Goal: Task Accomplishment & Management: Complete application form

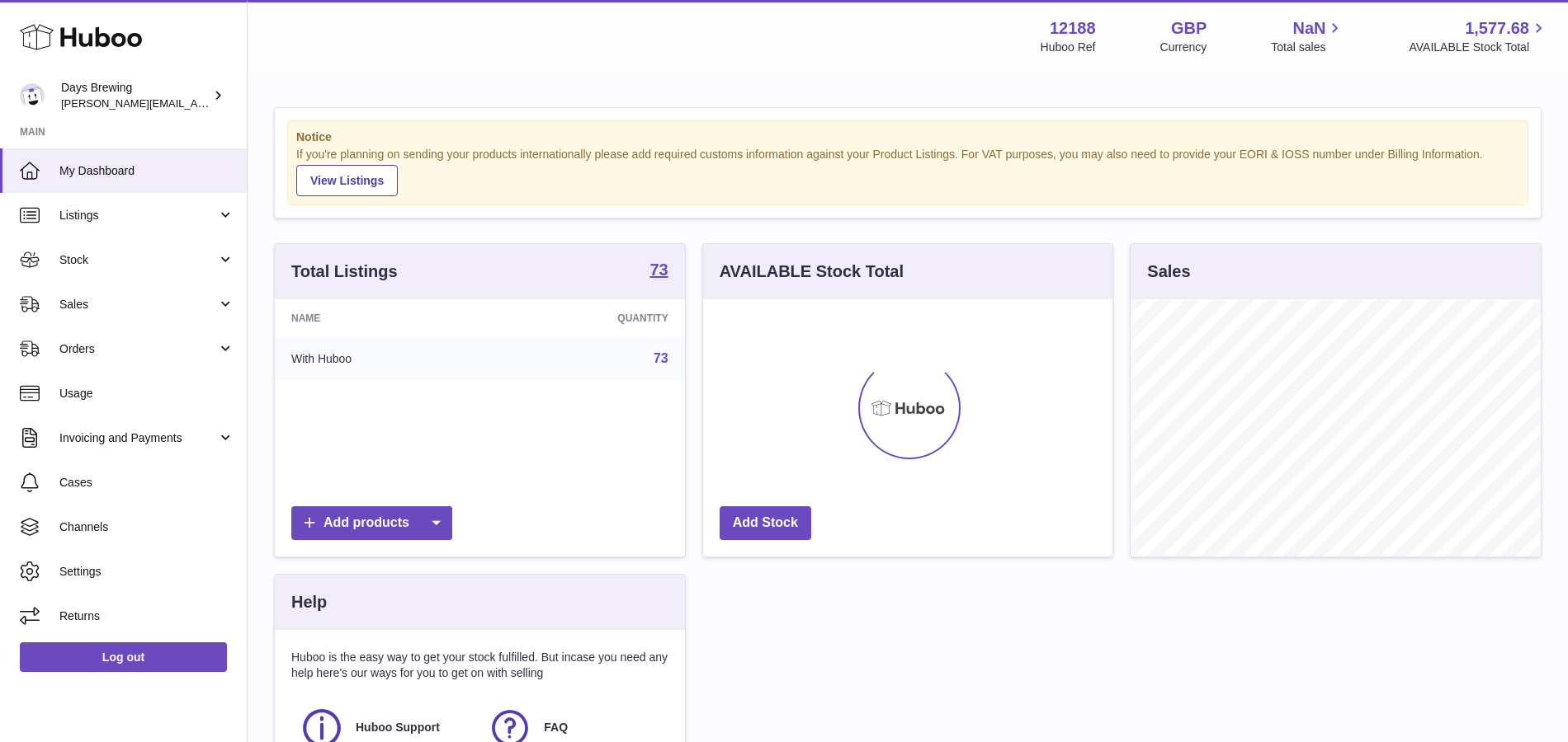
scroll to position [257, 411]
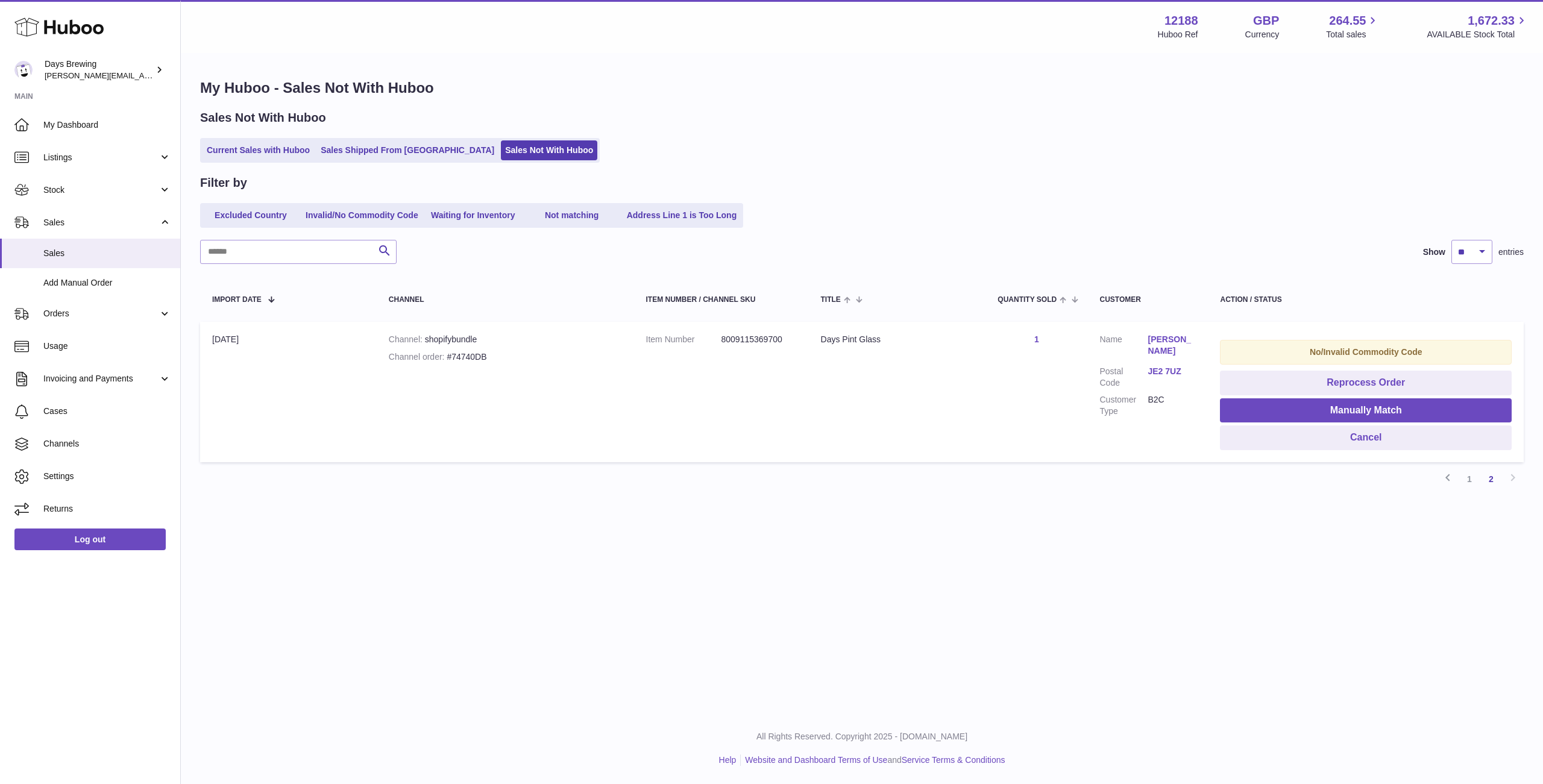
click at [1007, 94] on h1 "My Huboo - Sales Not With Huboo" at bounding box center [862, 87] width 1324 height 19
click at [1077, 109] on div "My Huboo - Sales Not With Huboo Sales Not With Huboo Current Sales with Huboo S…" at bounding box center [862, 288] width 1363 height 469
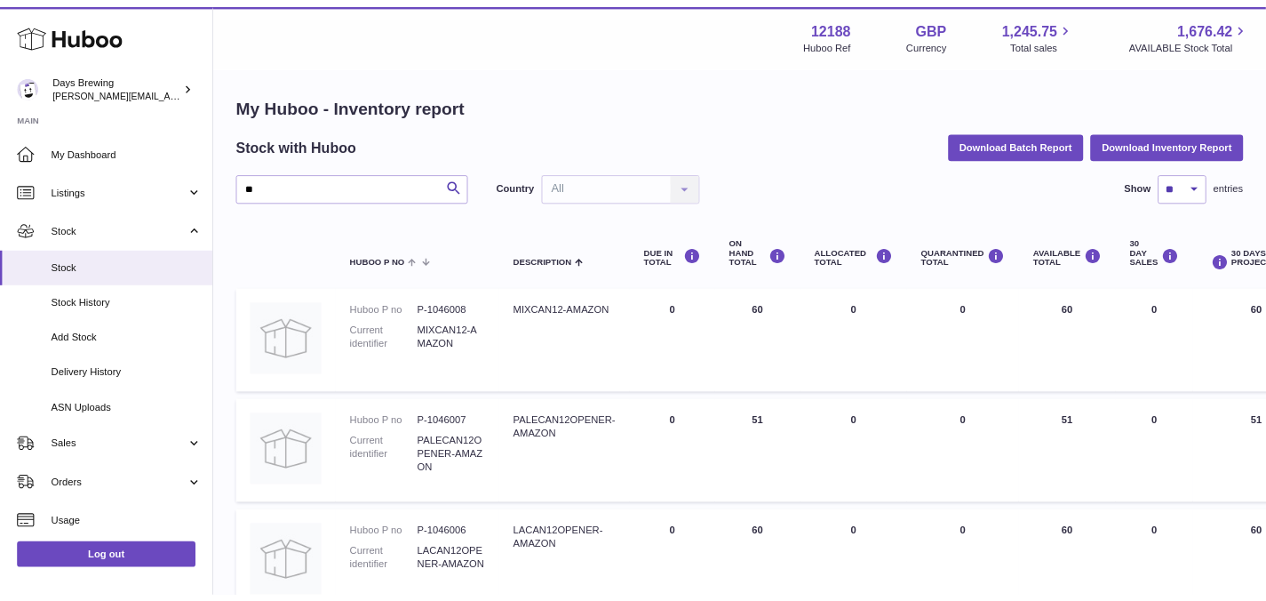
scroll to position [3, 0]
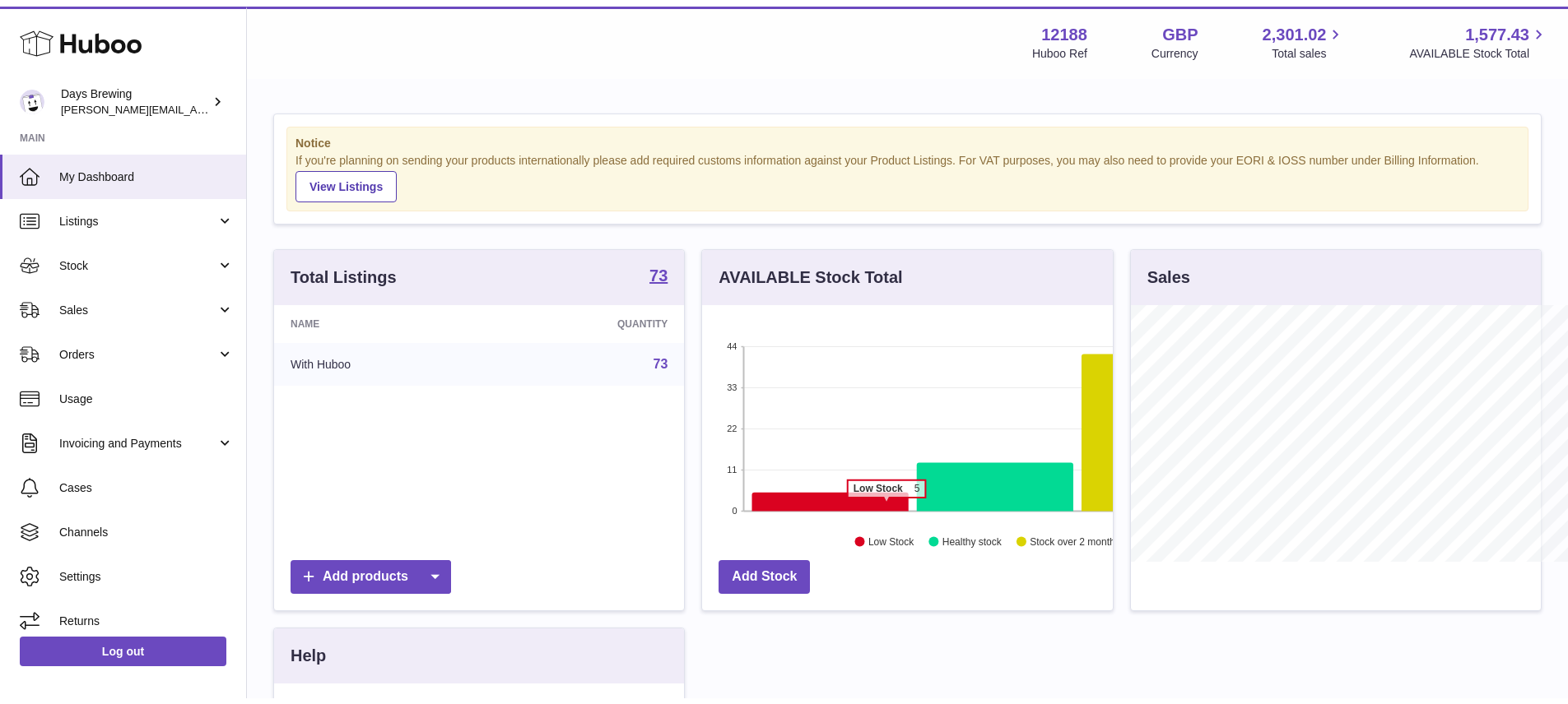
scroll to position [257, 410]
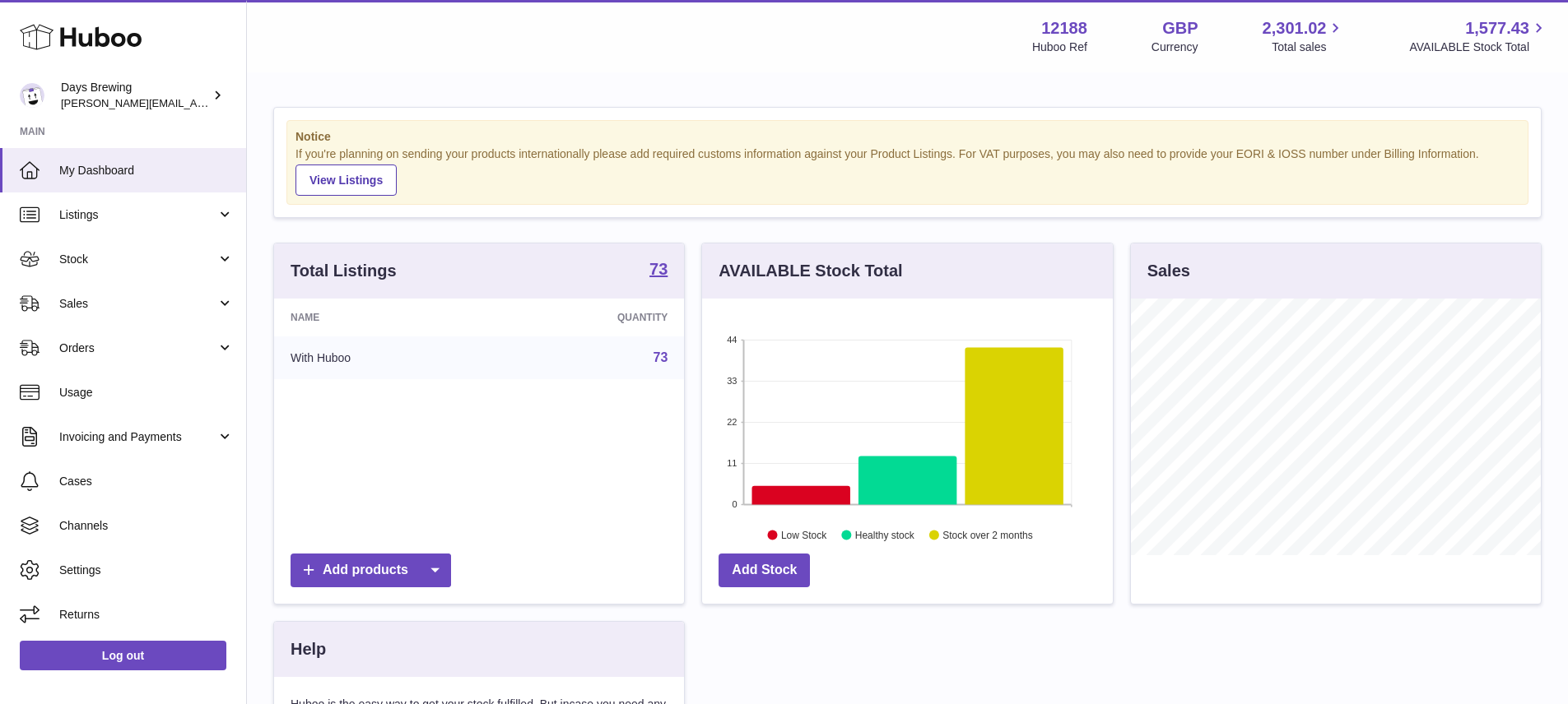
click at [714, 50] on div "Menu Huboo 12188 Huboo Ref GBP Currency 2,301.02 Total sales 1,577.43 AVAILABLE…" at bounding box center [907, 36] width 1282 height 38
click at [194, 214] on span "Listings" at bounding box center [138, 215] width 158 height 16
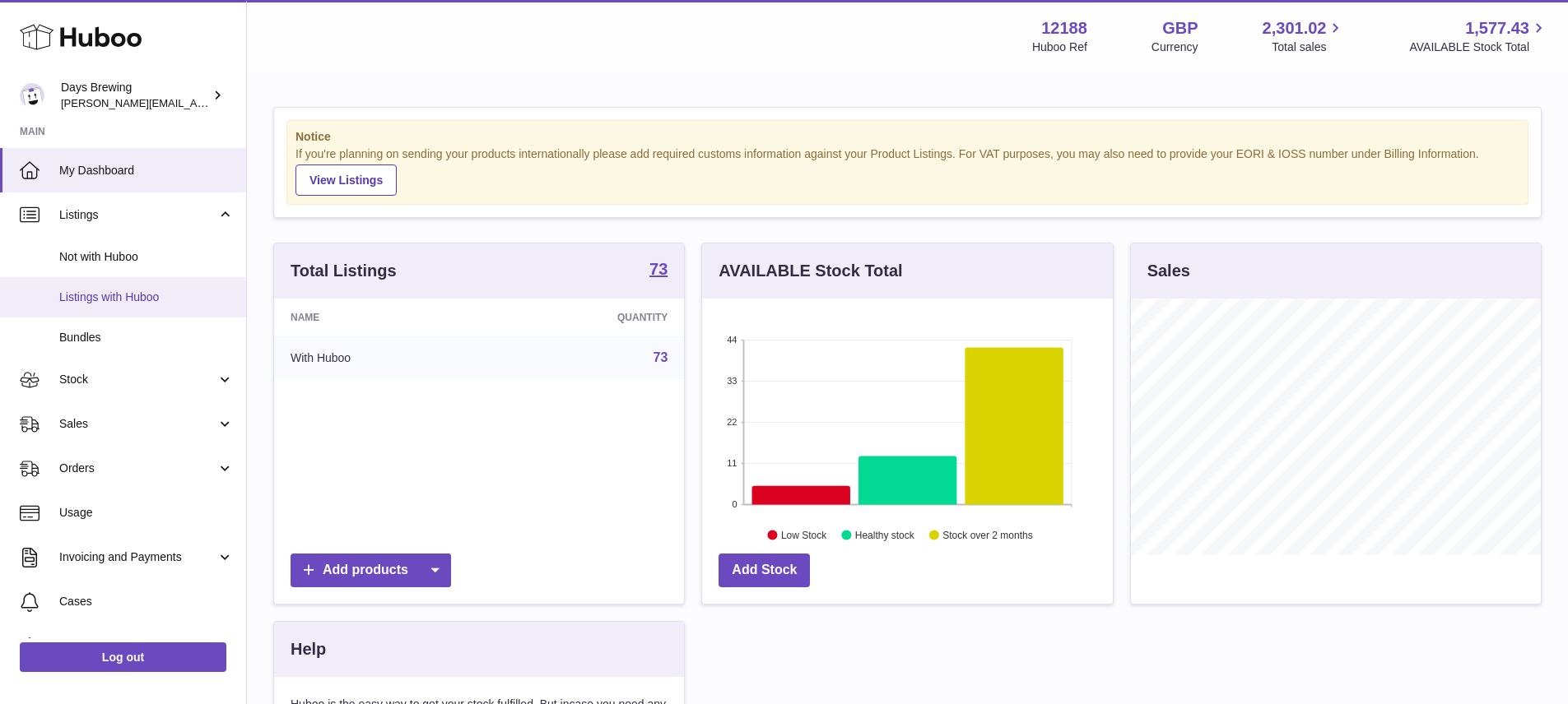
click at [168, 299] on span "Listings with Huboo" at bounding box center [146, 297] width 174 height 16
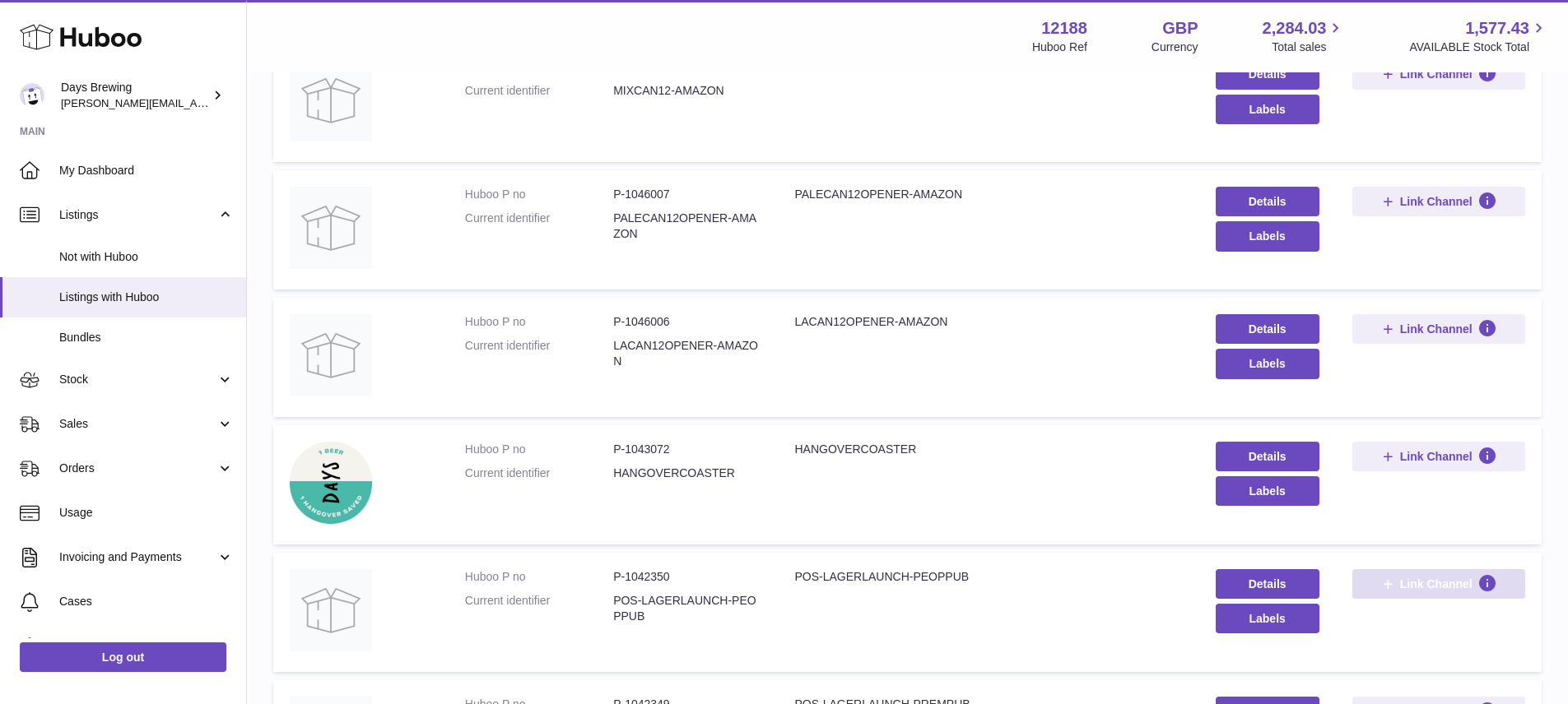
scroll to position [1062, 0]
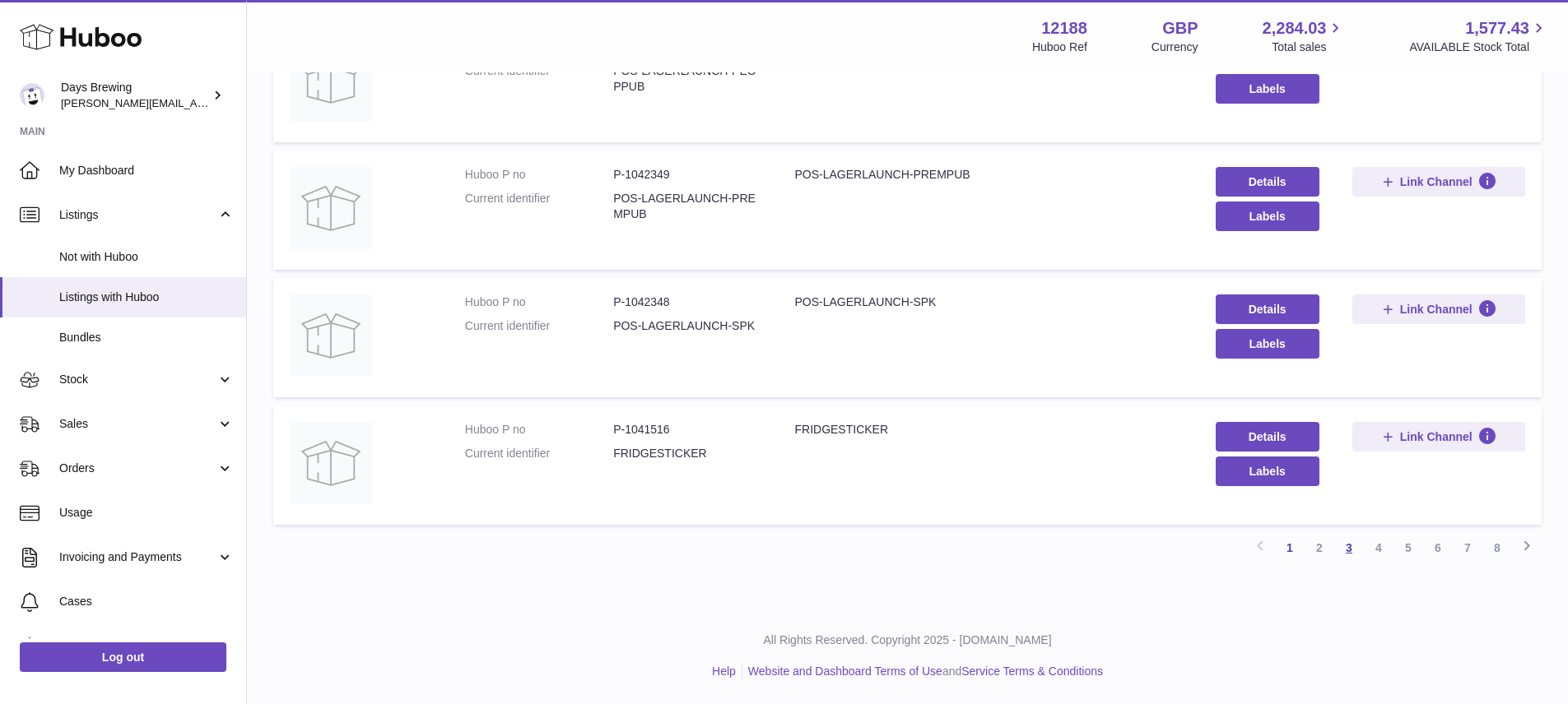
click at [1350, 542] on link "3" at bounding box center [1349, 548] width 30 height 30
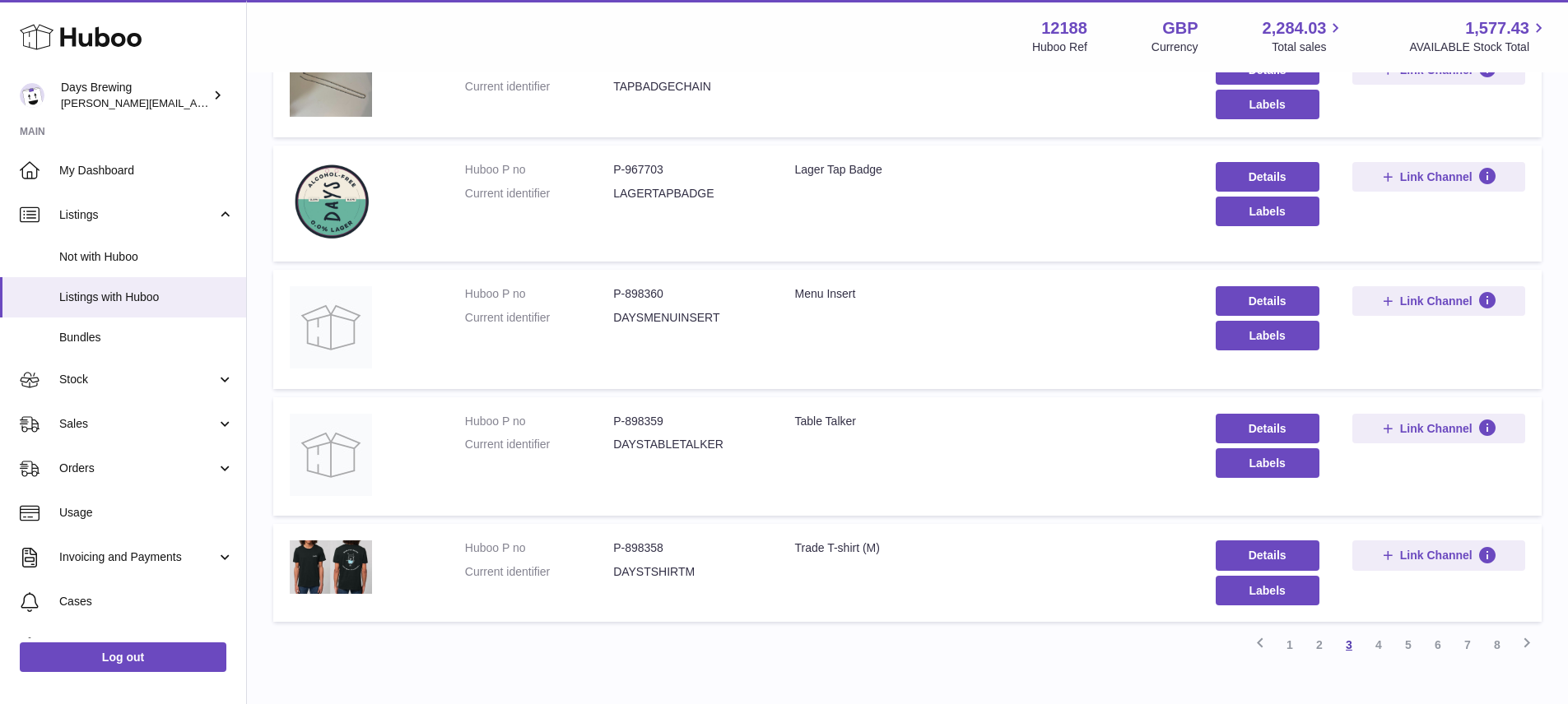
scroll to position [977, 0]
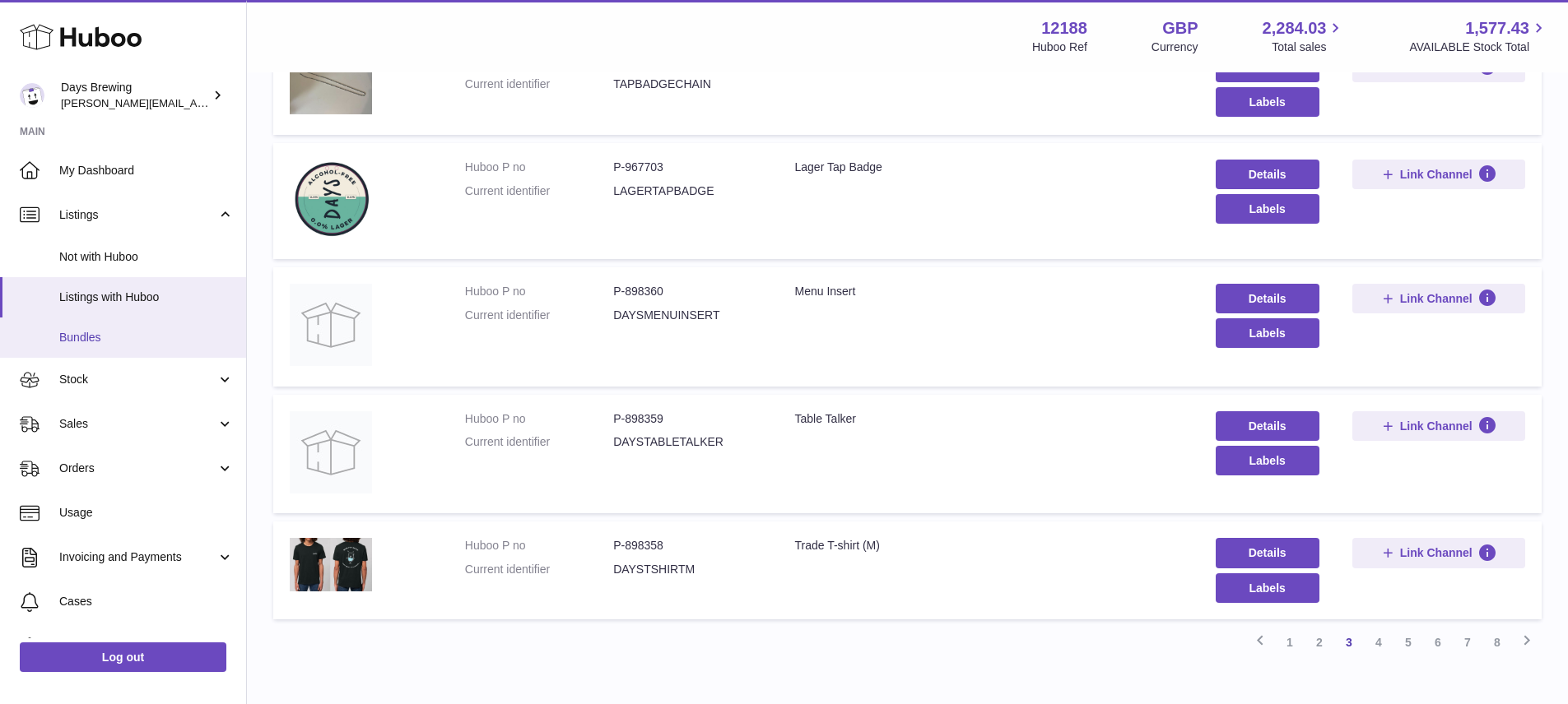
click at [74, 337] on span "Bundles" at bounding box center [146, 337] width 174 height 16
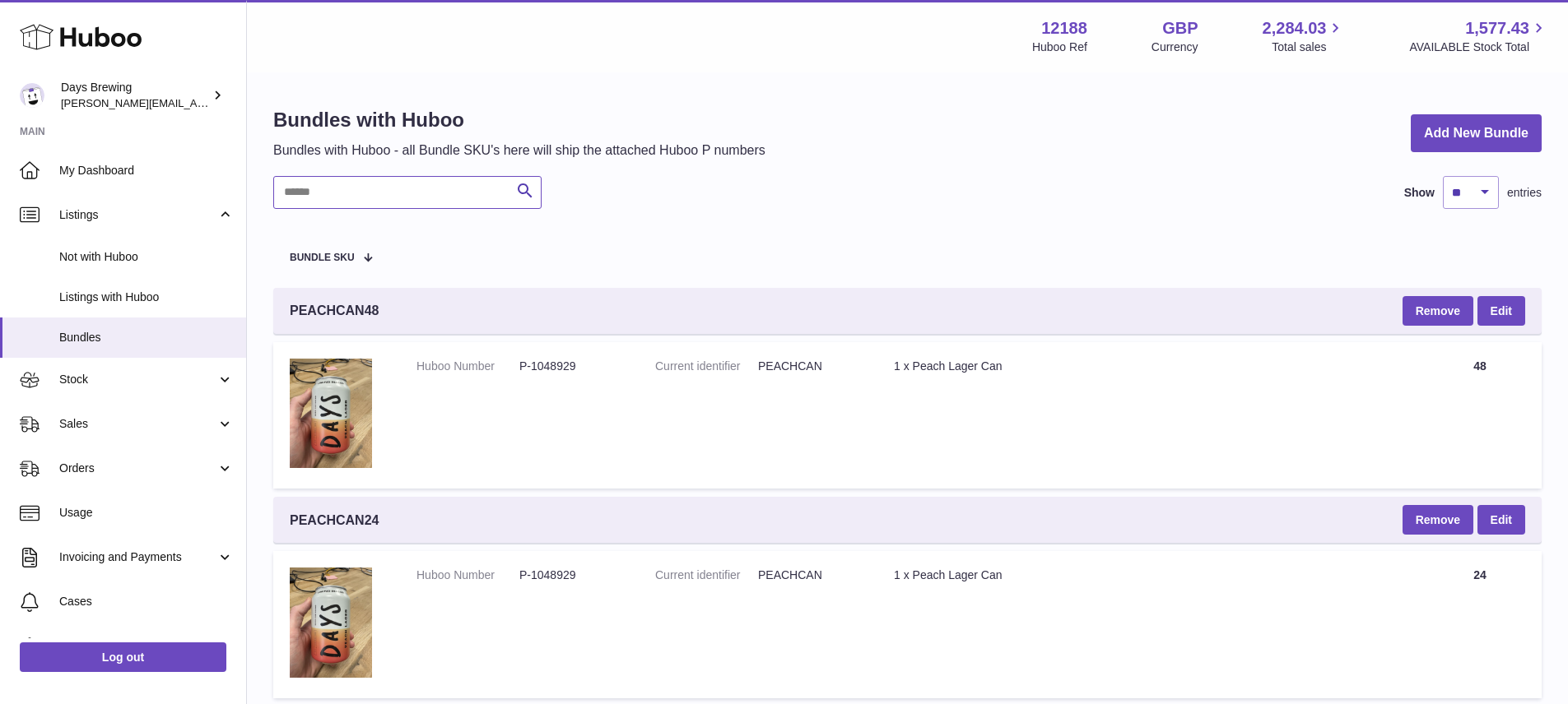
click at [416, 188] on input "text" at bounding box center [408, 193] width 269 height 33
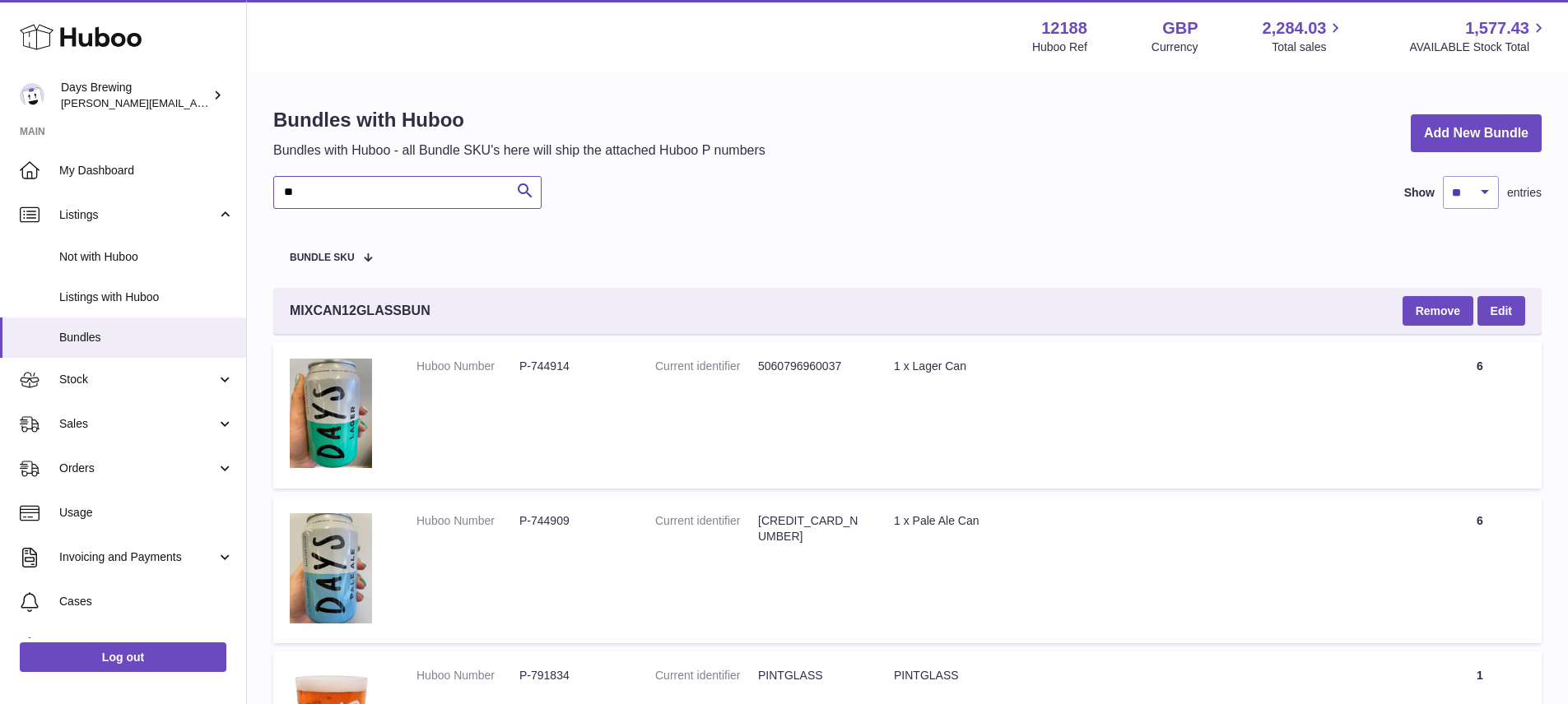
type input "*"
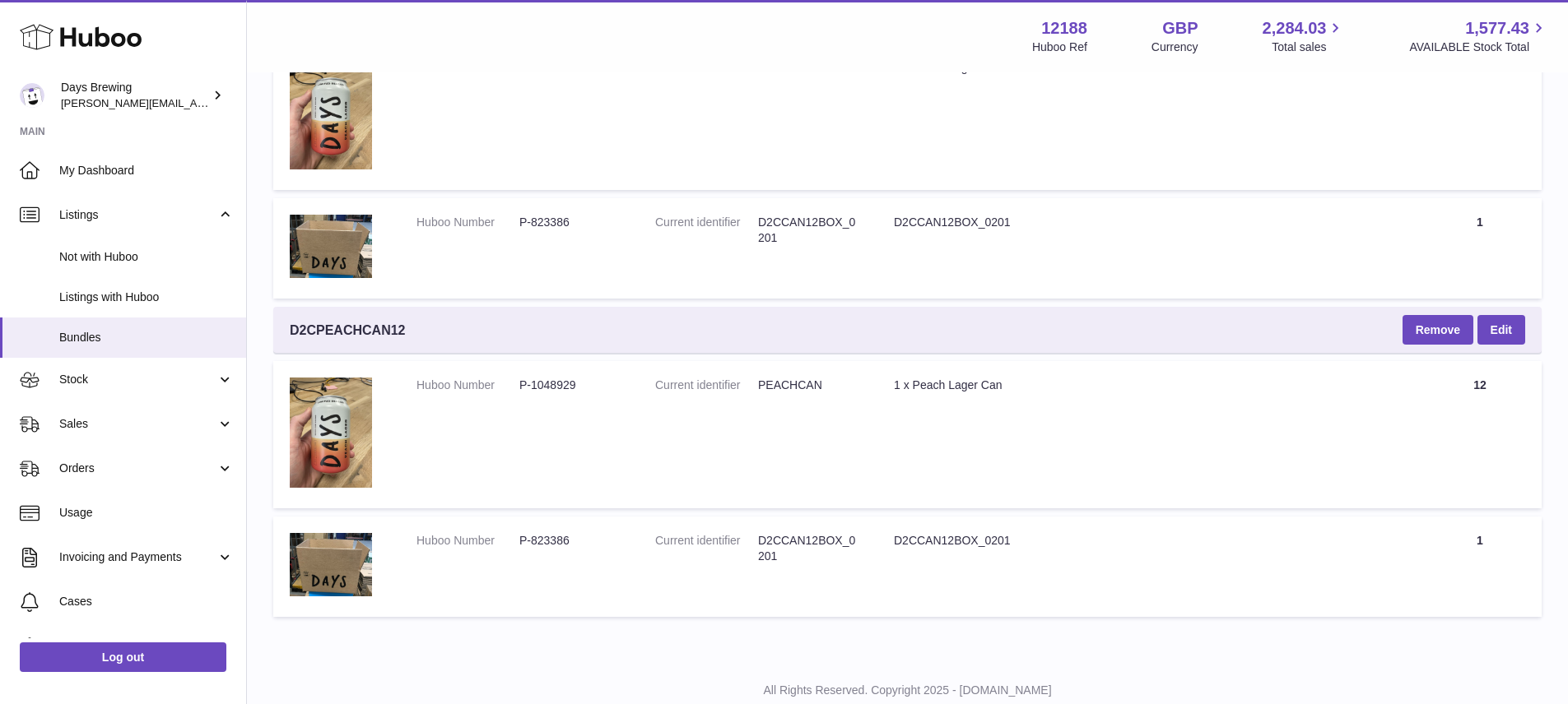
scroll to position [1548, 0]
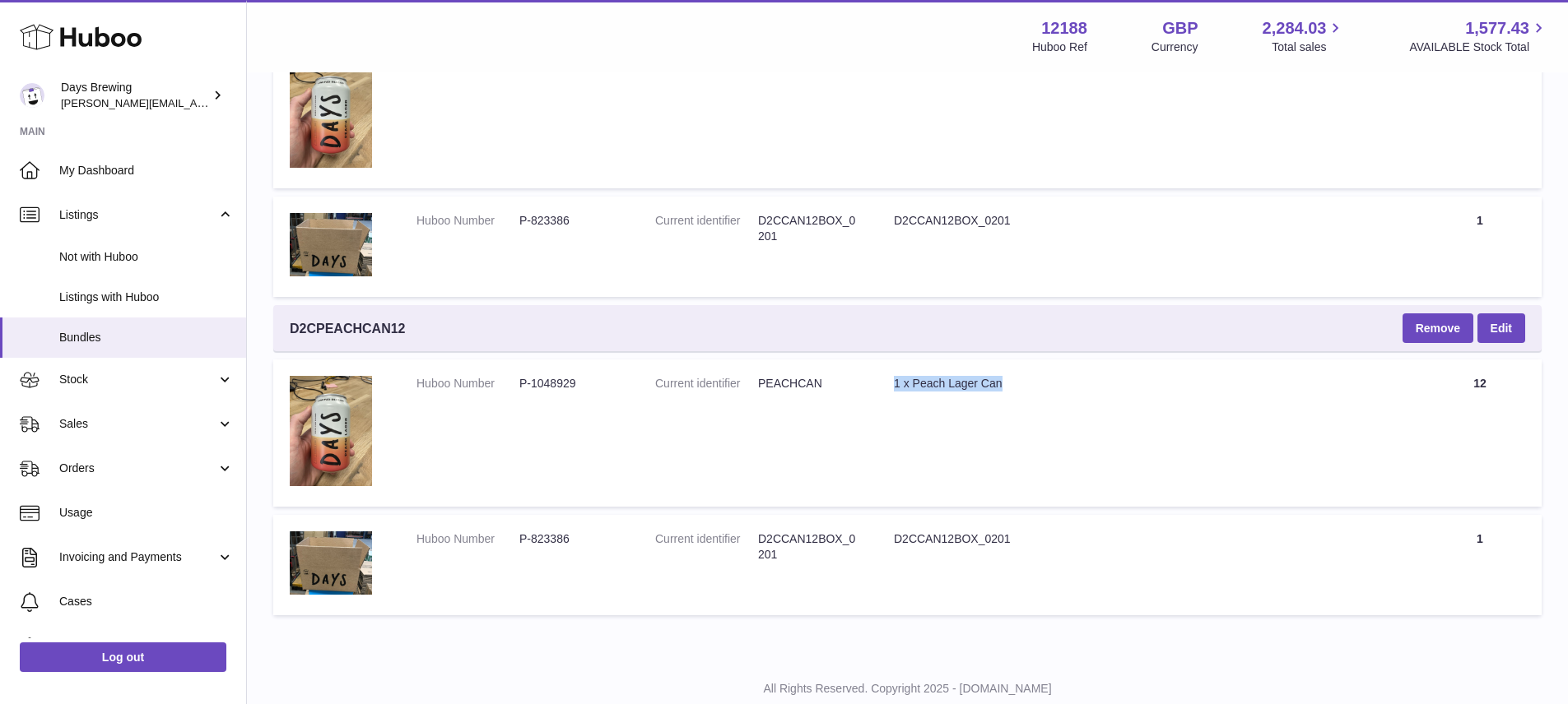
drag, startPoint x: 1007, startPoint y: 383, endPoint x: 874, endPoint y: 377, distance: 133.1
click at [874, 377] on tr "Huboo Number P-1048929 Current identifier PEACHCAN Title 1 x Peach Lager Can Qu…" at bounding box center [907, 433] width 1269 height 146
click at [751, 547] on dt "Current identifier" at bounding box center [706, 547] width 103 height 31
drag, startPoint x: 800, startPoint y: 551, endPoint x: 762, endPoint y: 527, distance: 44.9
click at [762, 527] on td "Current identifier D2CCAN12BOX_0201" at bounding box center [758, 565] width 239 height 100
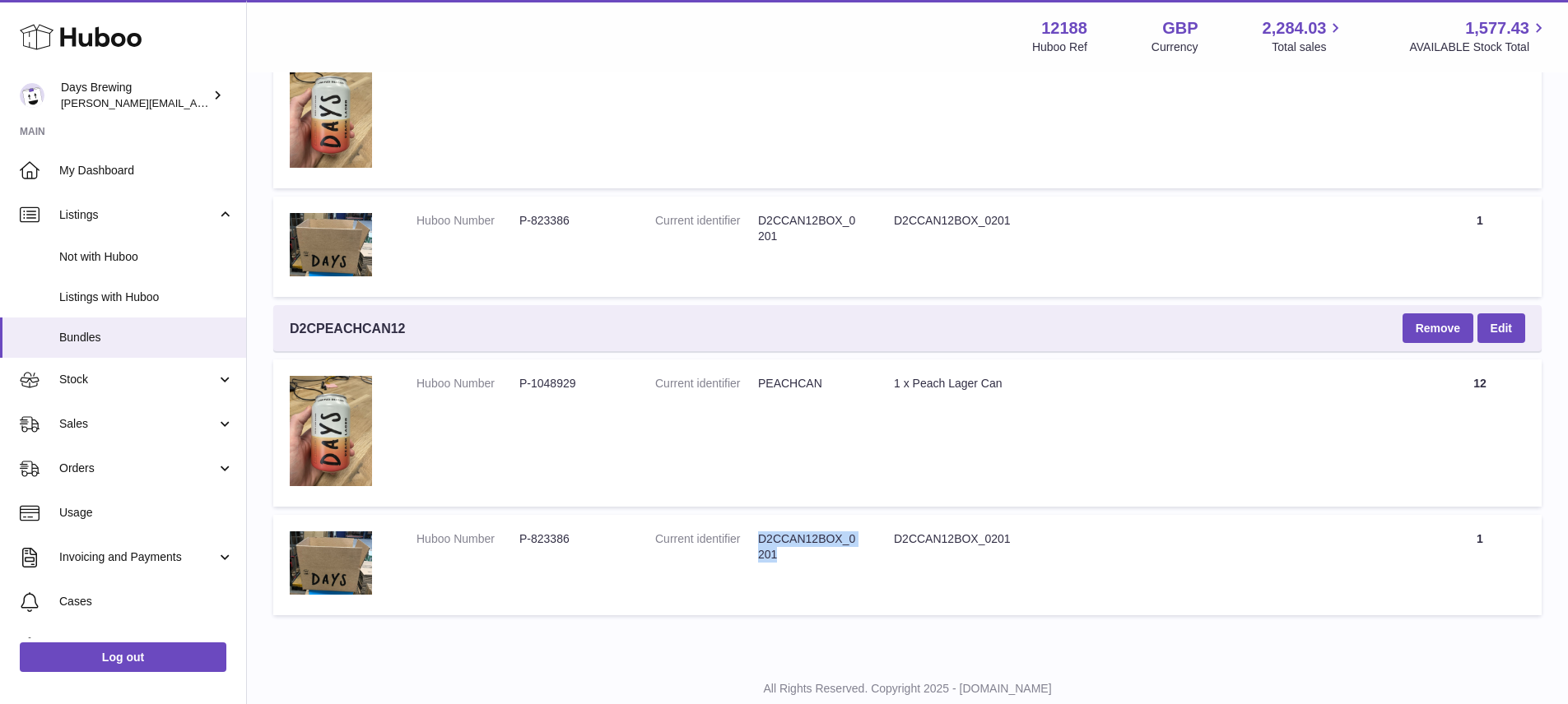
copy dd "D2CCAN12BOX_0201"
click at [982, 439] on td "Title 1 x Peach Lager Can" at bounding box center [1148, 433] width 541 height 146
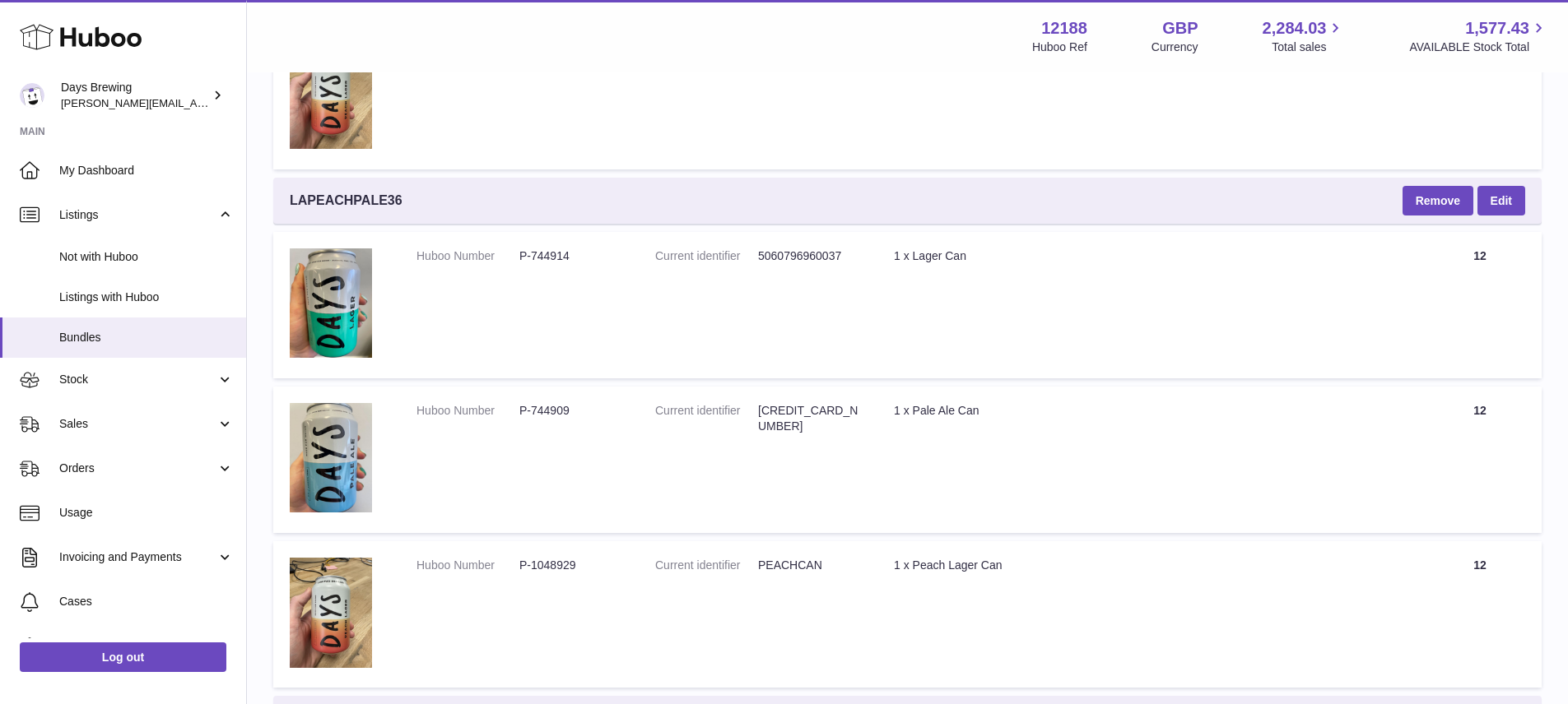
scroll to position [0, 0]
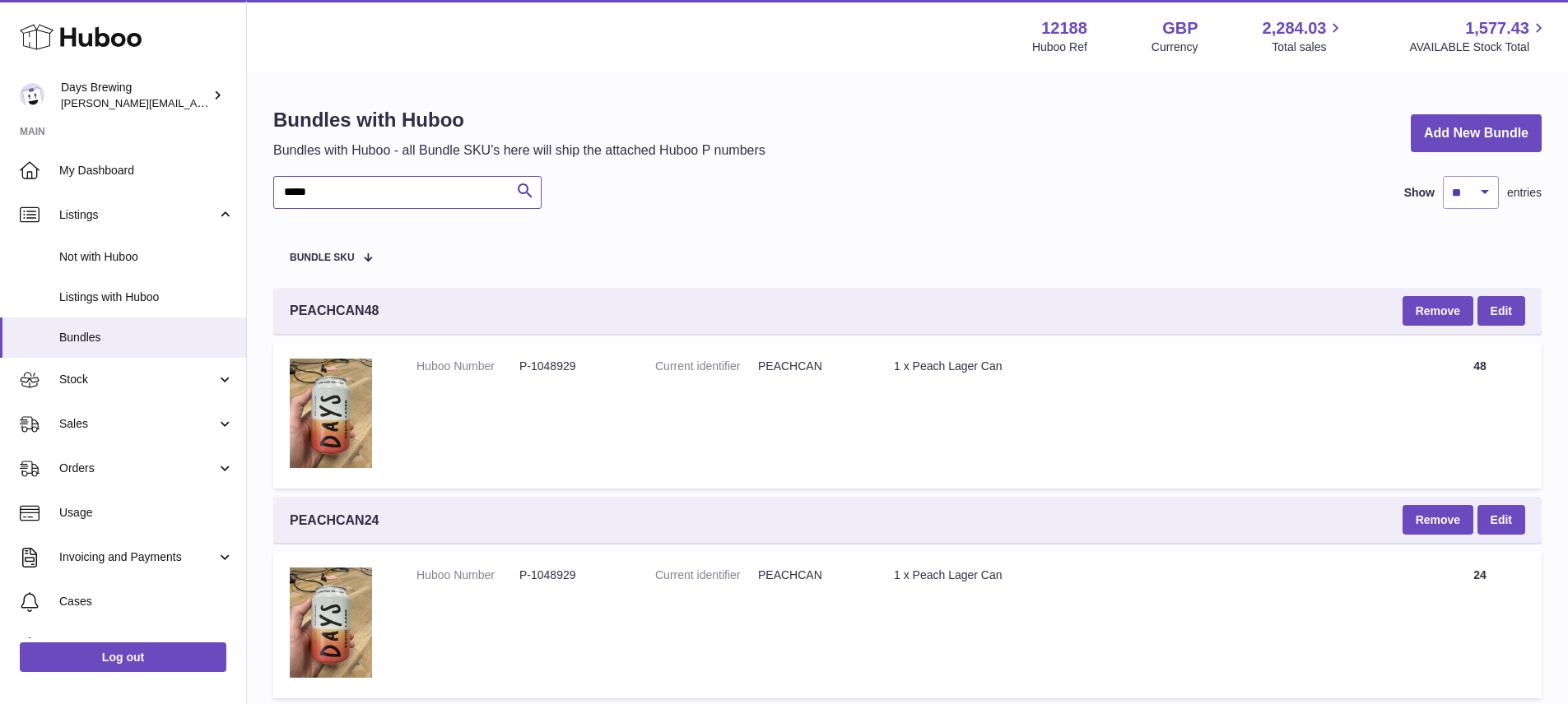
click at [490, 191] on input "*****" at bounding box center [408, 193] width 269 height 33
type input "*"
type input "*****"
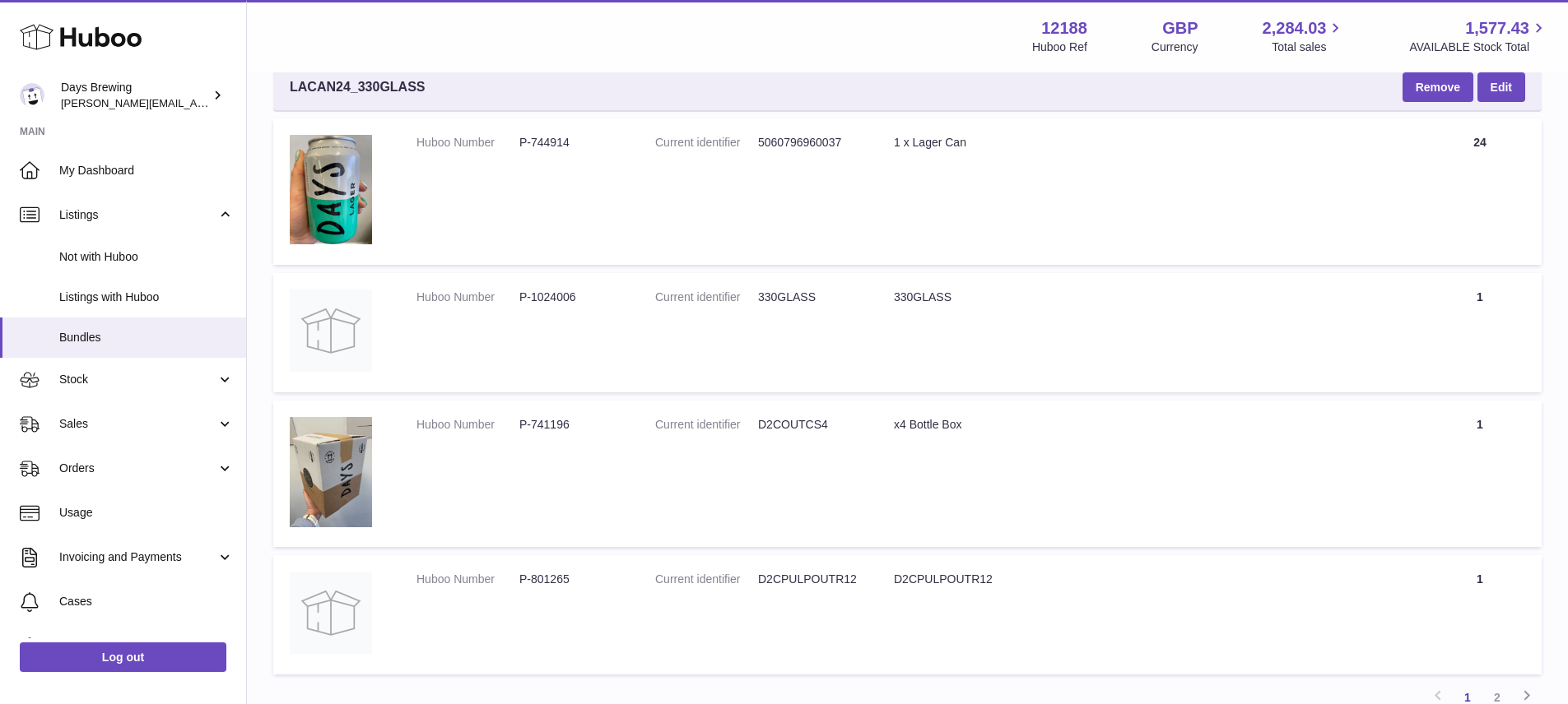
scroll to position [6334, 0]
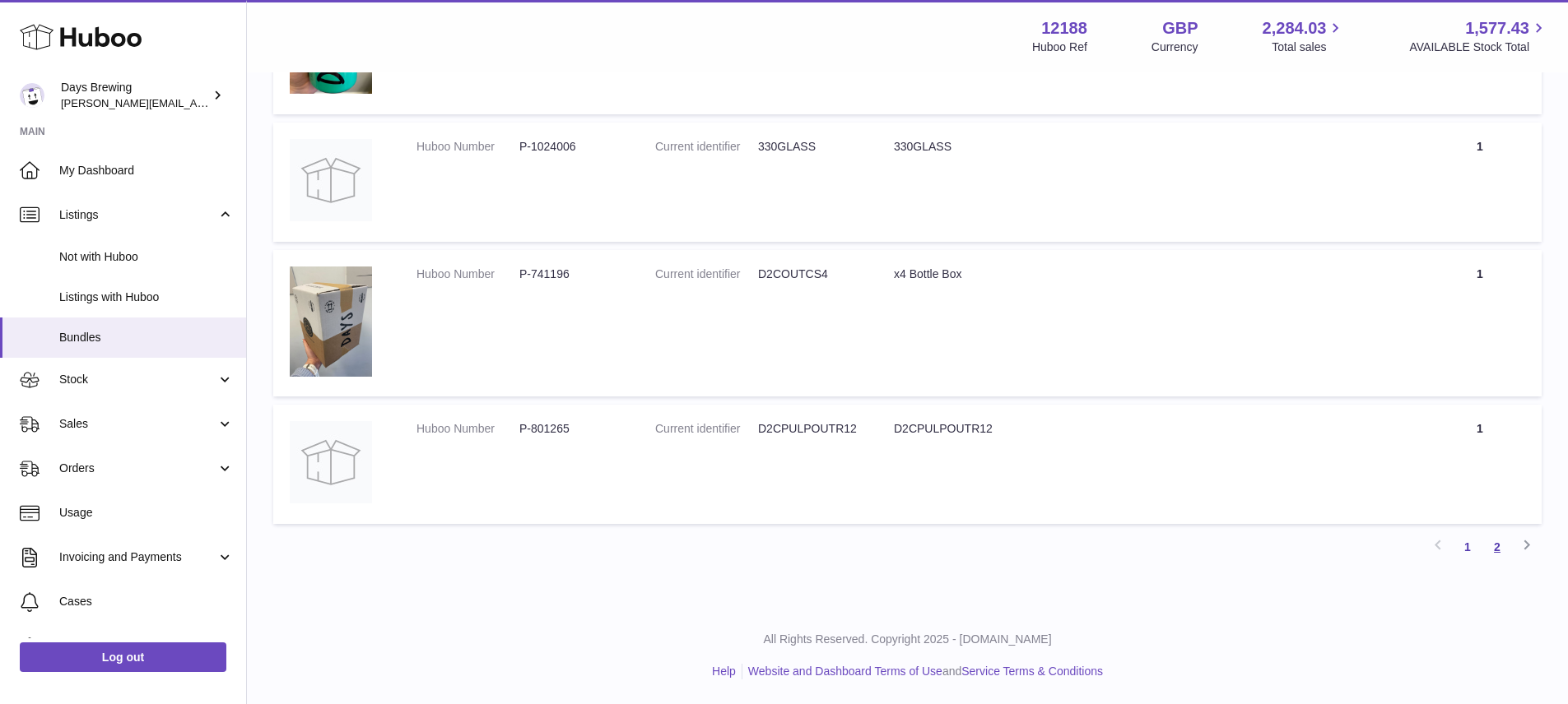
click at [1499, 548] on link "2" at bounding box center [1498, 547] width 30 height 30
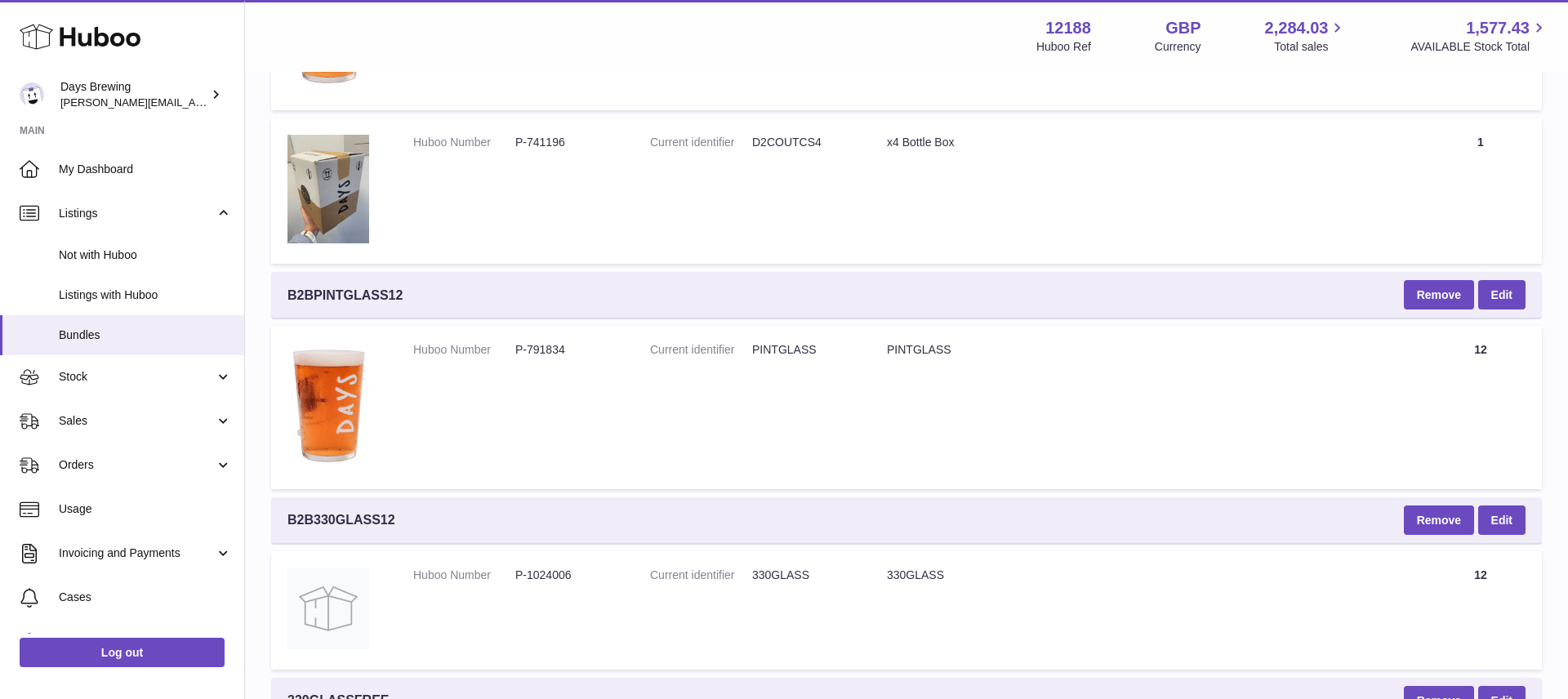
scroll to position [3940, 0]
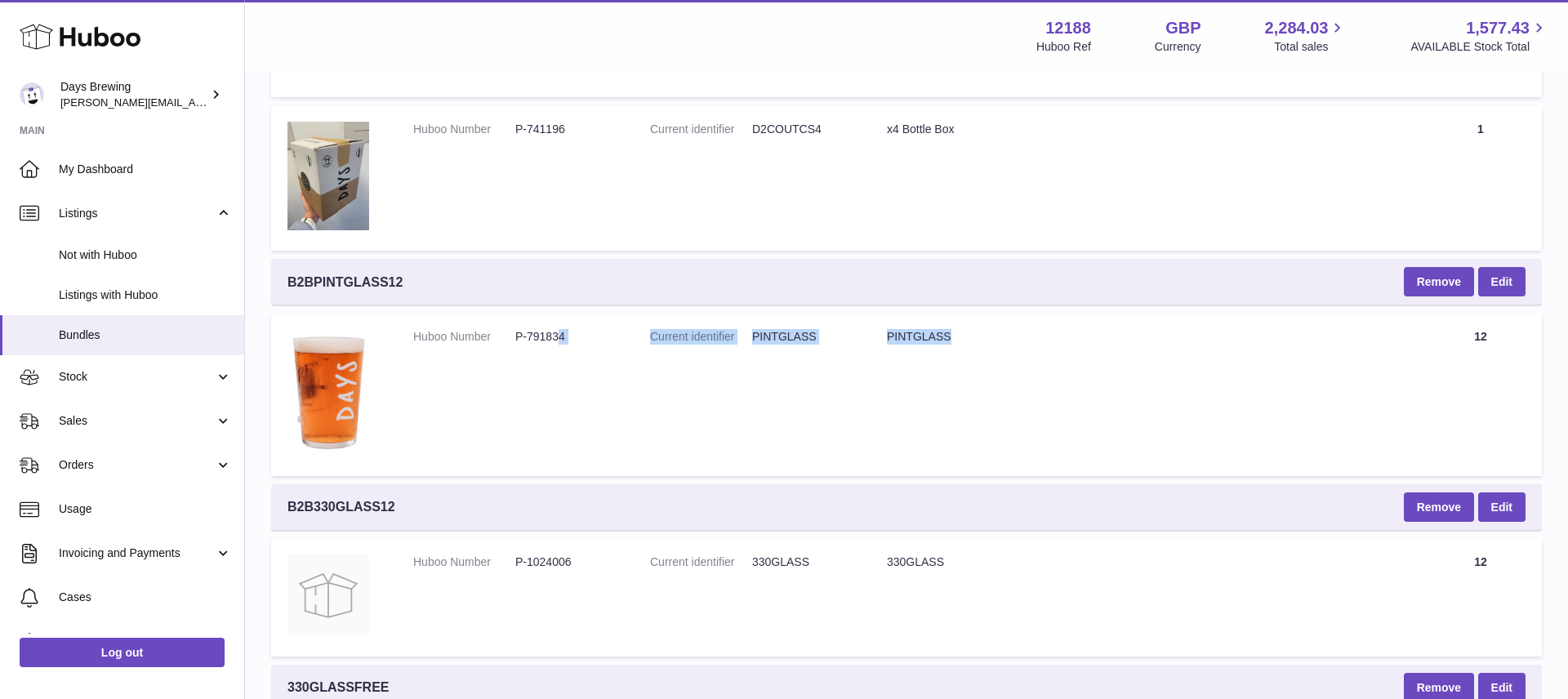
drag, startPoint x: 1115, startPoint y: 397, endPoint x: 556, endPoint y: 337, distance: 562.2
click at [556, 337] on tr "Huboo Number P-791834 Current identifier PINTGLASS Title PINTGLASS Quantity 12" at bounding box center [906, 394] width 1270 height 163
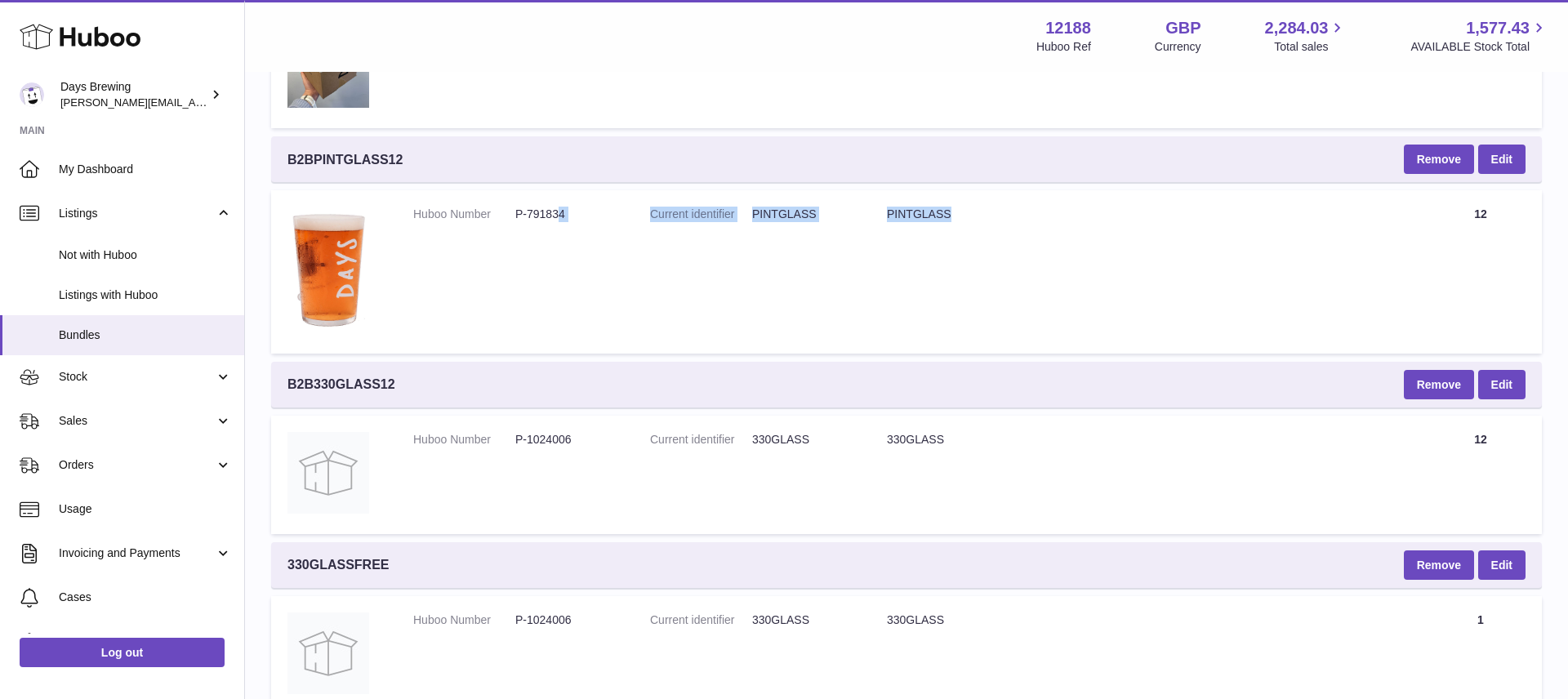
scroll to position [4104, 0]
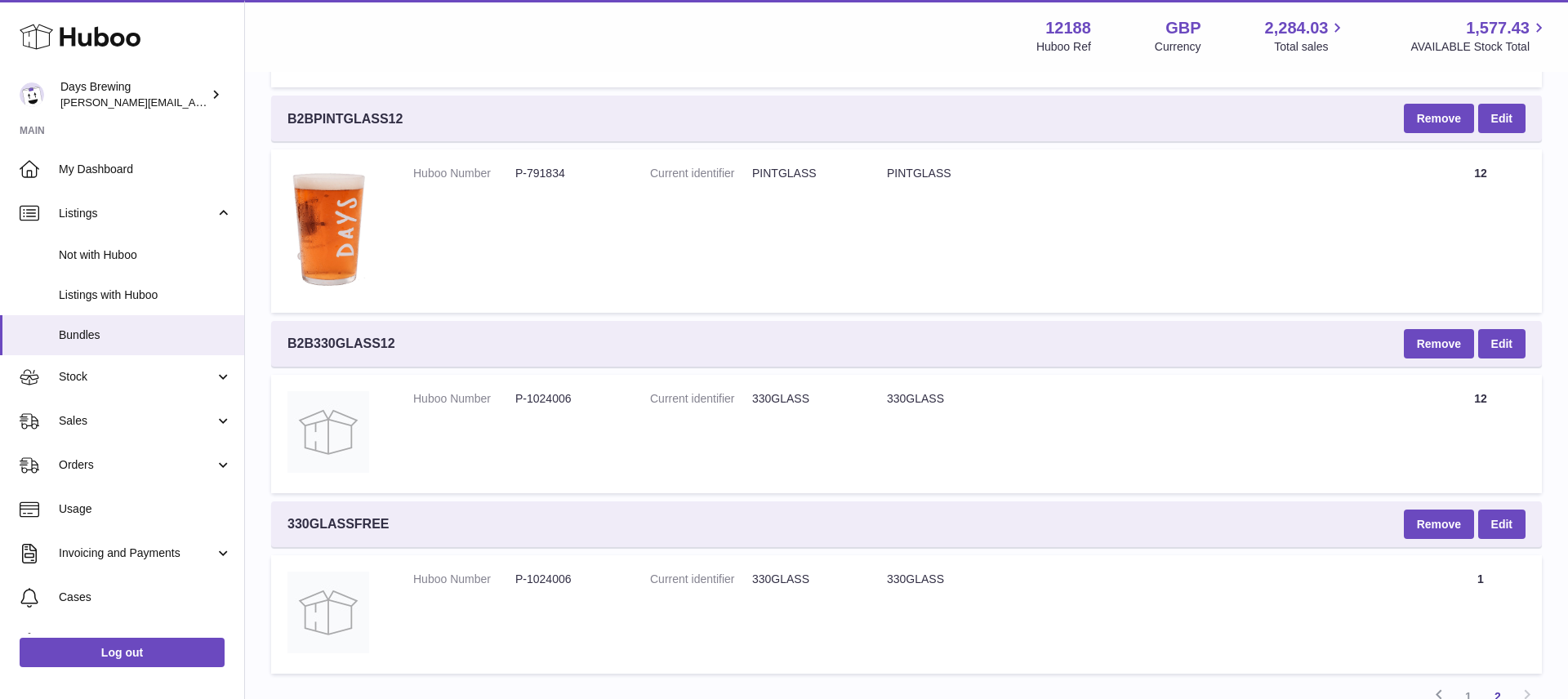
click at [712, 436] on td "Current identifier 330GLASS" at bounding box center [752, 434] width 237 height 119
drag, startPoint x: 960, startPoint y: 401, endPoint x: 453, endPoint y: 384, distance: 507.3
click at [453, 384] on tr "Huboo Number P-1024006 Current identifier 330GLASS Title 330GLASS Quantity 12" at bounding box center [906, 434] width 1270 height 119
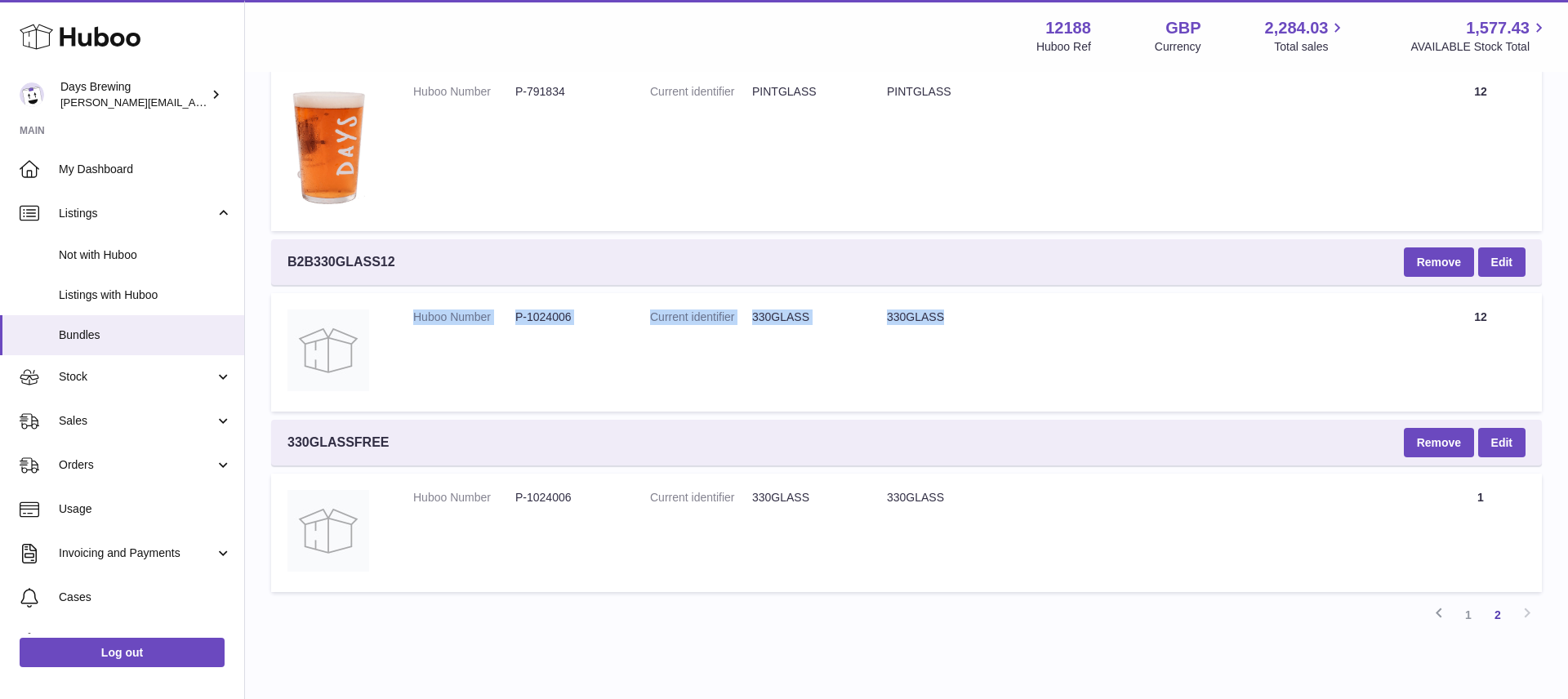
scroll to position [4187, 0]
click at [503, 364] on td "Huboo Number P-1024006" at bounding box center [516, 351] width 237 height 119
drag, startPoint x: 404, startPoint y: 443, endPoint x: 284, endPoint y: 442, distance: 120.0
click at [284, 442] on div "330GLASSFREE Remove Edit" at bounding box center [906, 442] width 1270 height 46
click at [945, 587] on td "Title 330GLASS" at bounding box center [1144, 532] width 549 height 119
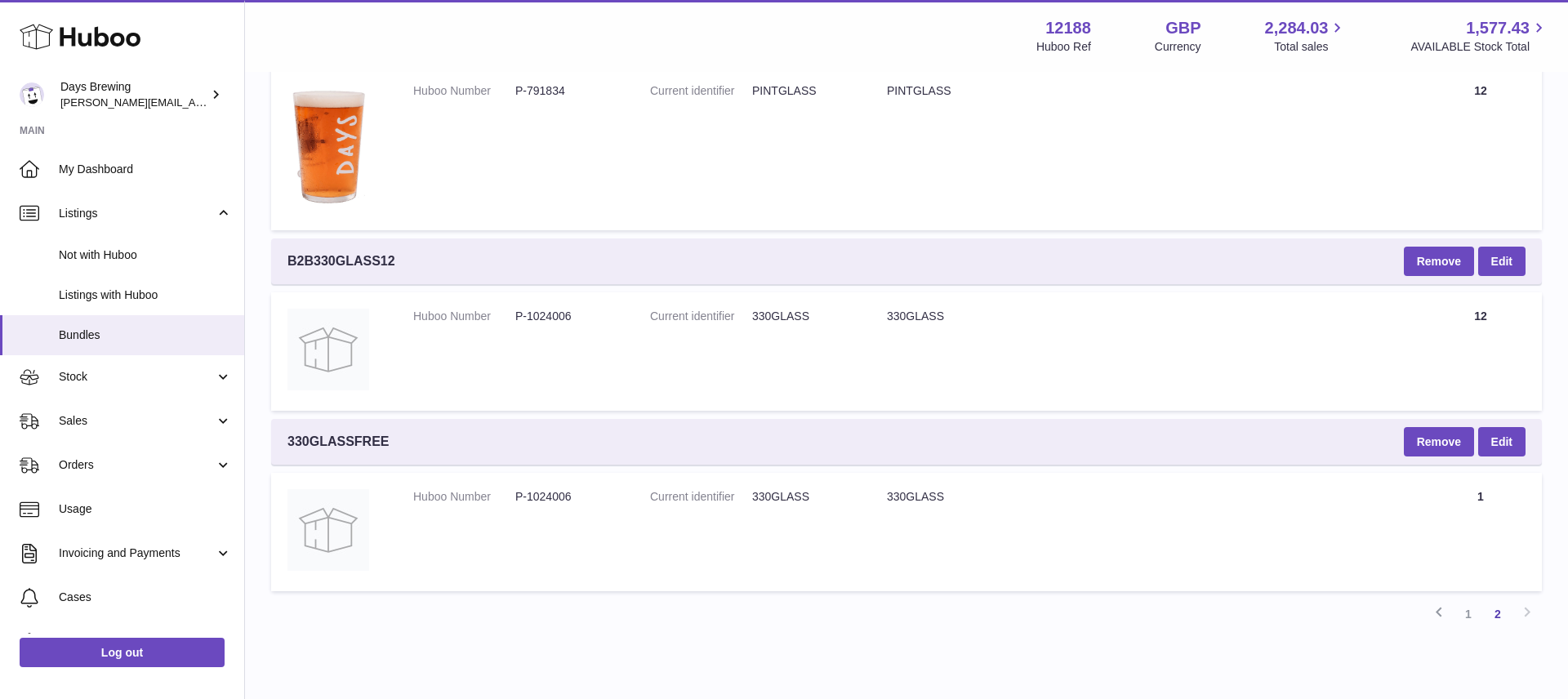
click at [951, 545] on td "Title 330GLASS" at bounding box center [1144, 532] width 549 height 119
click at [1520, 501] on td "Quantity 1" at bounding box center [1480, 532] width 122 height 119
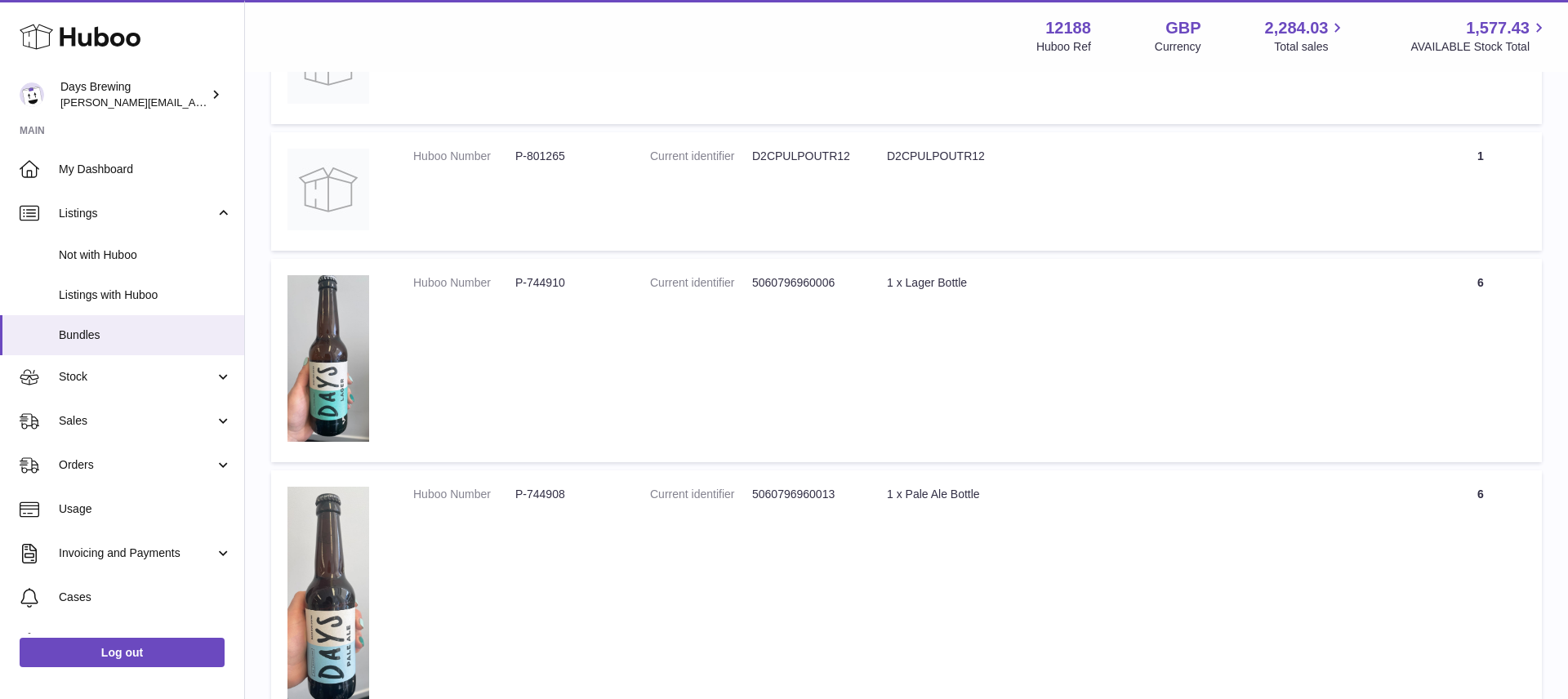
scroll to position [331, 0]
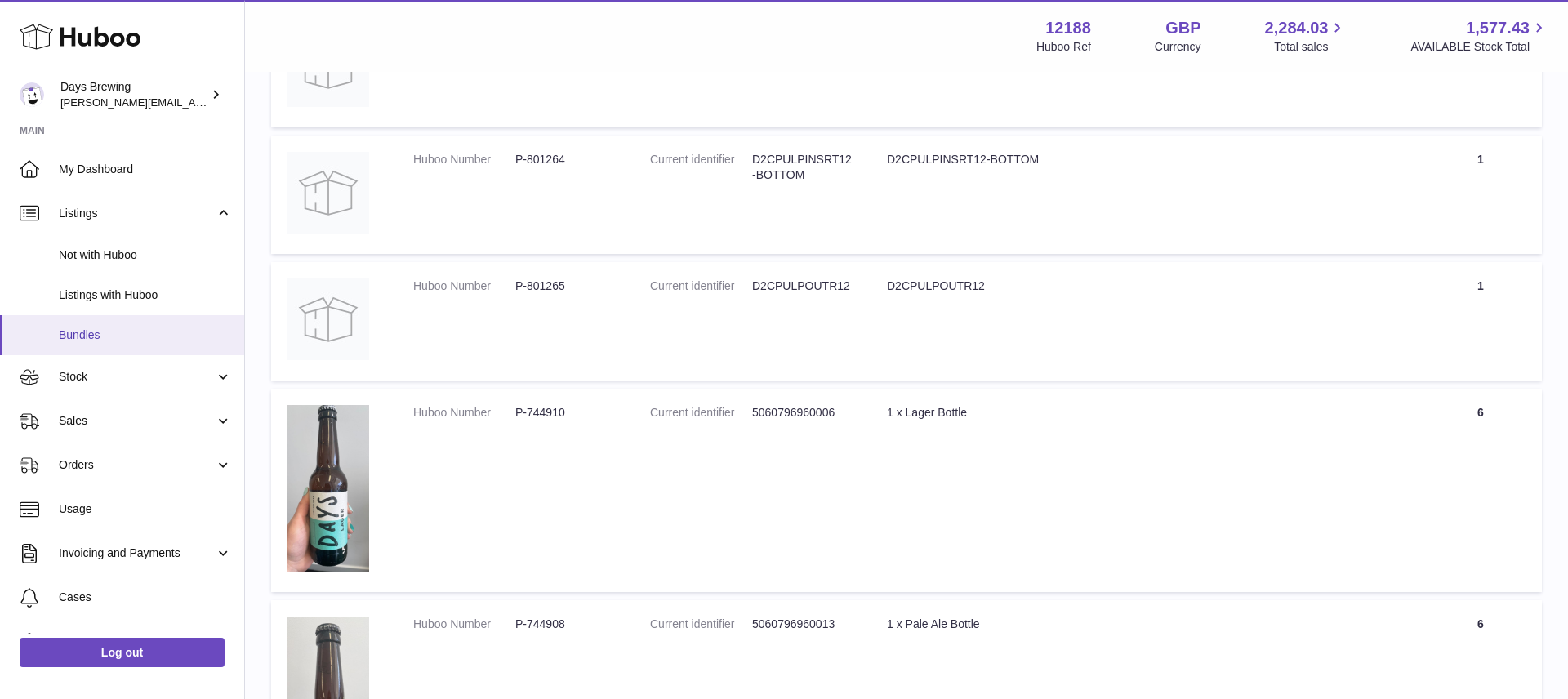
click at [164, 327] on span "Bundles" at bounding box center [145, 335] width 173 height 16
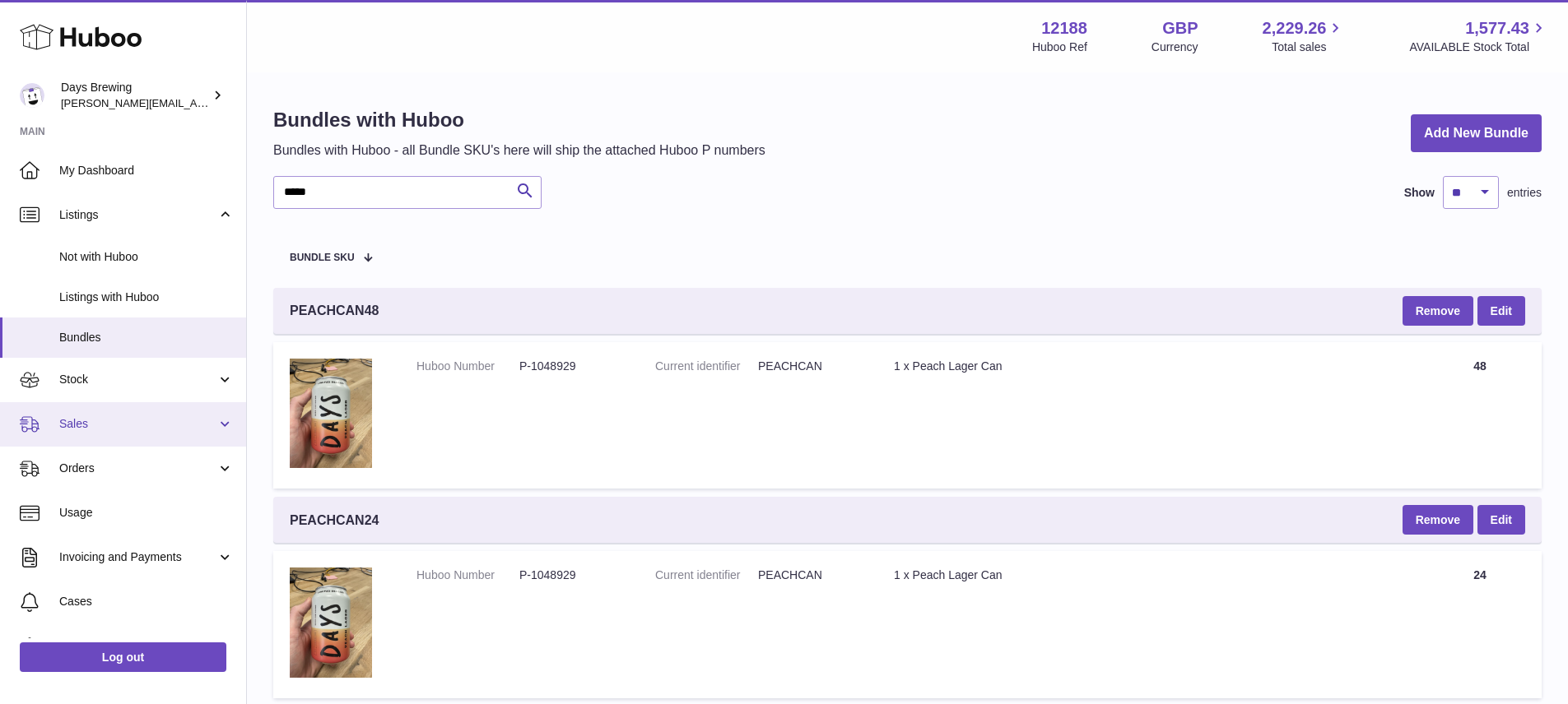
click at [99, 431] on span "Sales" at bounding box center [138, 423] width 158 height 16
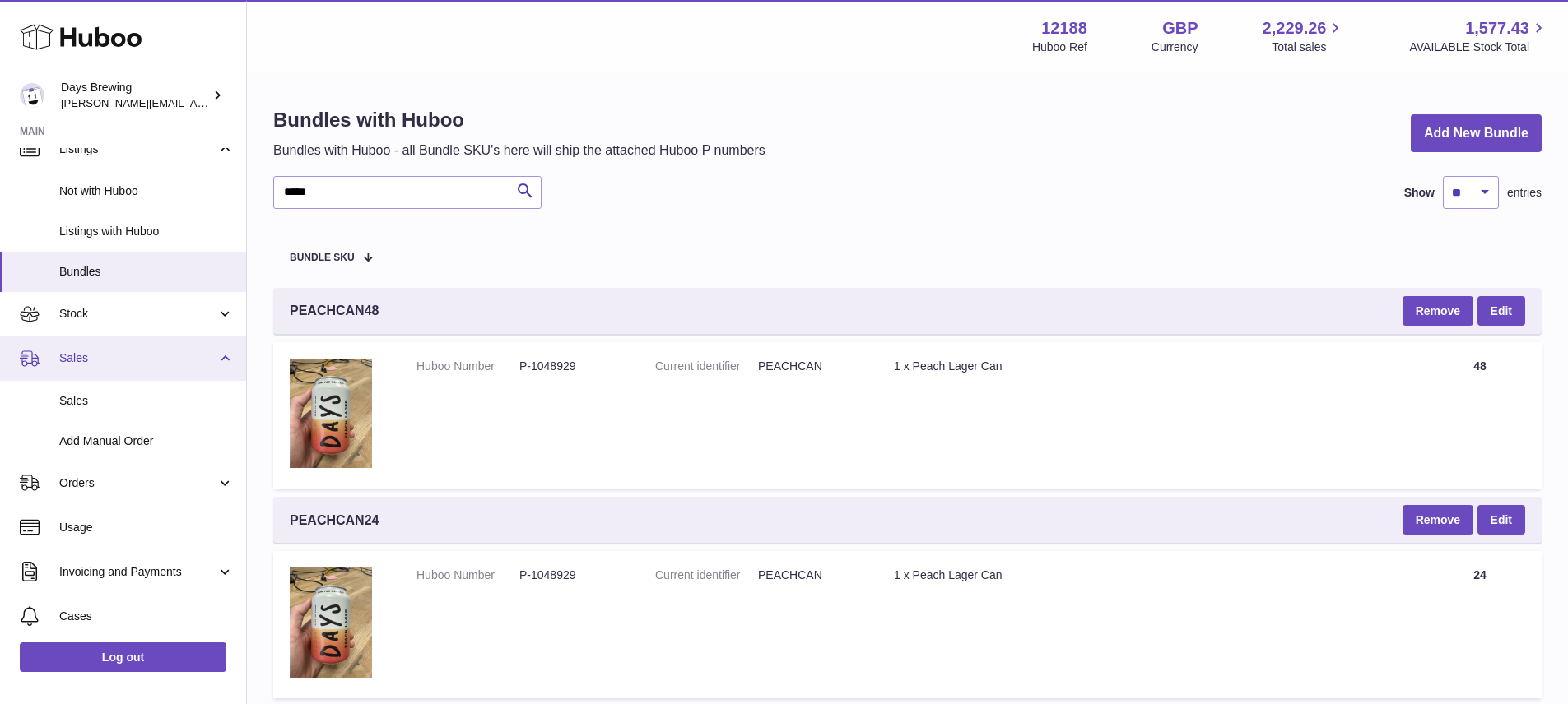
scroll to position [69, 0]
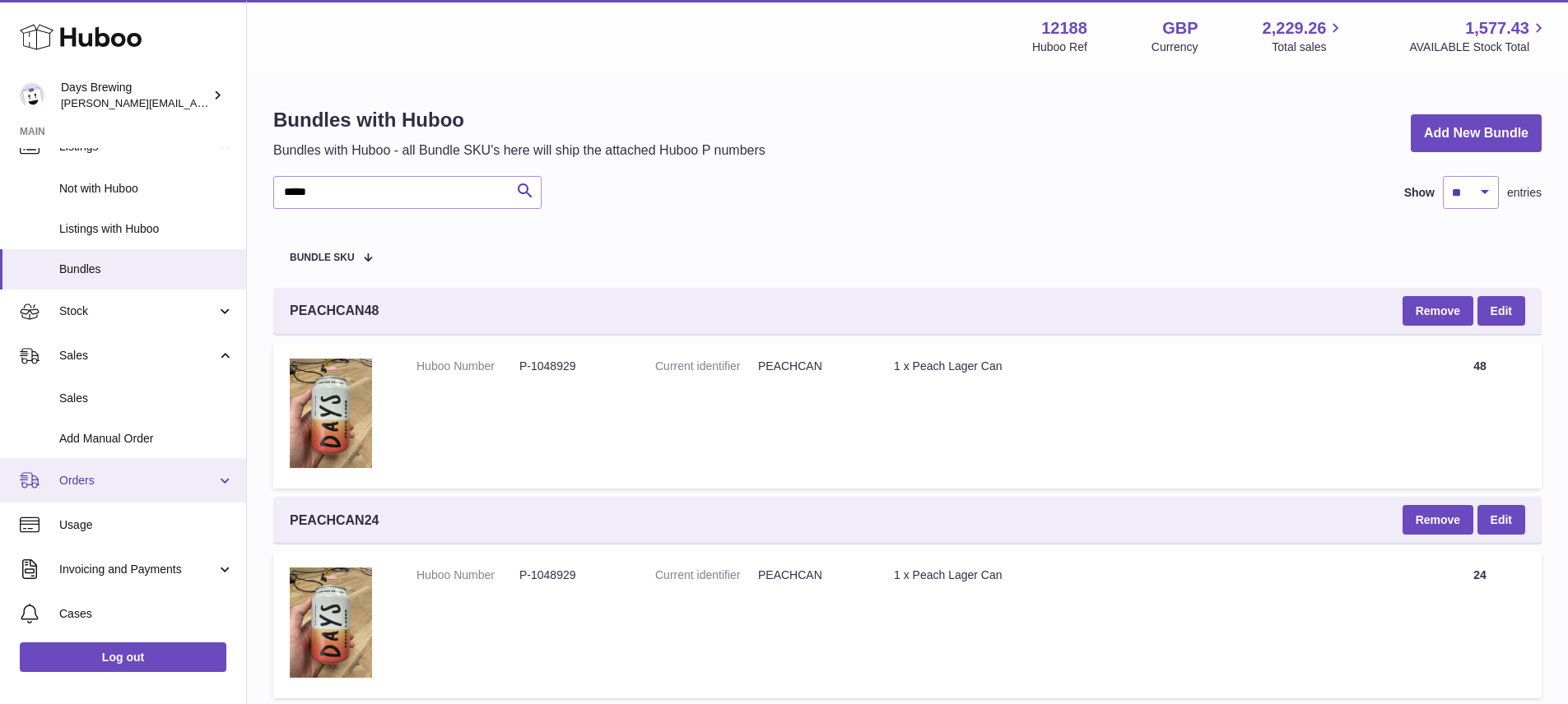
click at [103, 479] on span "Orders" at bounding box center [138, 481] width 158 height 16
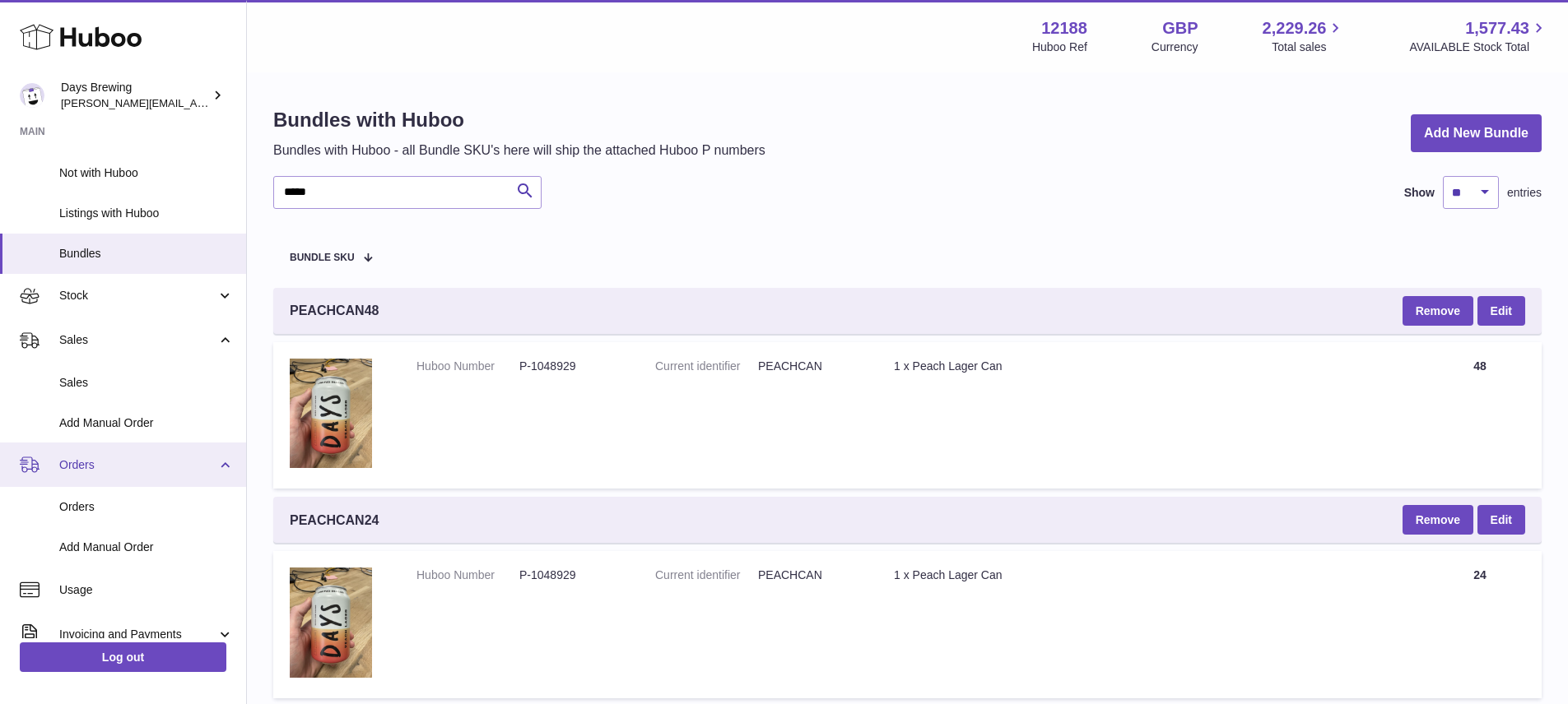
scroll to position [105, 0]
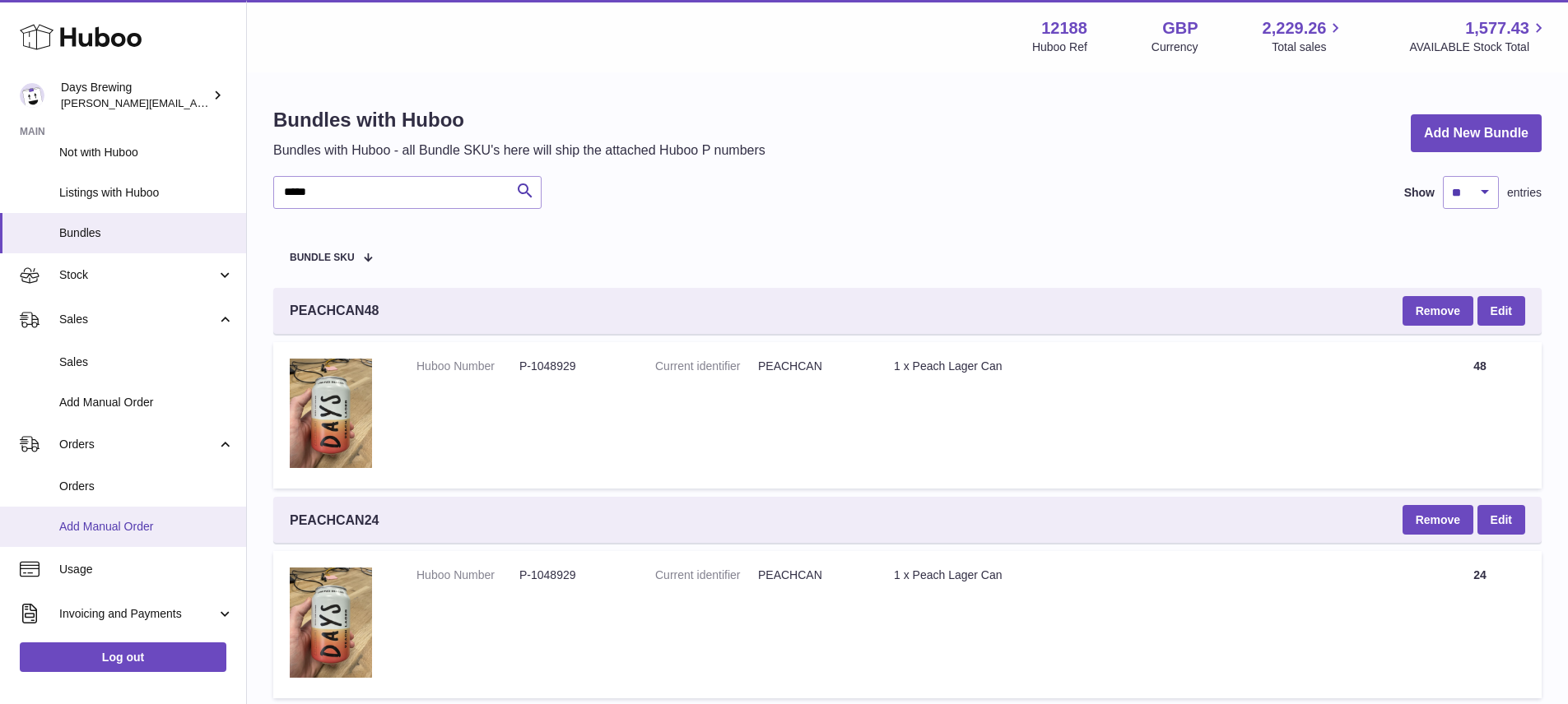
click at [107, 527] on span "Add Manual Order" at bounding box center [146, 527] width 174 height 16
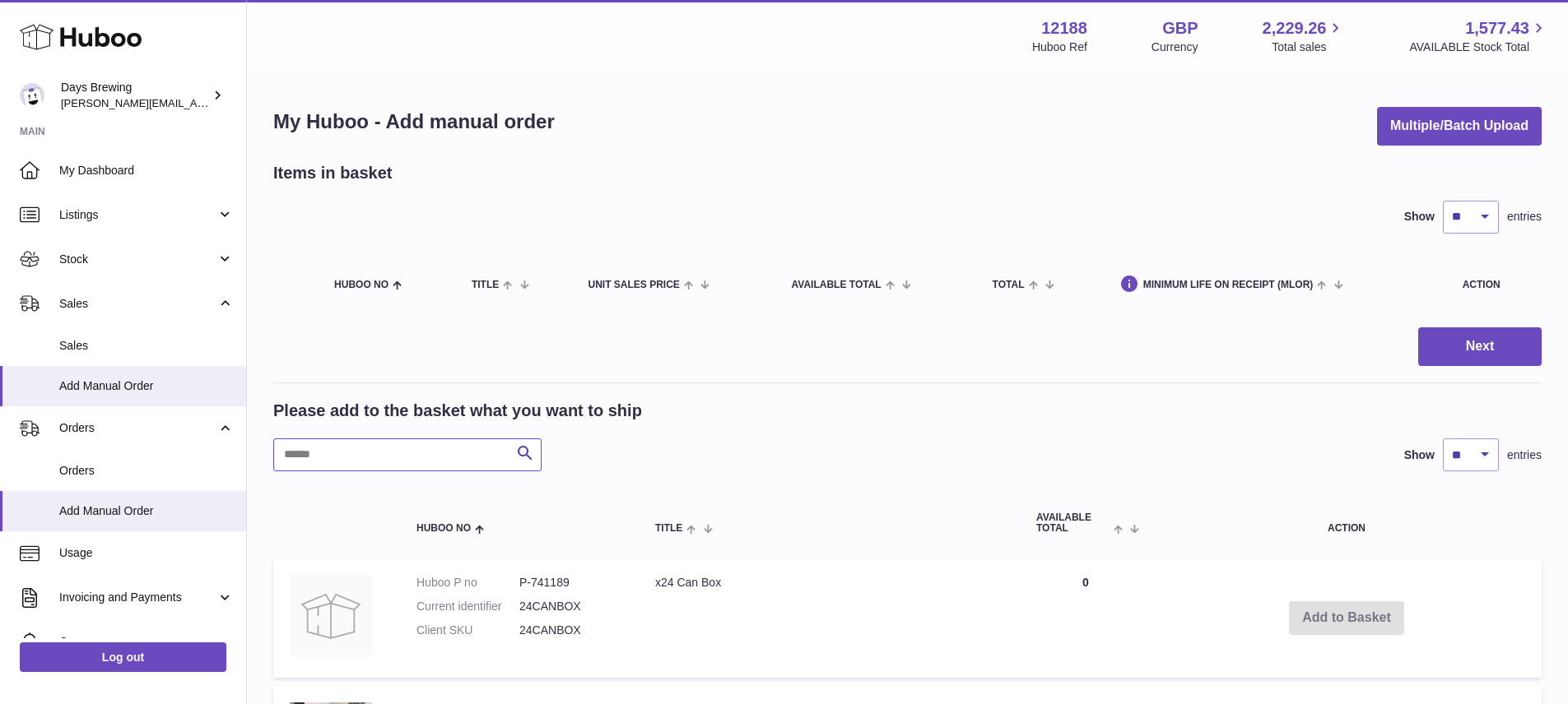
click at [466, 460] on input "text" at bounding box center [408, 455] width 269 height 33
type input "*****"
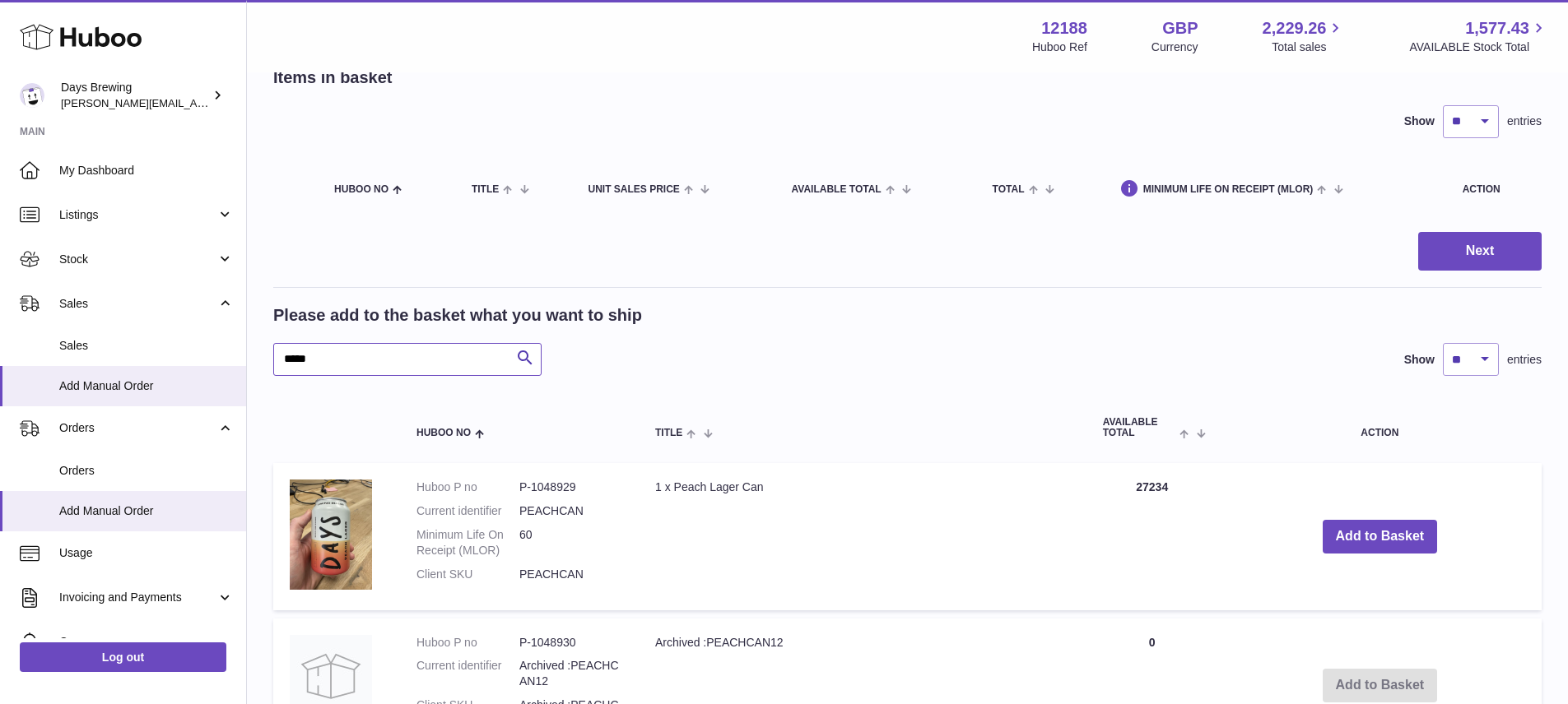
scroll to position [97, 0]
click at [1347, 535] on button "Add to Basket" at bounding box center [1381, 535] width 115 height 33
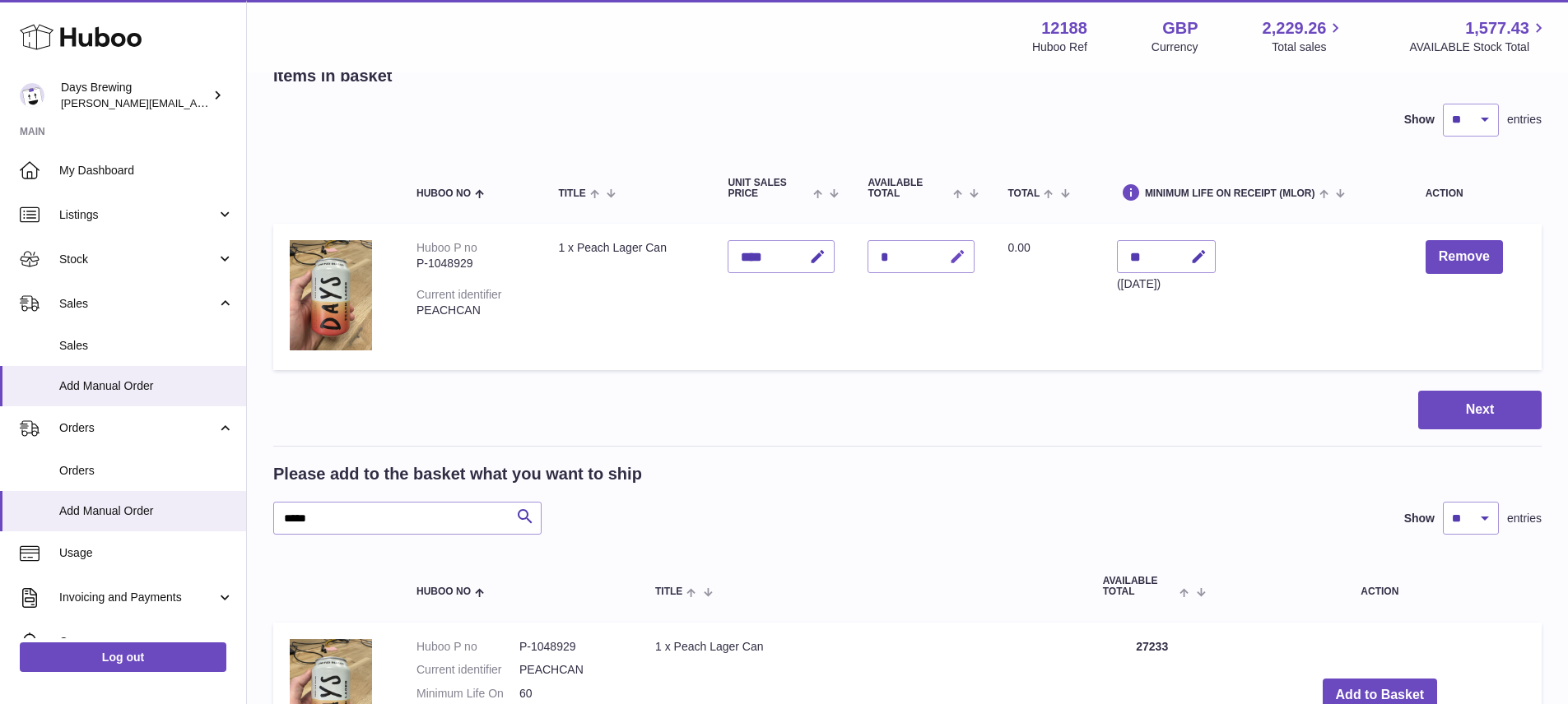
click at [954, 259] on icon "button" at bounding box center [957, 257] width 18 height 18
type input "**"
click at [962, 258] on icon "submit" at bounding box center [958, 257] width 15 height 15
drag, startPoint x: 351, startPoint y: 525, endPoint x: 282, endPoint y: 520, distance: 69.2
click at [282, 520] on input "*****" at bounding box center [408, 519] width 269 height 33
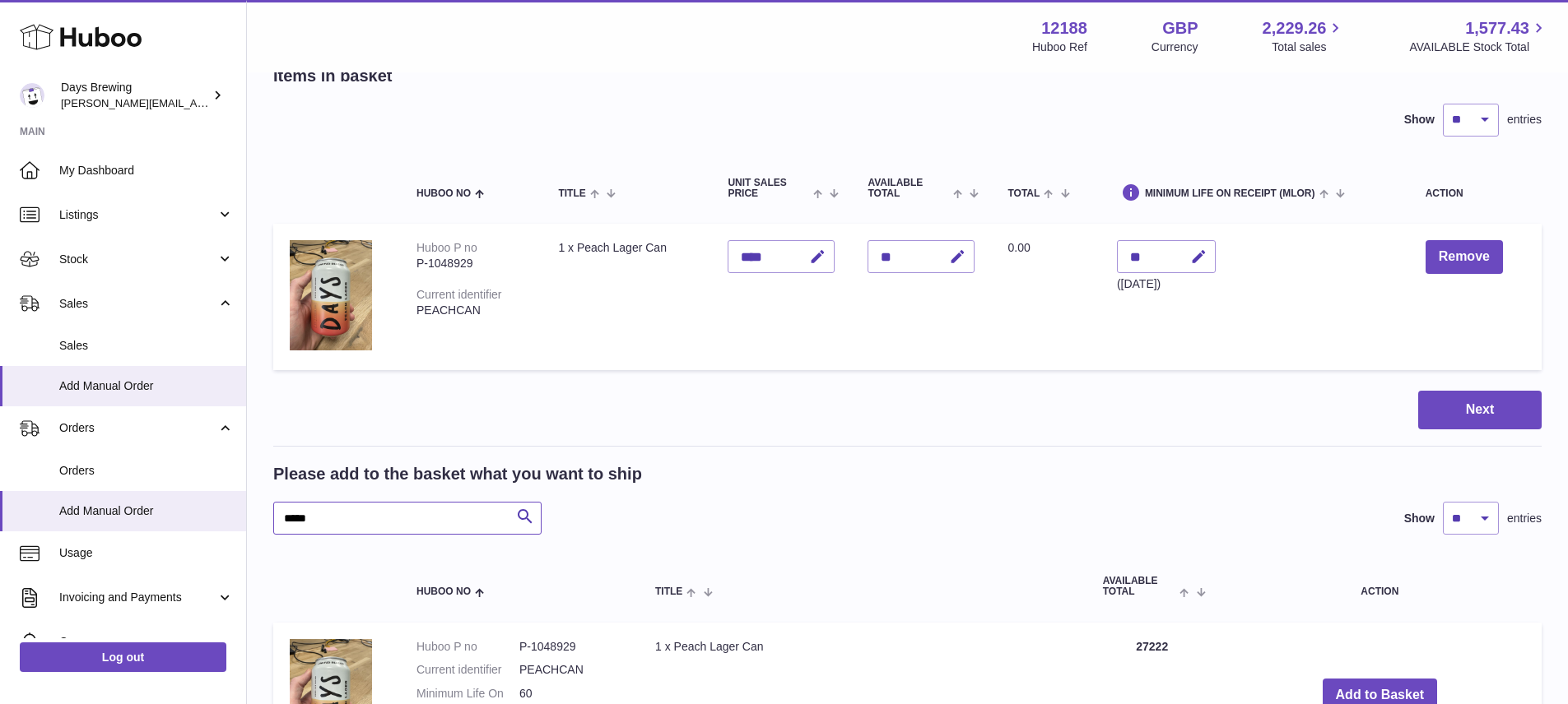
paste input "**********"
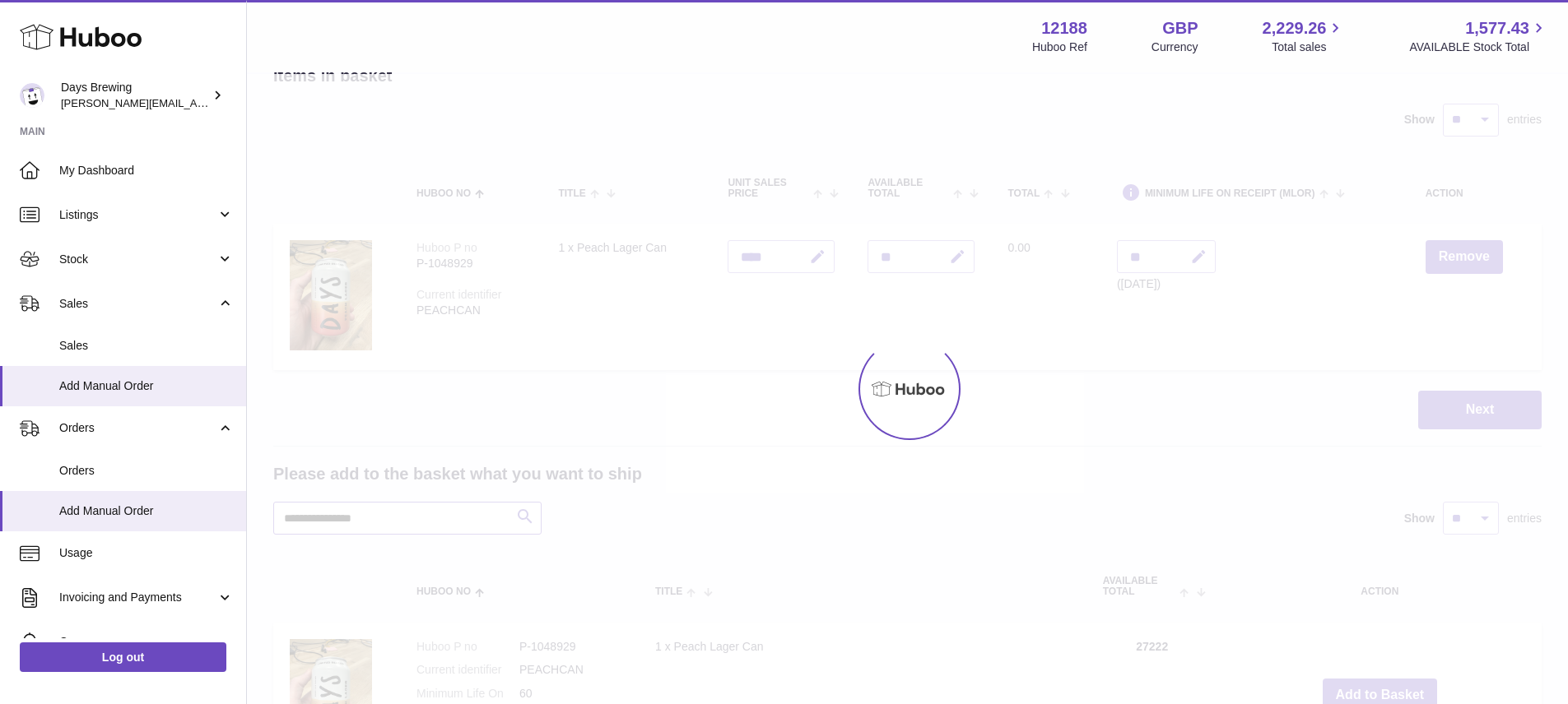
type input "**********"
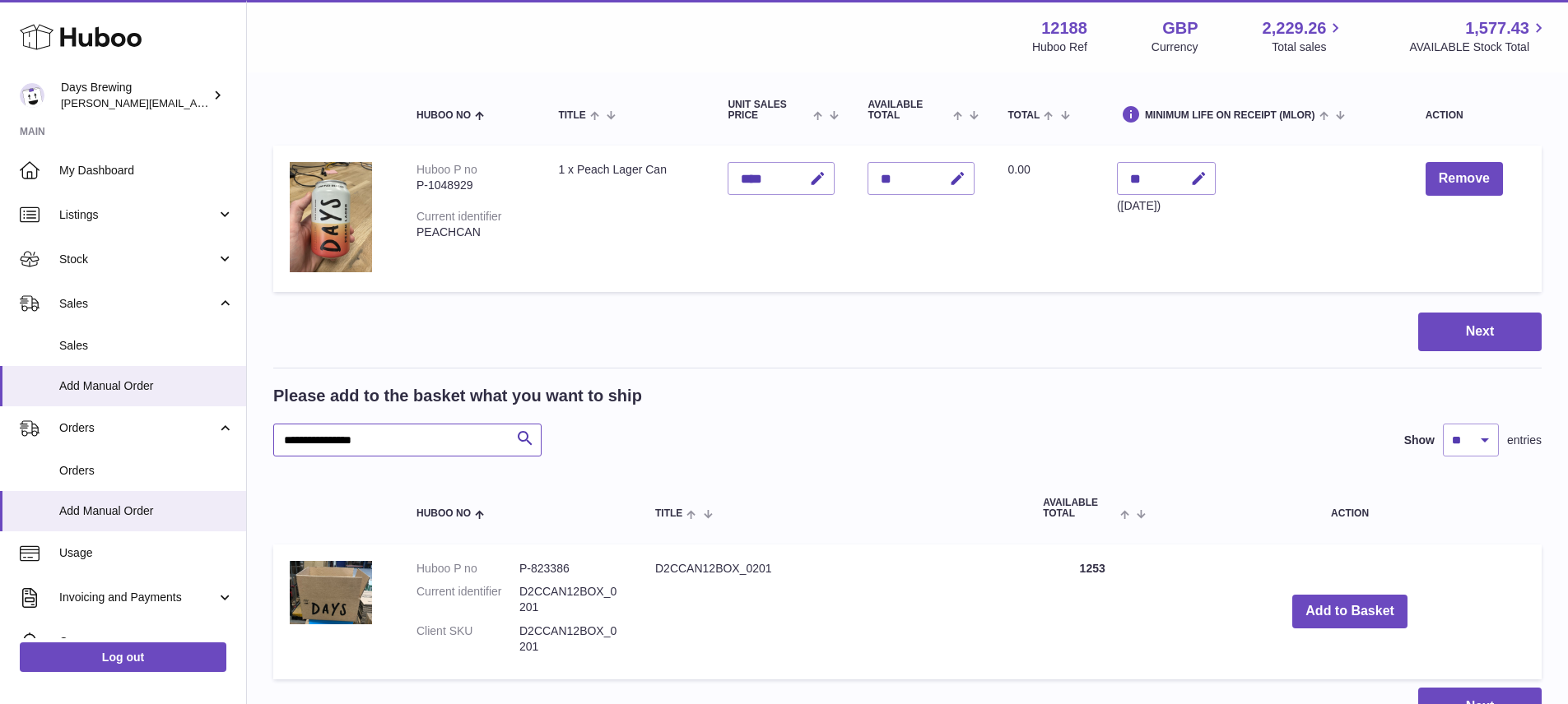
scroll to position [176, 0]
click at [805, 448] on div "**********" at bounding box center [907, 440] width 1269 height 33
click at [1318, 605] on button "Add to Basket" at bounding box center [1350, 610] width 115 height 33
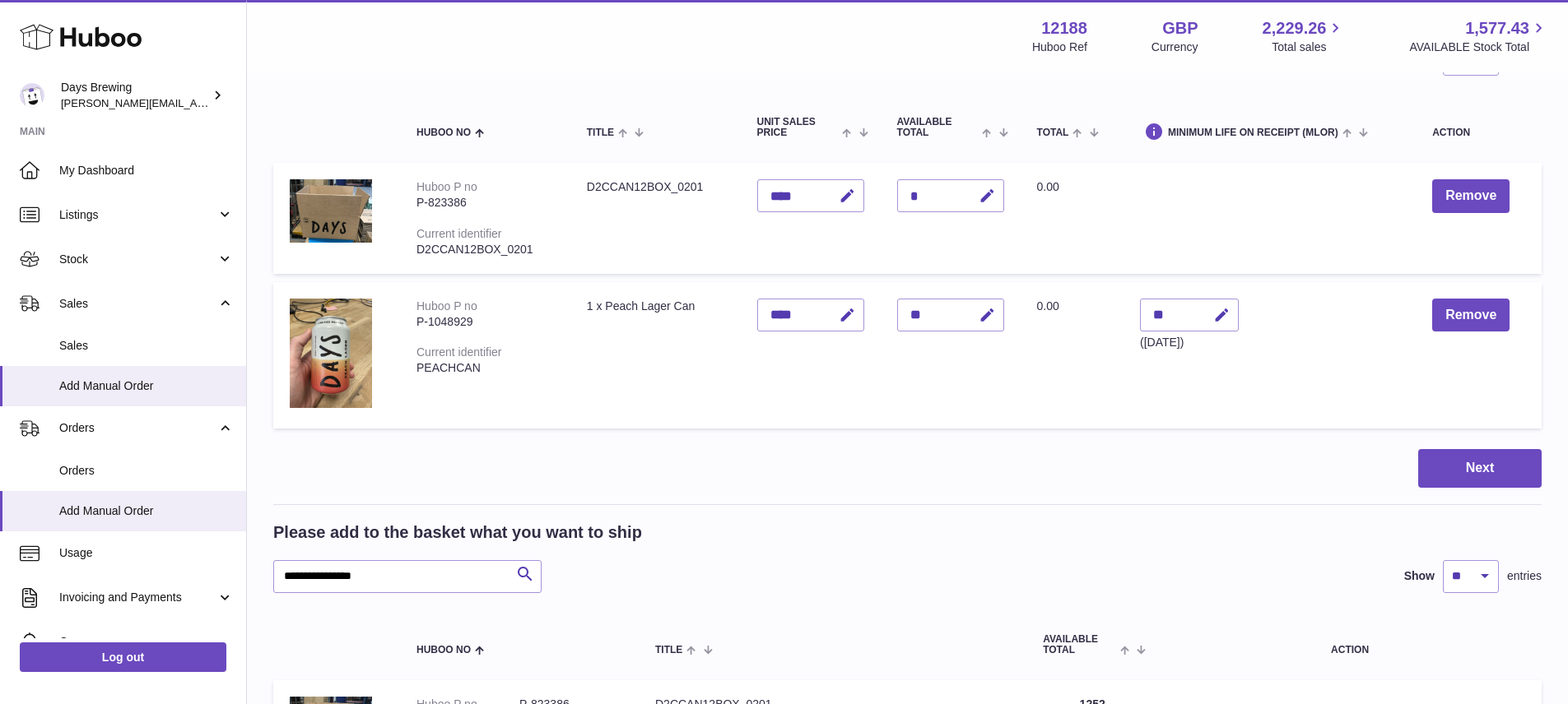
scroll to position [141, 0]
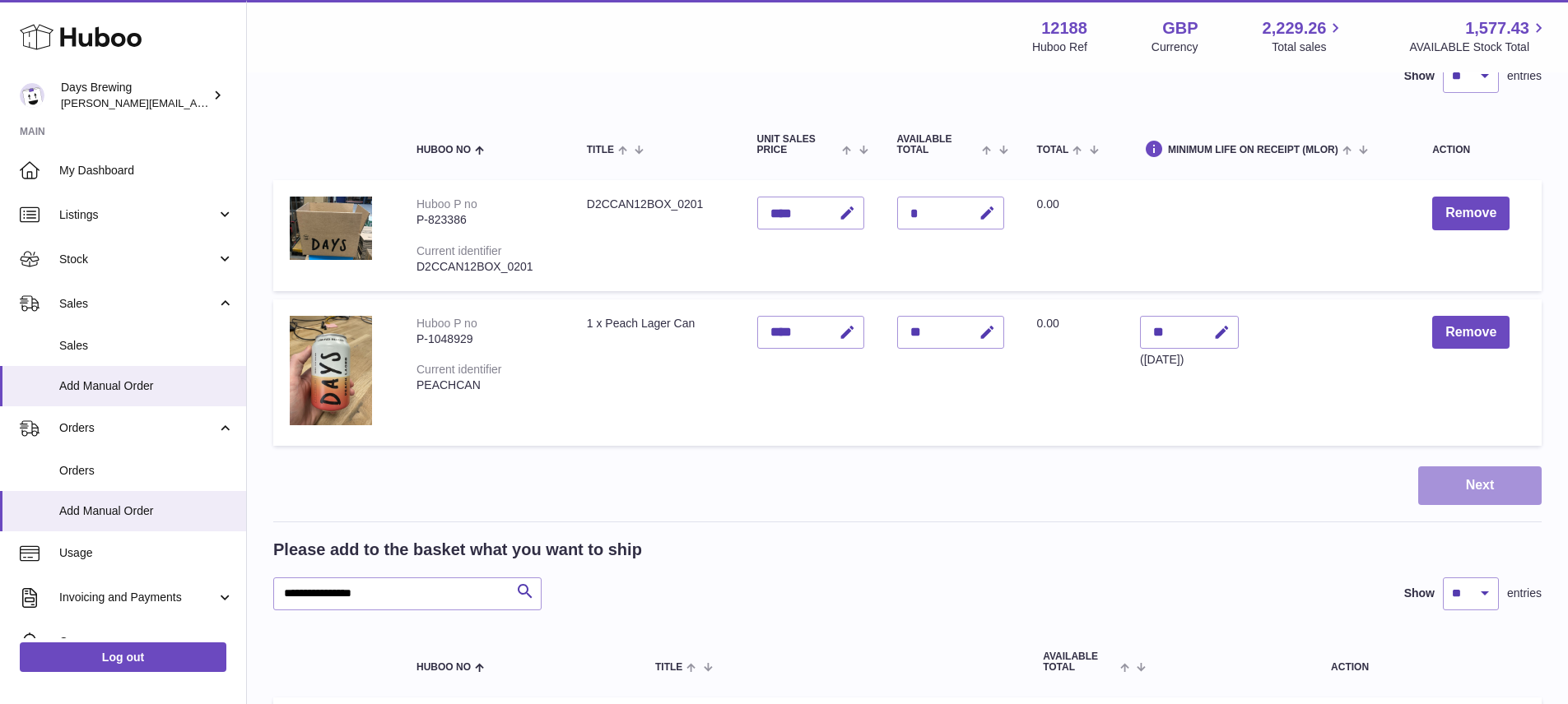
click at [1449, 499] on button "Next" at bounding box center [1480, 486] width 123 height 39
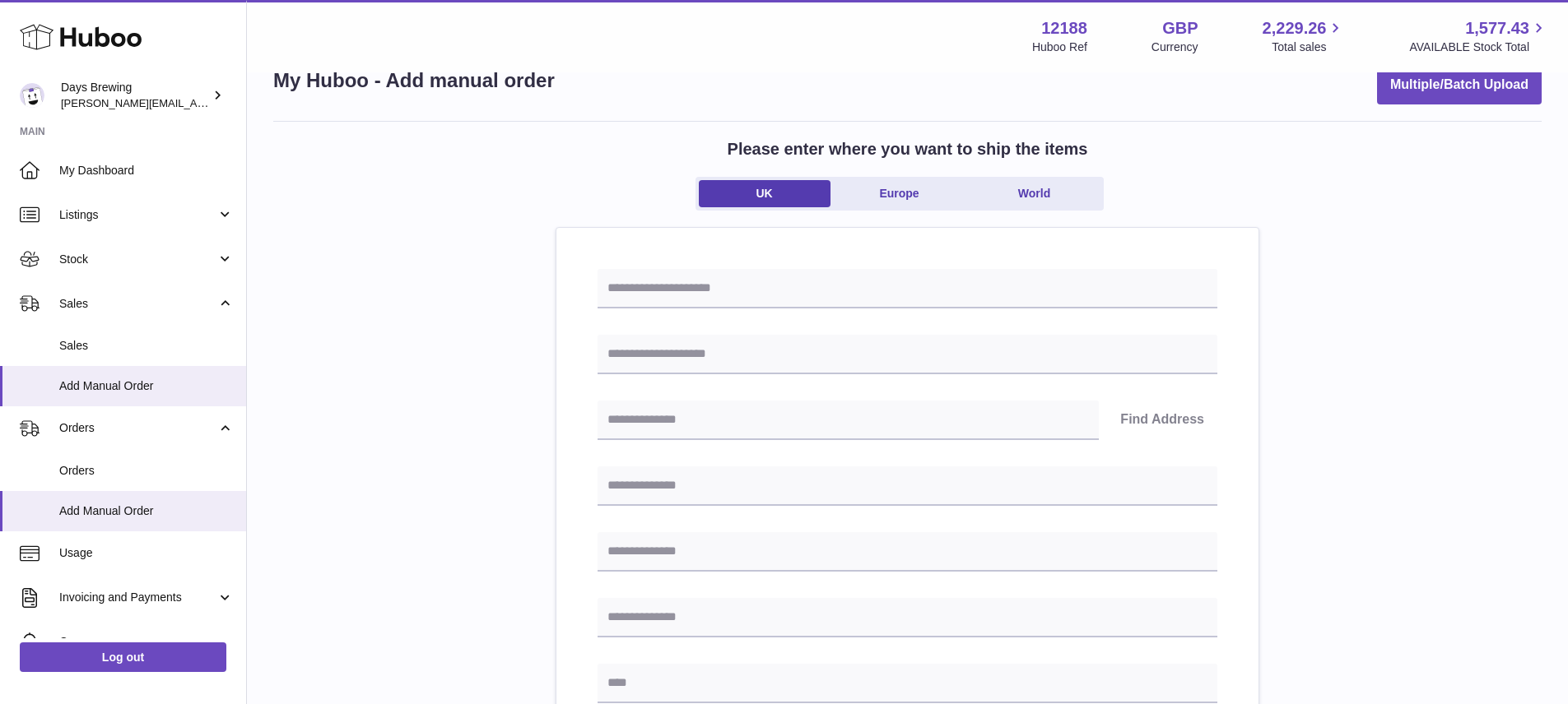
scroll to position [26, 0]
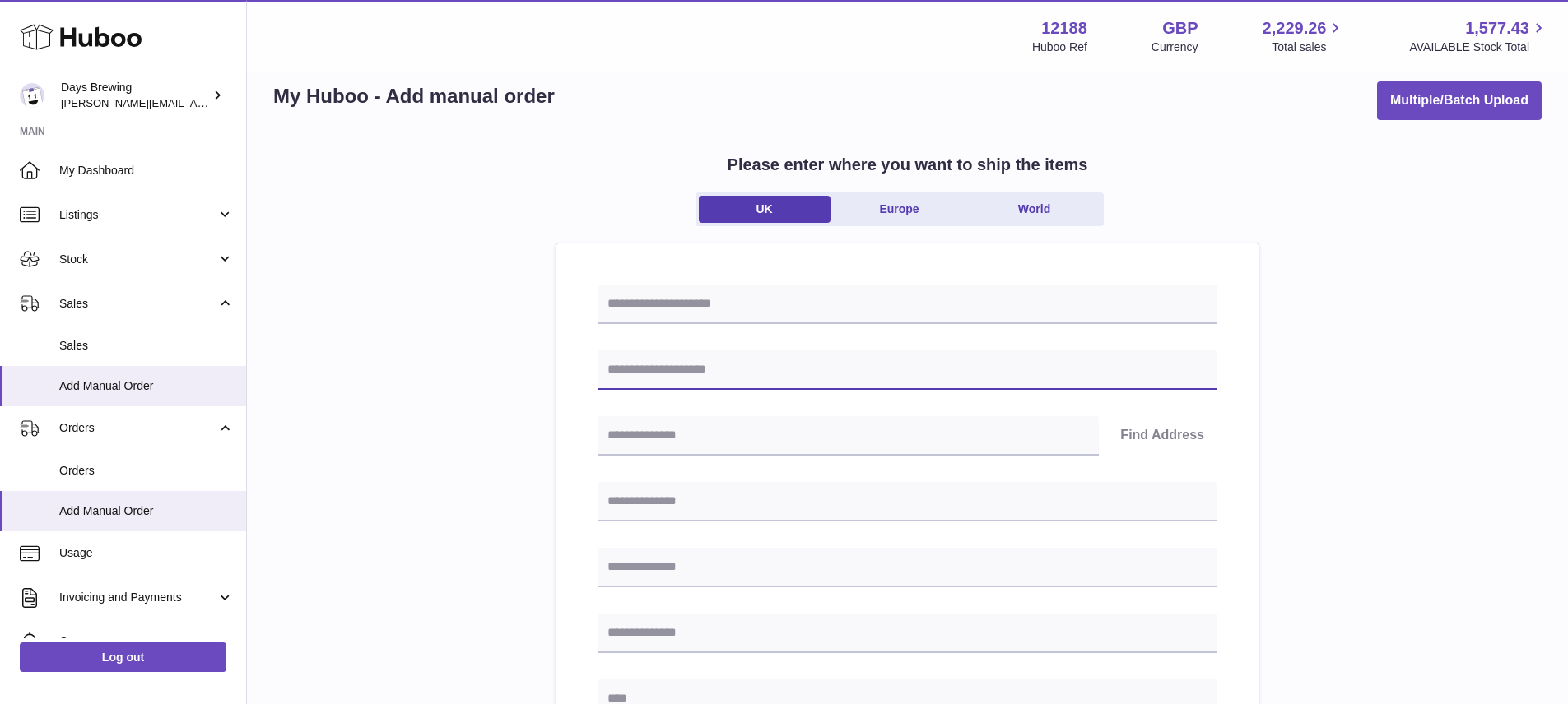
click at [739, 374] on input "text" at bounding box center [907, 370] width 620 height 40
paste input "******"
type input "******"
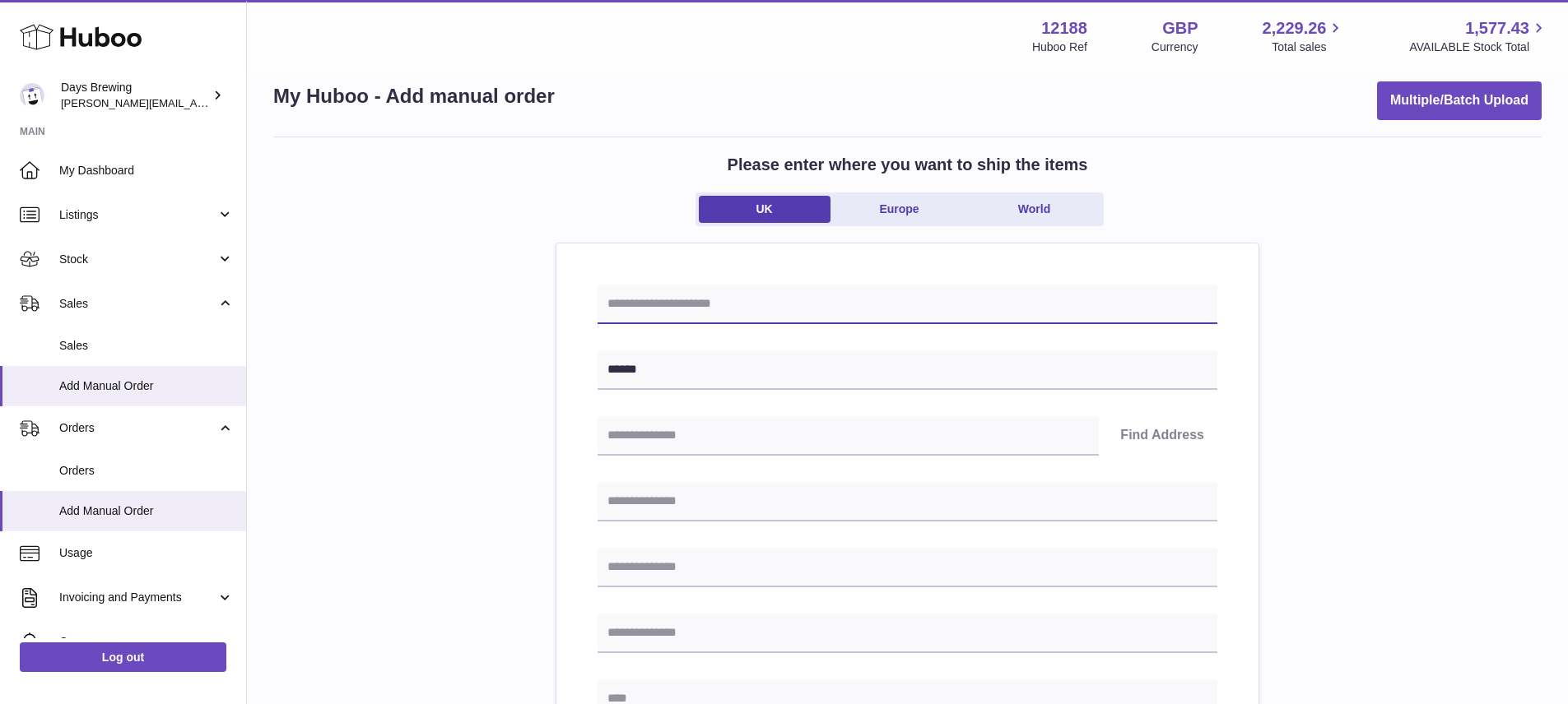
click at [842, 308] on input "text" at bounding box center [907, 304] width 620 height 40
click at [659, 299] on input "text" at bounding box center [907, 304] width 620 height 40
click at [721, 297] on input "*******" at bounding box center [907, 304] width 620 height 40
type input "**********"
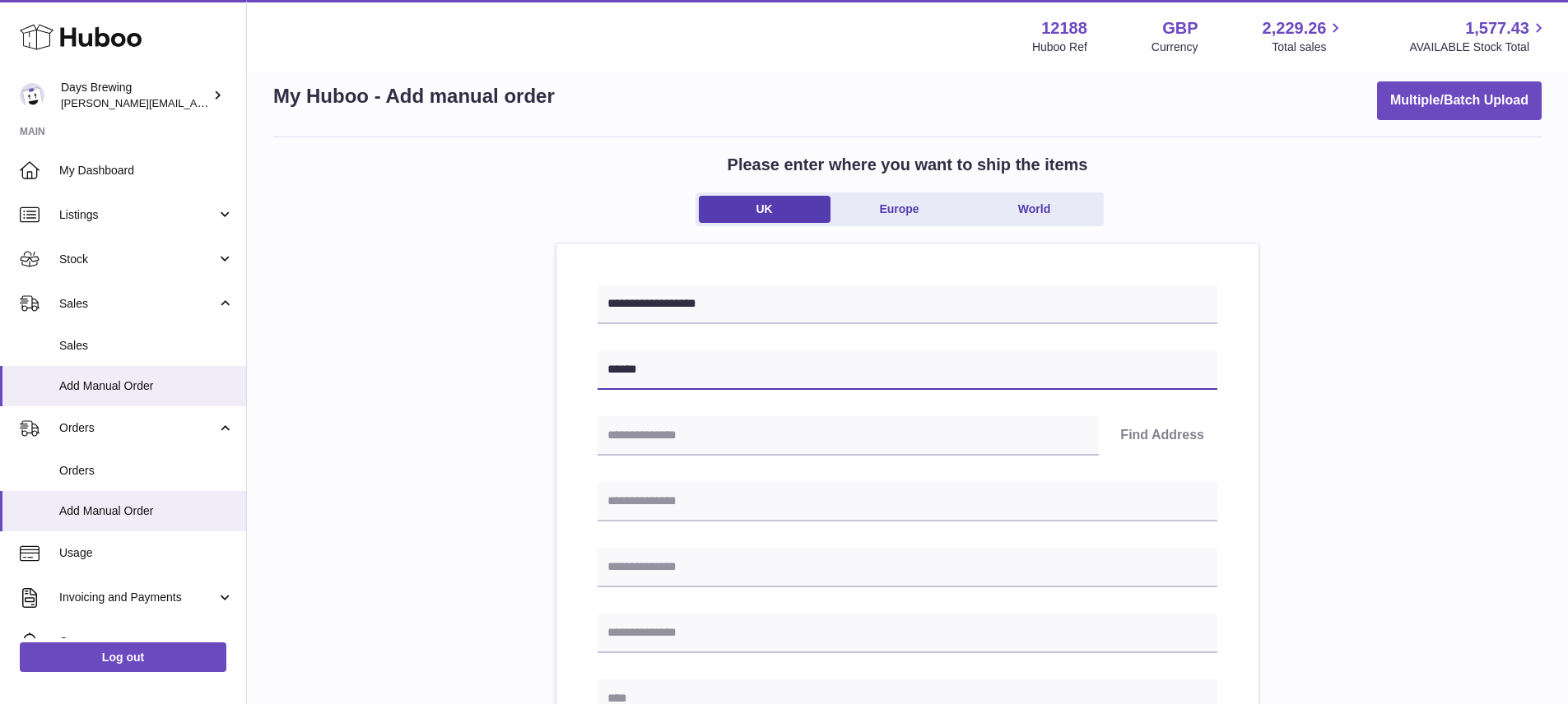
click at [682, 370] on input "******" at bounding box center [907, 370] width 620 height 40
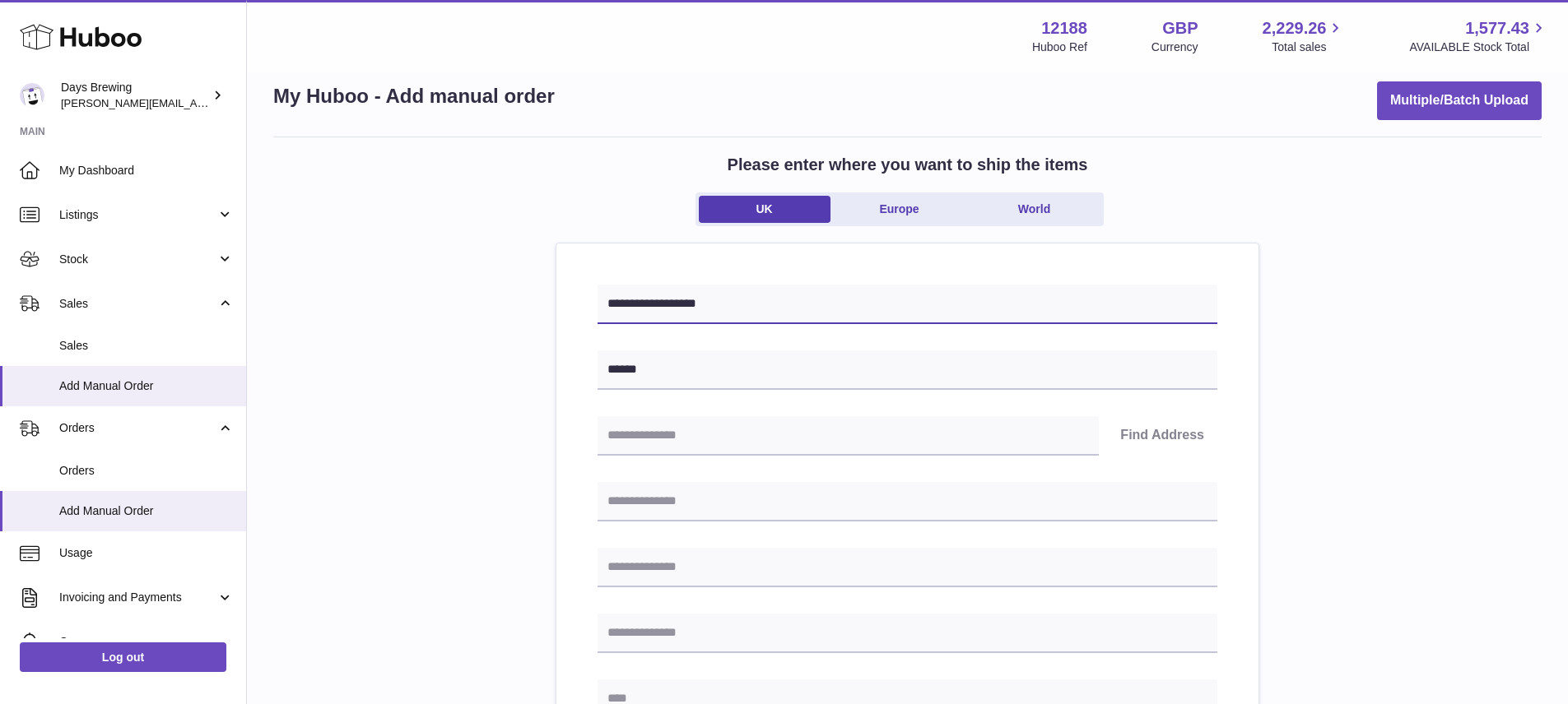
drag, startPoint x: 735, startPoint y: 312, endPoint x: 654, endPoint y: 303, distance: 81.5
click at [654, 303] on input "**********" at bounding box center [907, 304] width 620 height 40
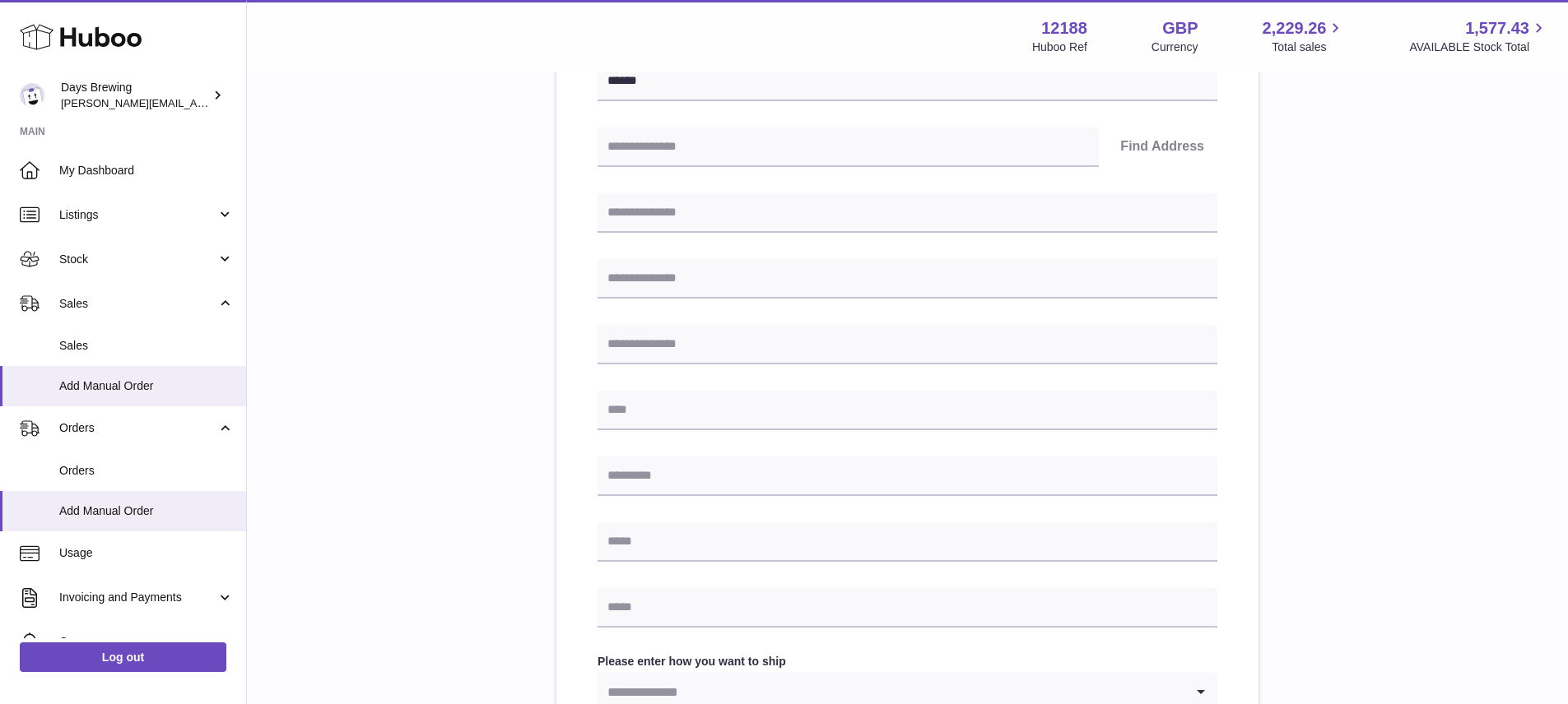
scroll to position [315, 0]
click at [792, 474] on input "text" at bounding box center [907, 475] width 620 height 40
paste input "********"
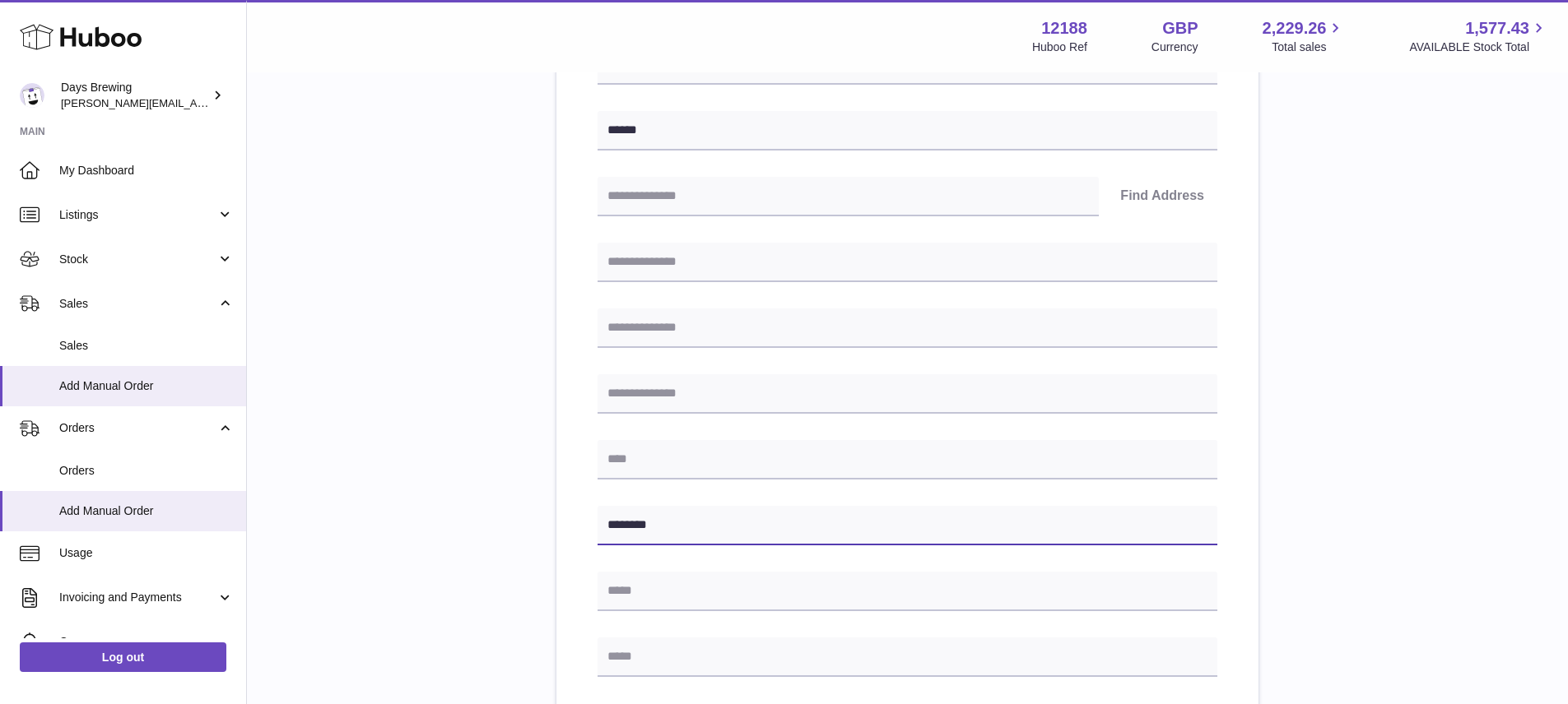
scroll to position [261, 0]
type input "********"
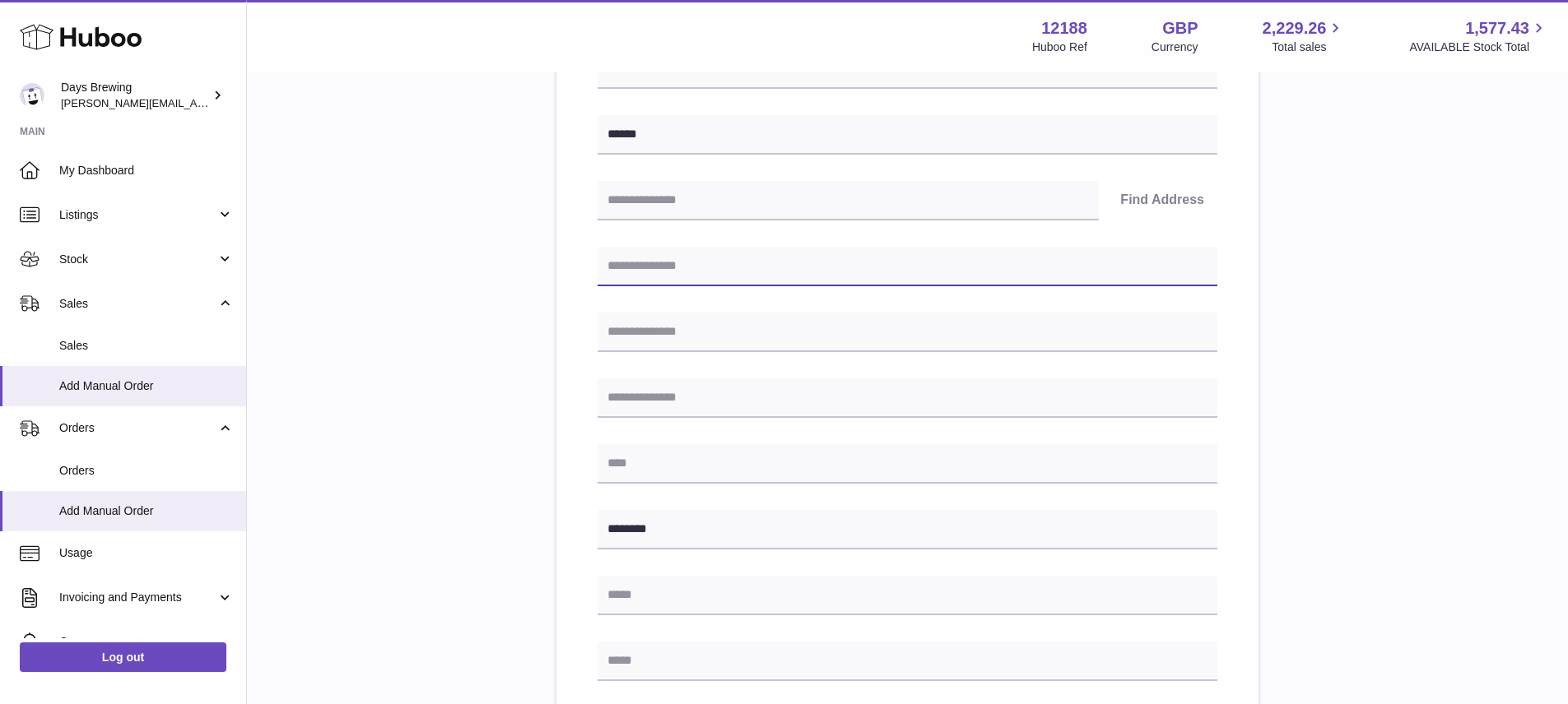
click at [816, 271] on input "text" at bounding box center [907, 266] width 620 height 40
type input "*******"
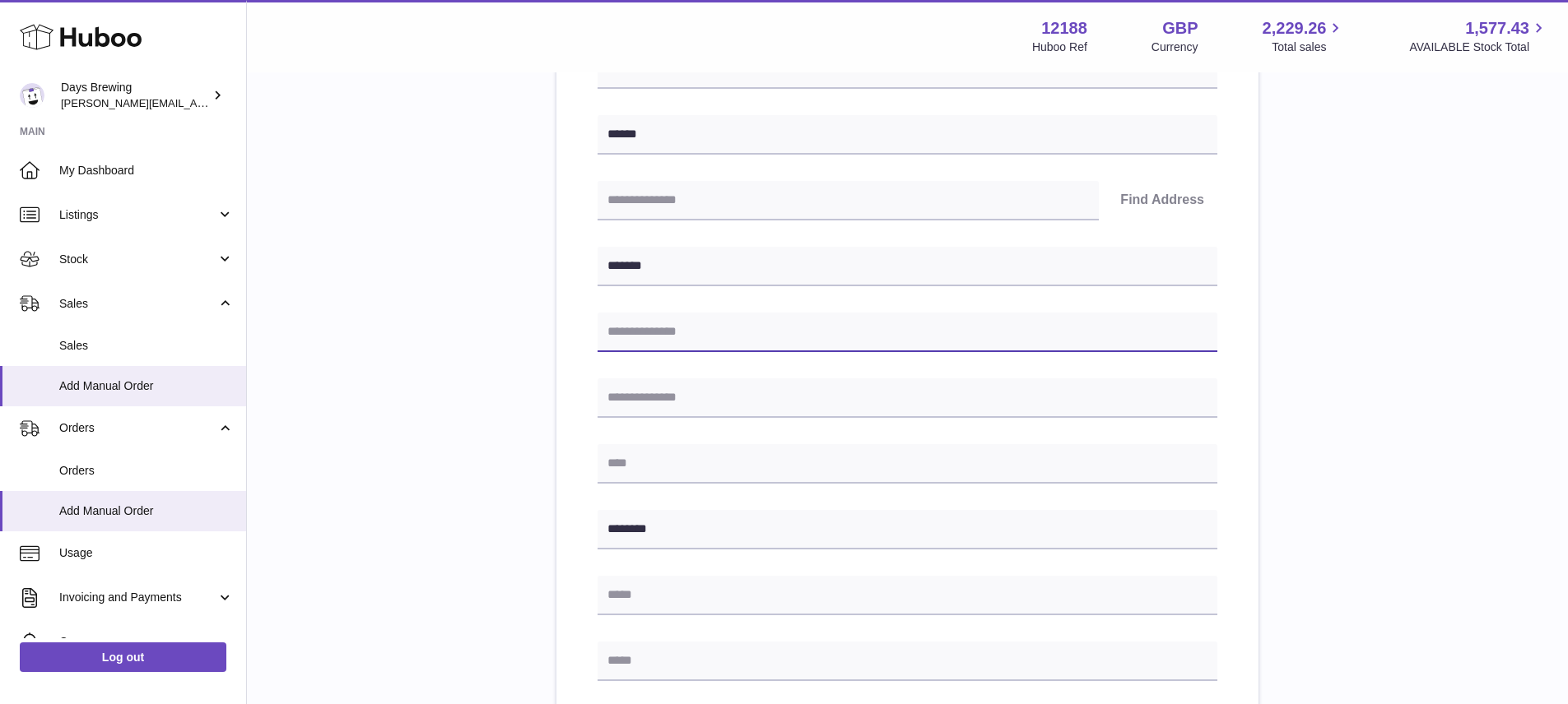
click at [745, 343] on input "text" at bounding box center [907, 333] width 620 height 40
type input "**********"
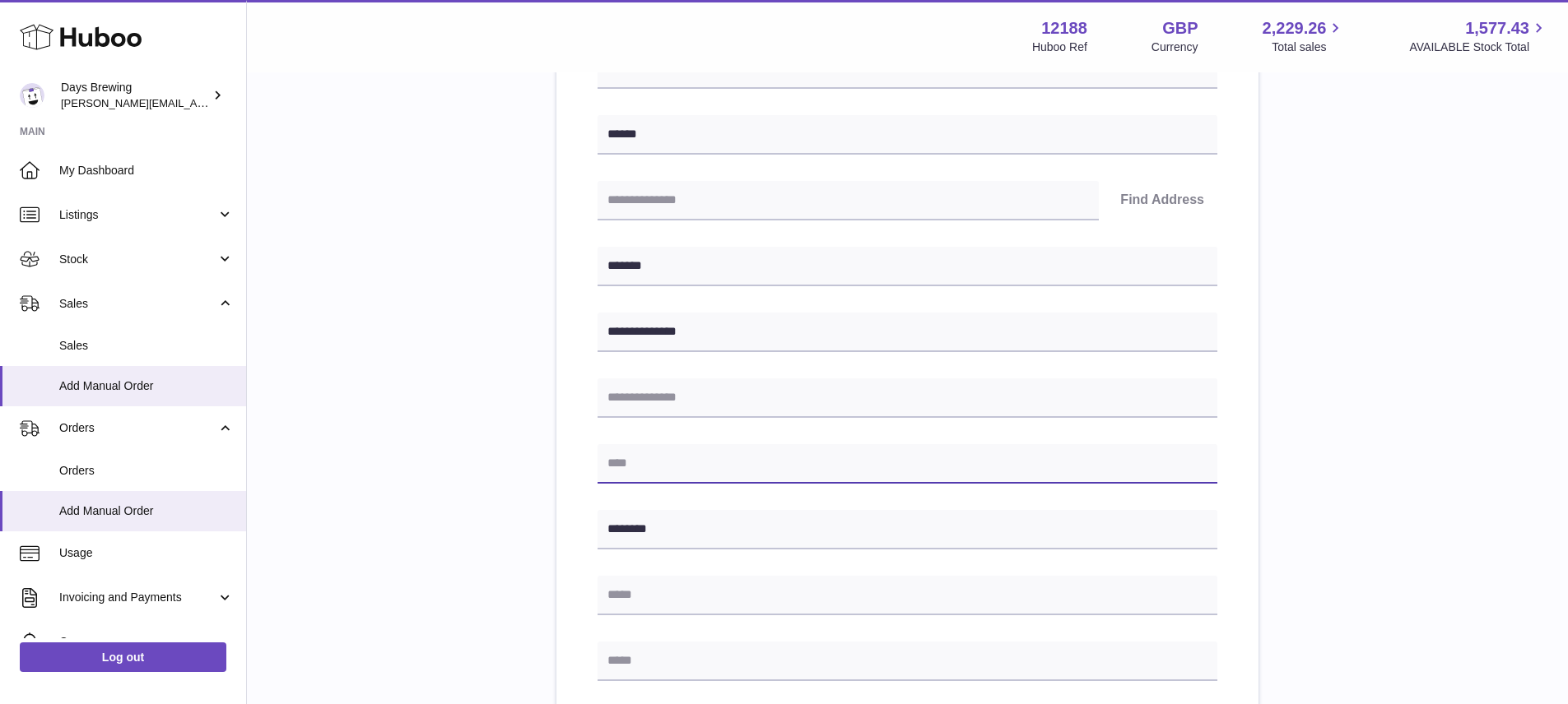
click at [790, 451] on input "text" at bounding box center [907, 464] width 620 height 40
type input "********"
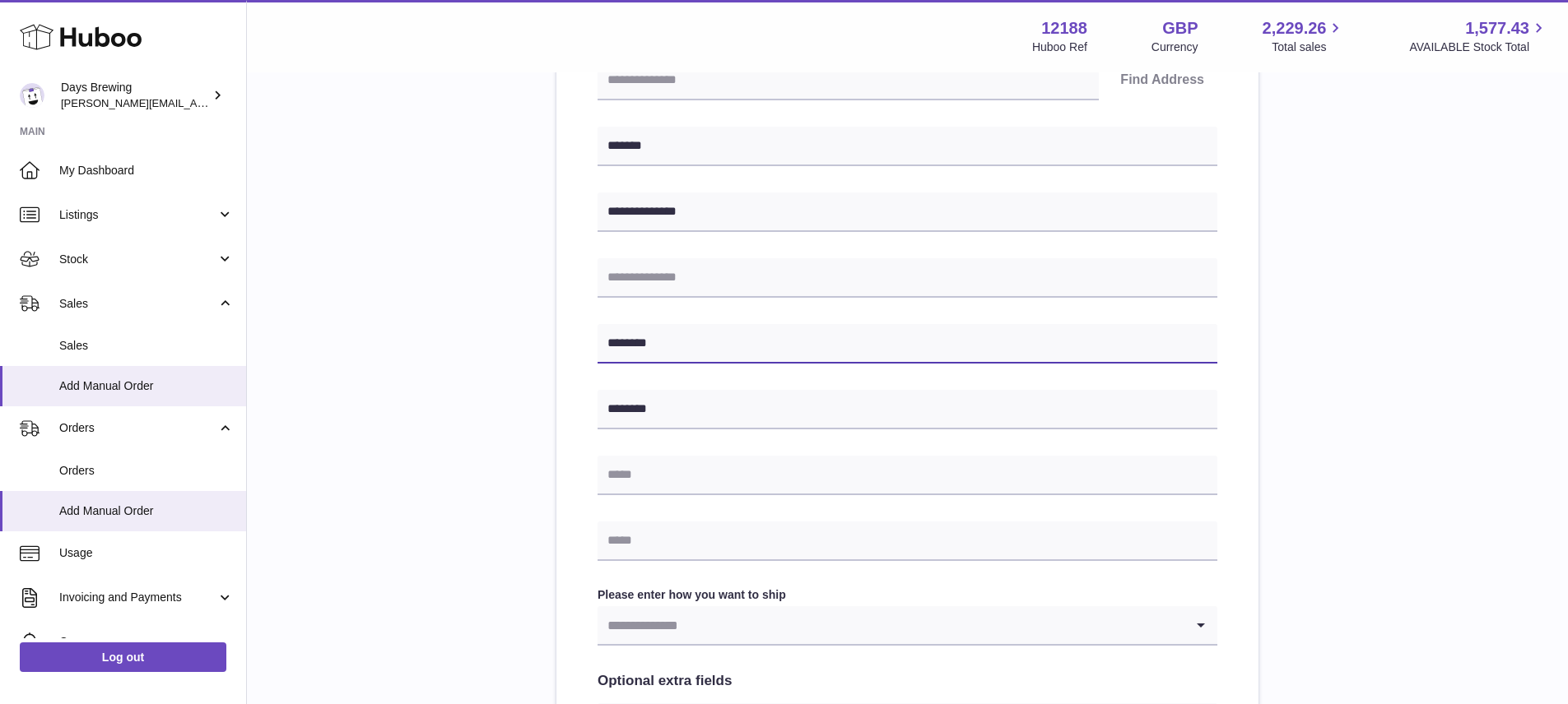
scroll to position [393, 0]
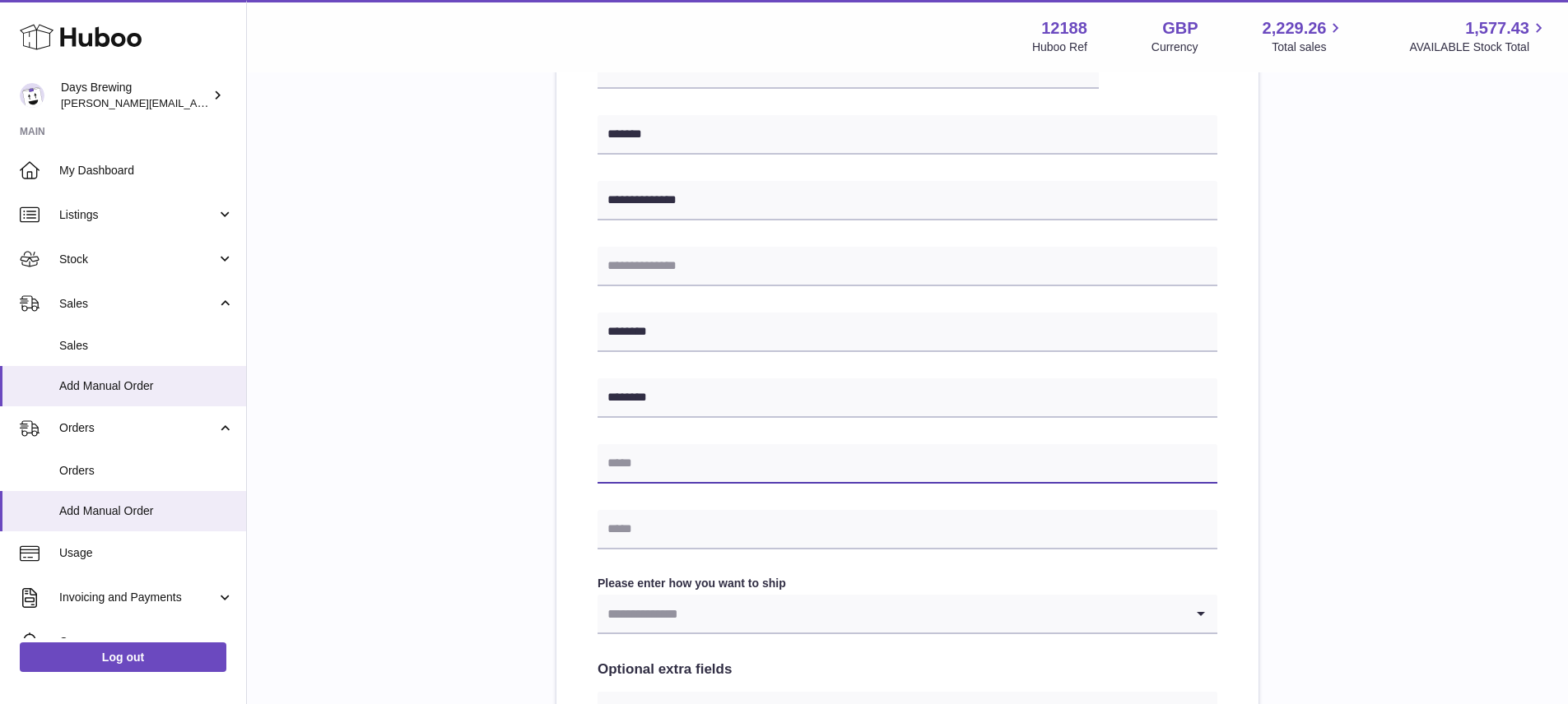
click at [754, 458] on input "text" at bounding box center [907, 464] width 620 height 40
type input "**********"
click at [517, 505] on div "**********" at bounding box center [907, 342] width 1269 height 1146
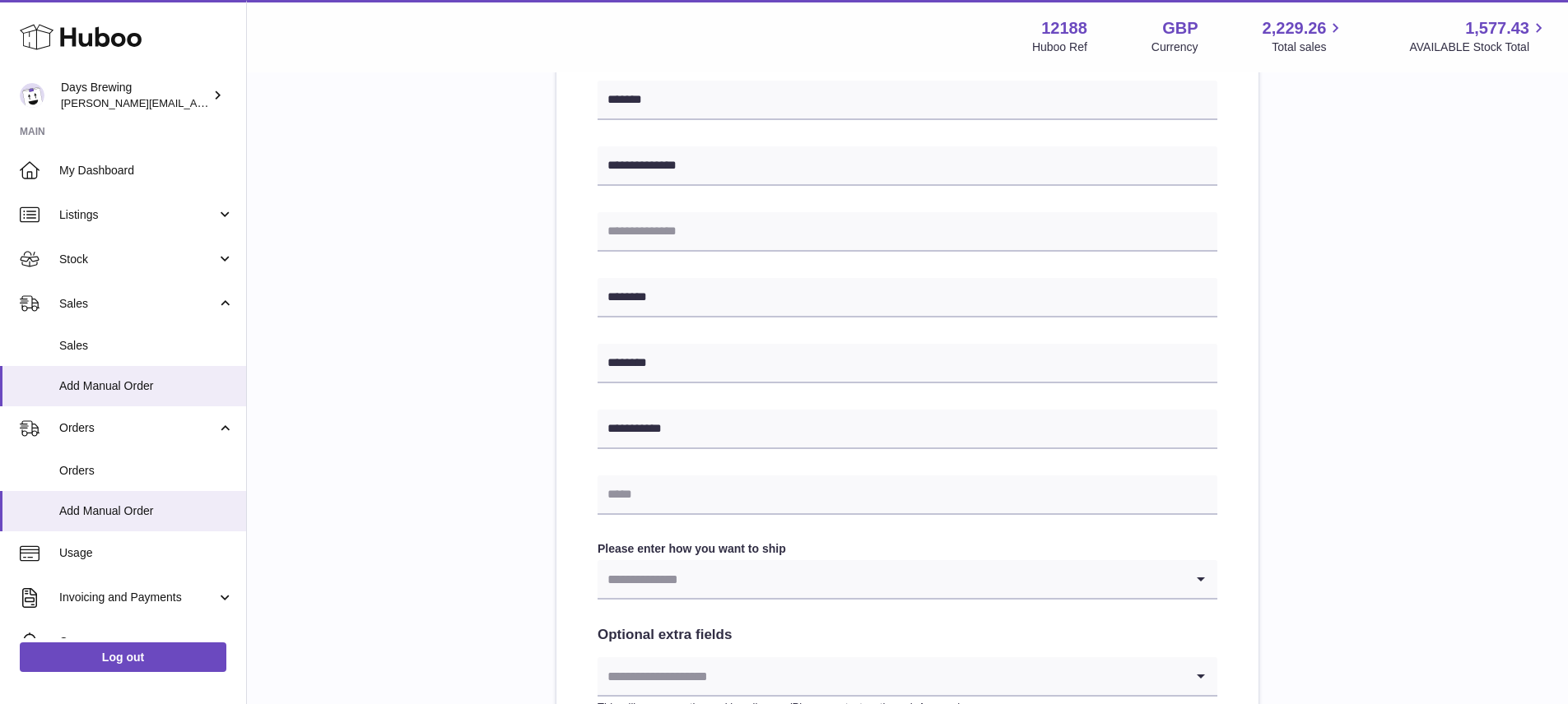
scroll to position [443, 0]
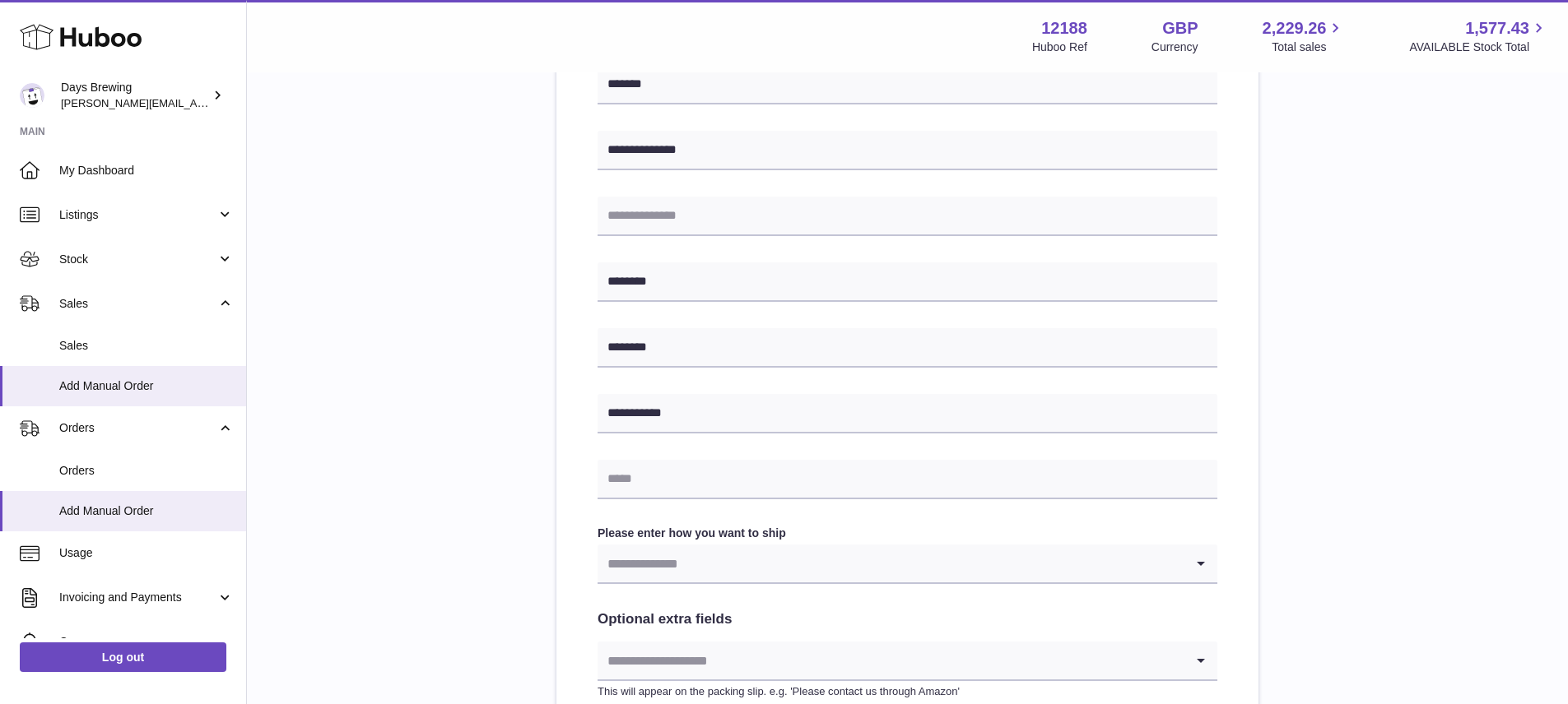
click at [709, 573] on input "Search for option" at bounding box center [891, 563] width 587 height 38
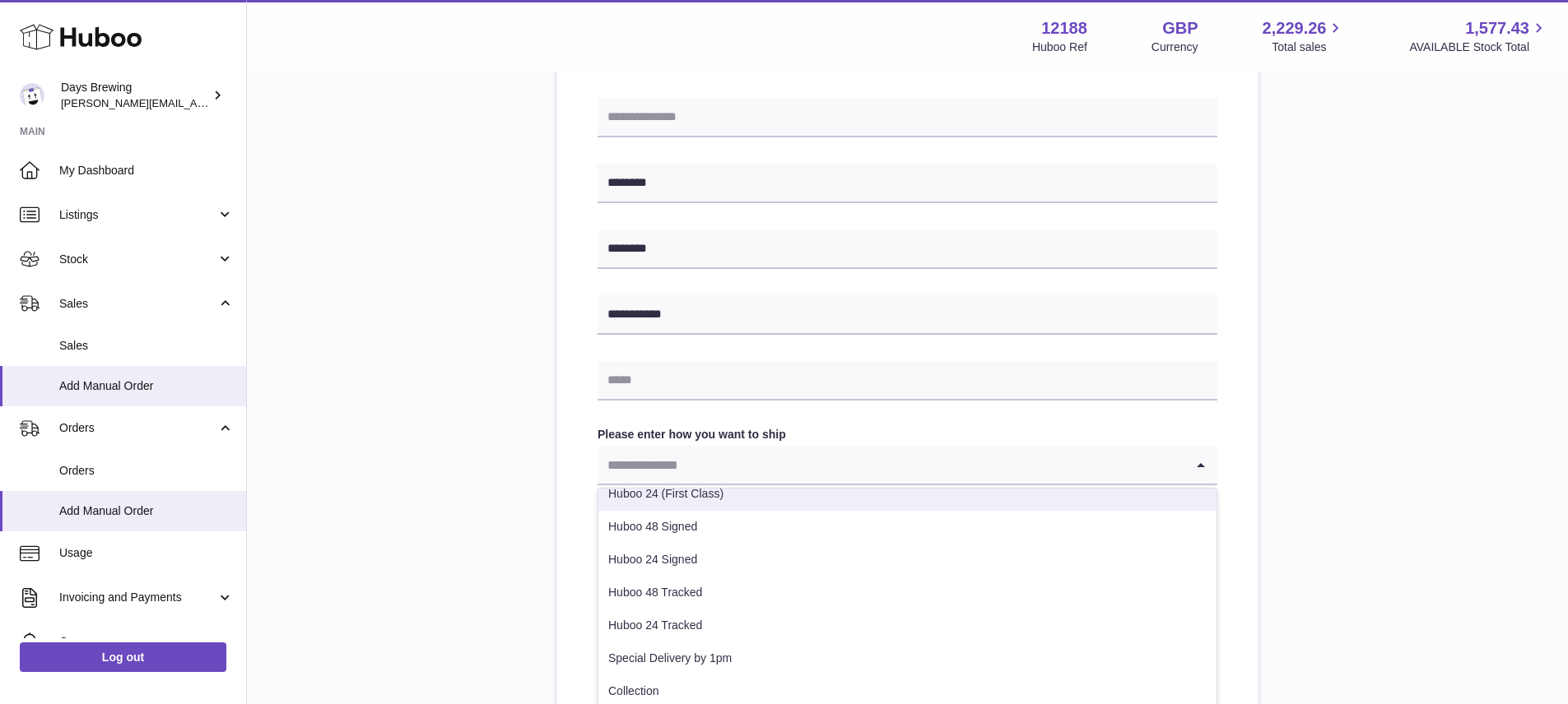
scroll to position [51, 0]
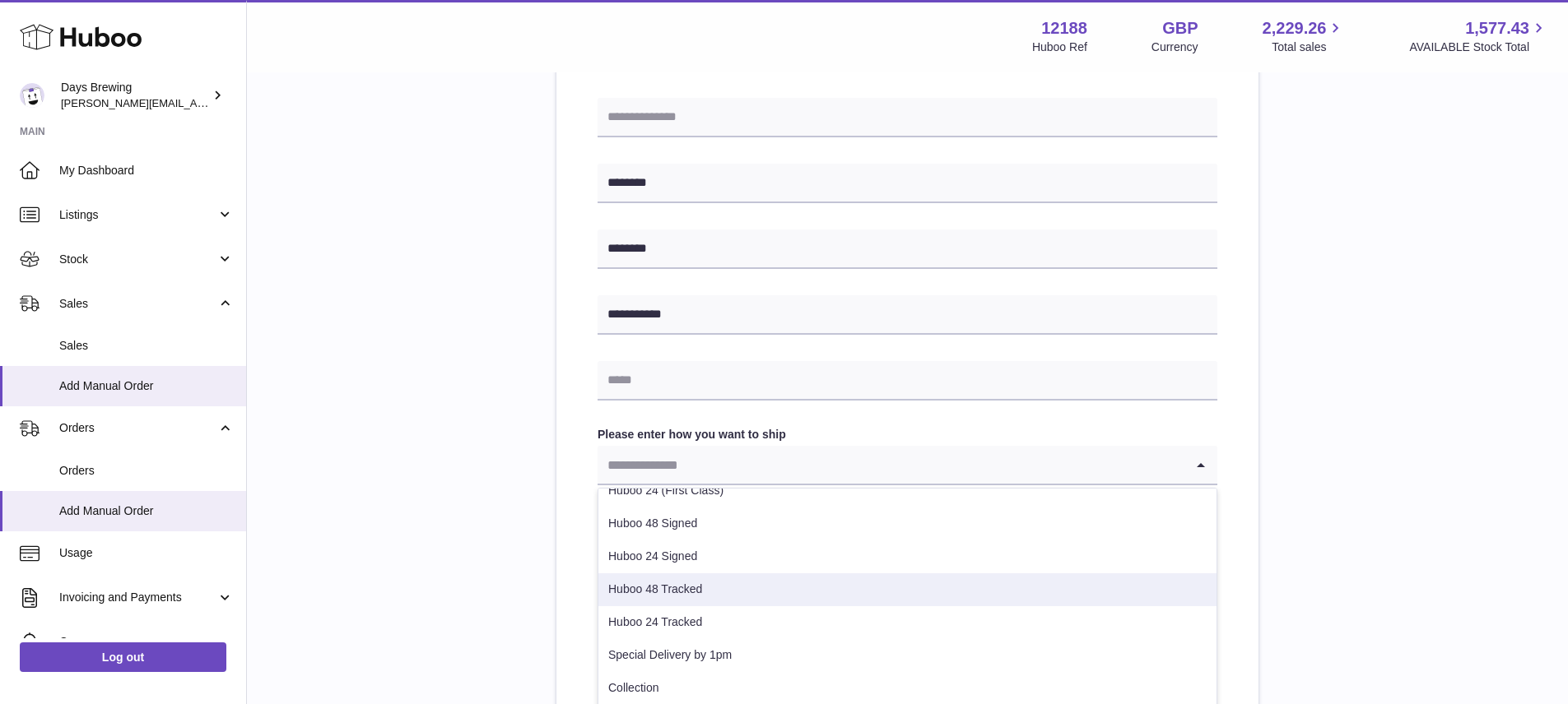
click at [684, 590] on li "Huboo 48 Tracked" at bounding box center [907, 590] width 618 height 33
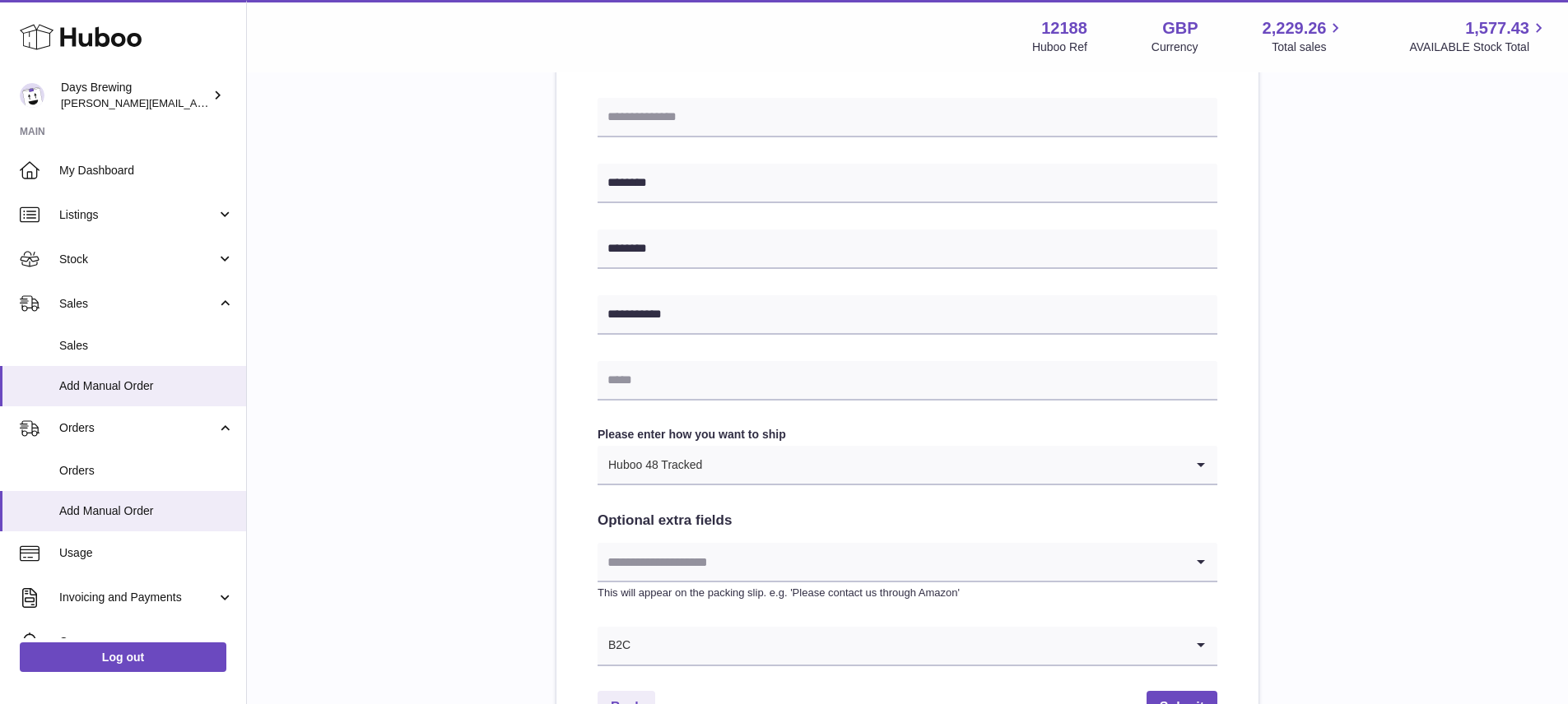
click at [1191, 455] on icon "Search for option" at bounding box center [1201, 464] width 33 height 38
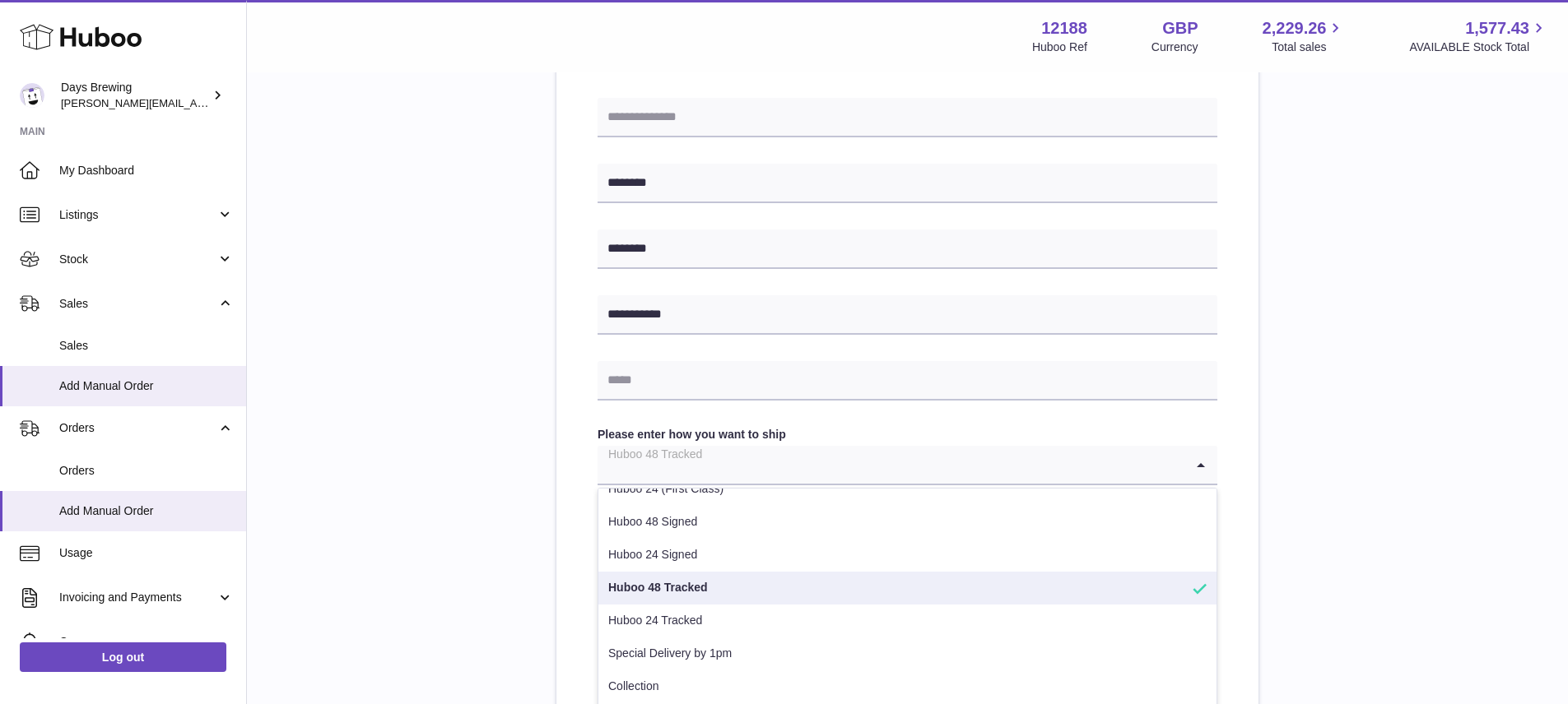
scroll to position [35, 0]
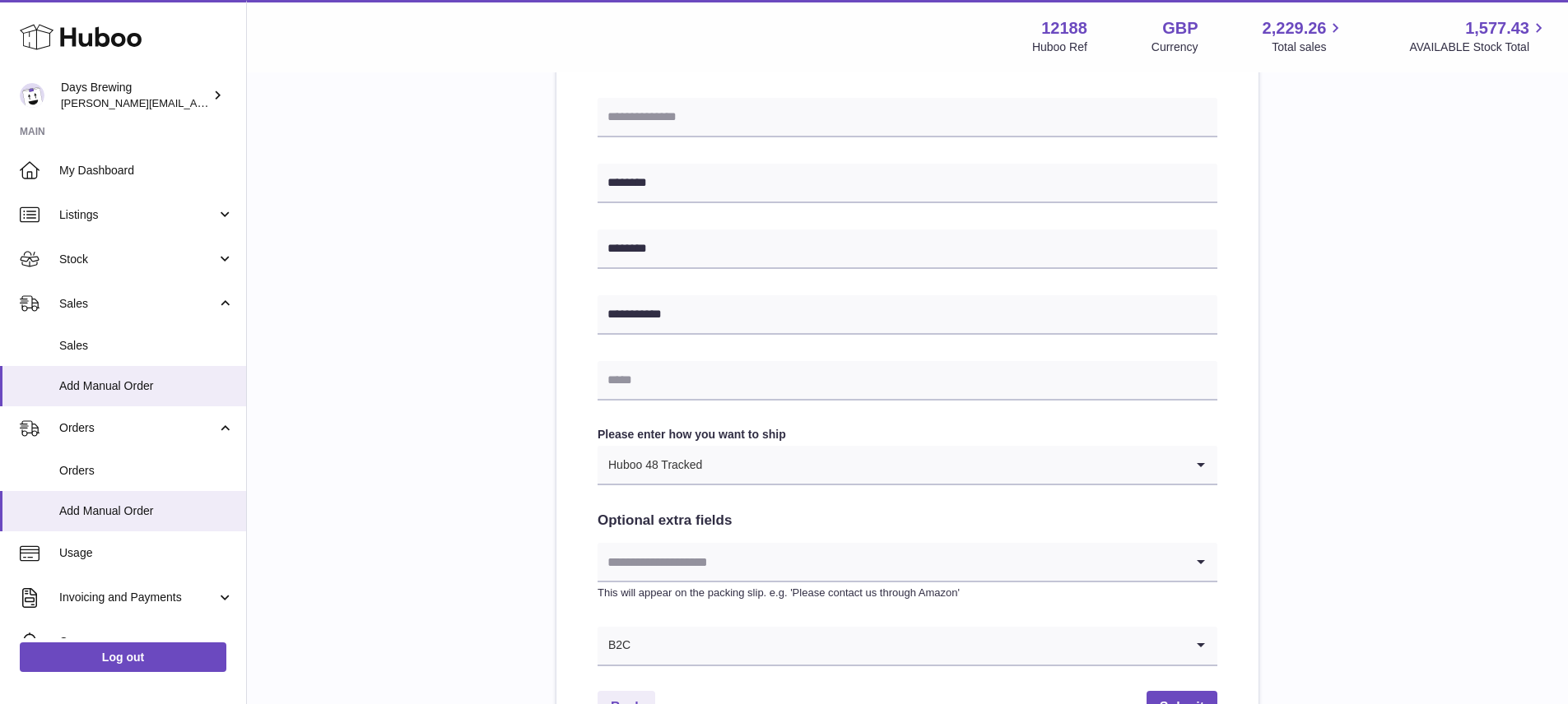
click at [1340, 522] on div "**********" at bounding box center [907, 193] width 1269 height 1146
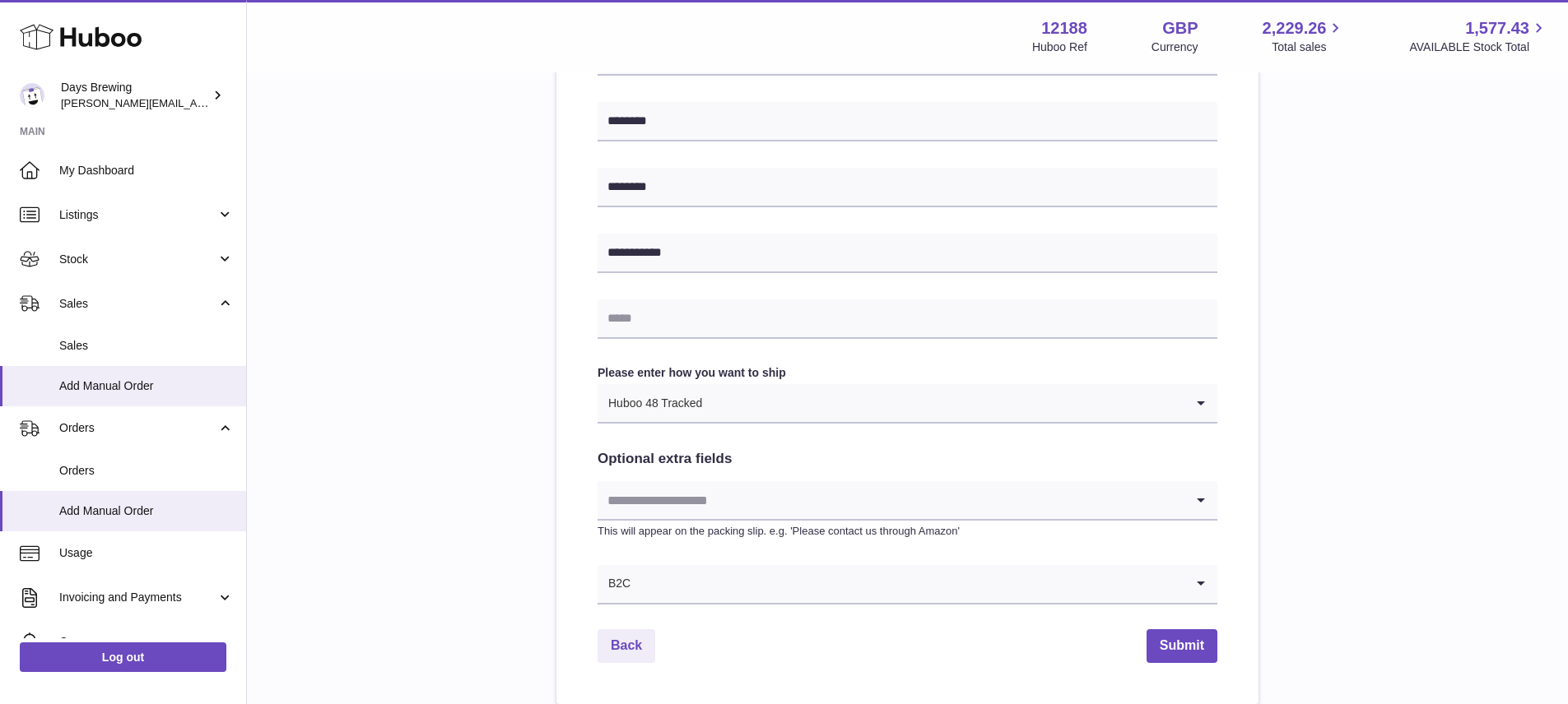
scroll to position [611, 0]
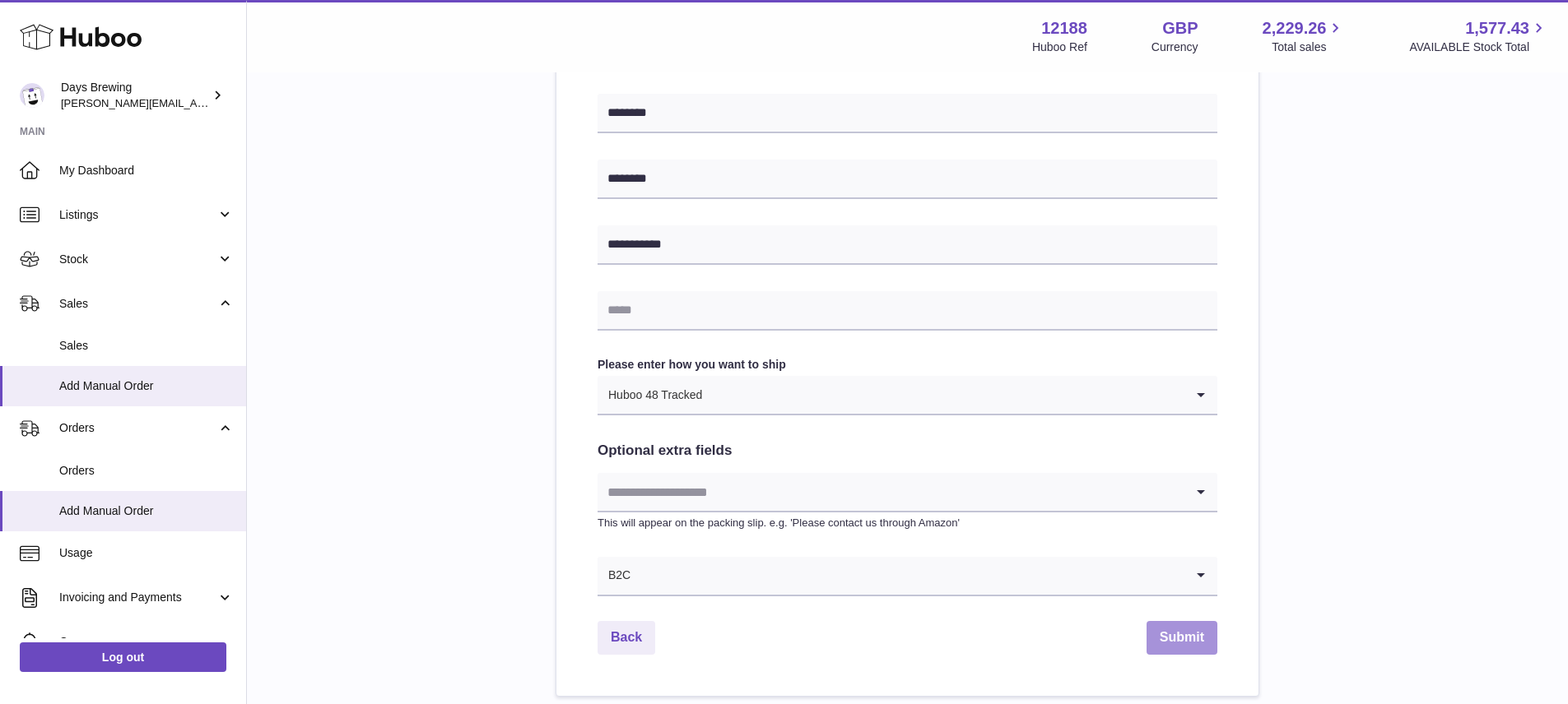
click at [1166, 641] on button "Submit" at bounding box center [1182, 638] width 70 height 33
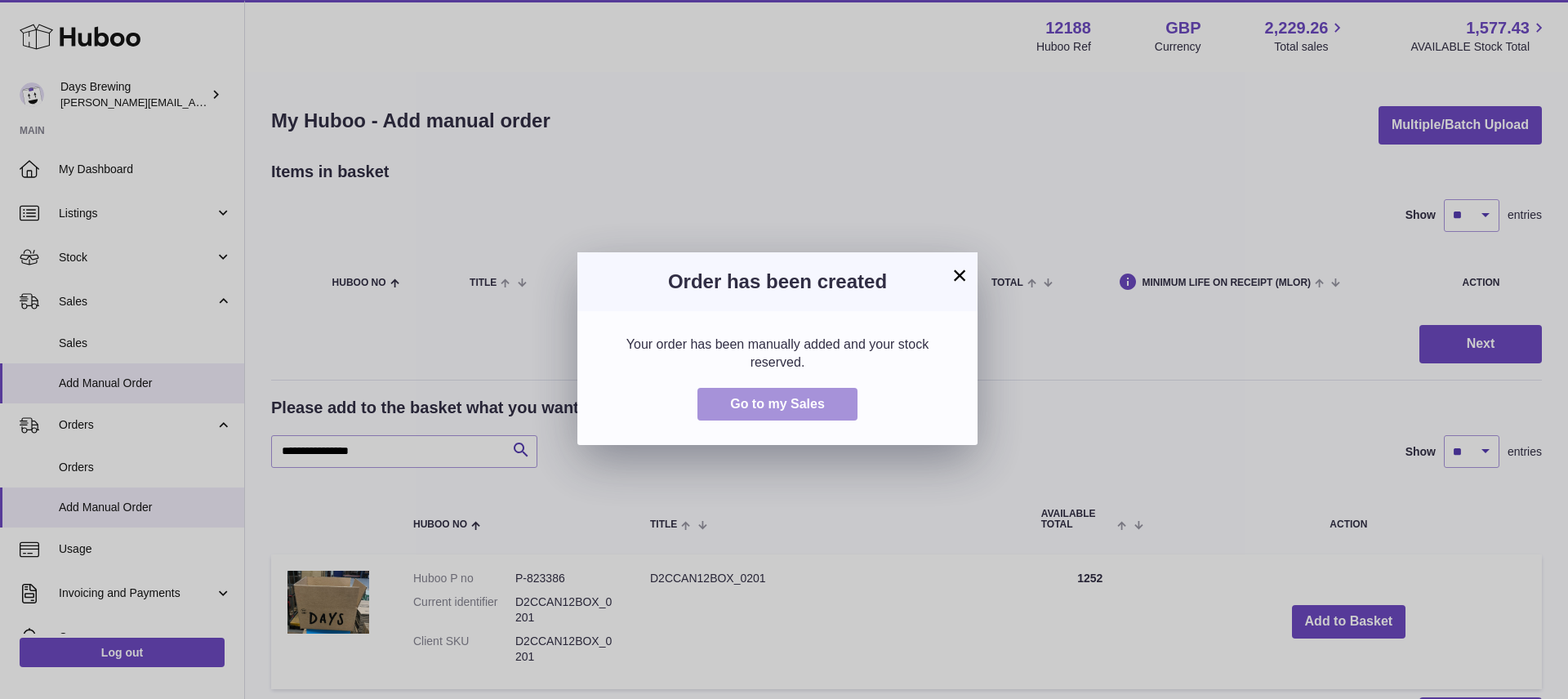
click at [820, 407] on span "Go to my Sales" at bounding box center [777, 404] width 95 height 14
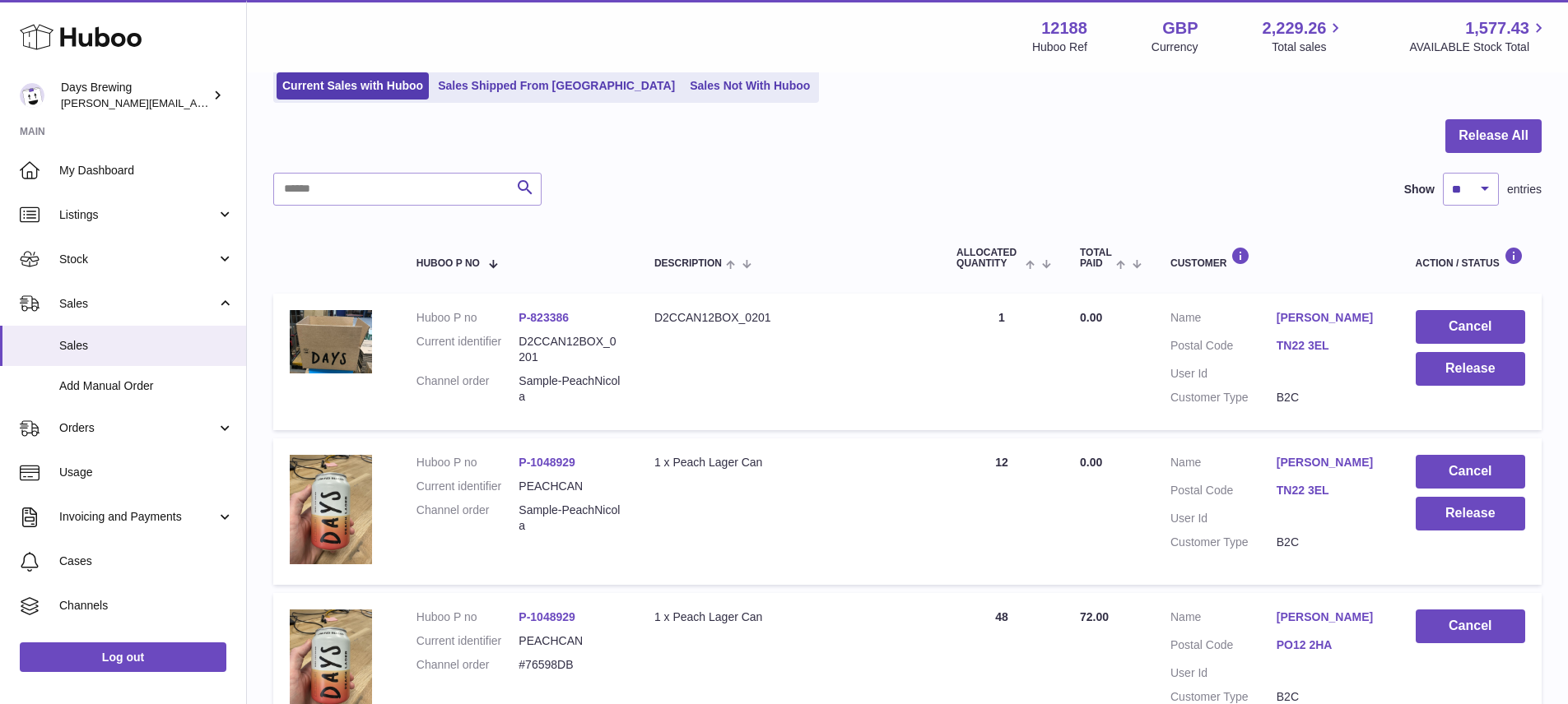
scroll to position [114, 0]
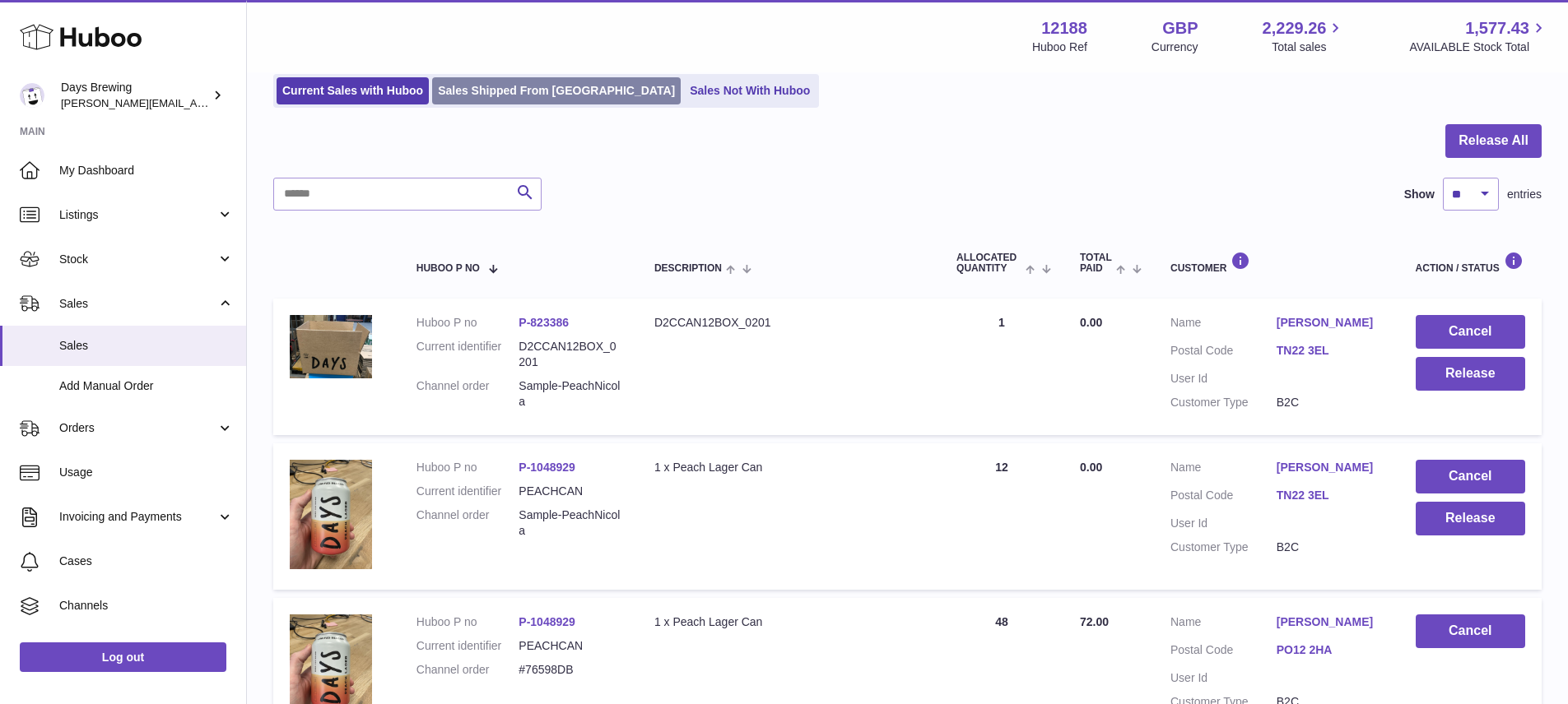
click at [499, 95] on link "Sales Shipped From [GEOGRAPHIC_DATA]" at bounding box center [556, 91] width 248 height 27
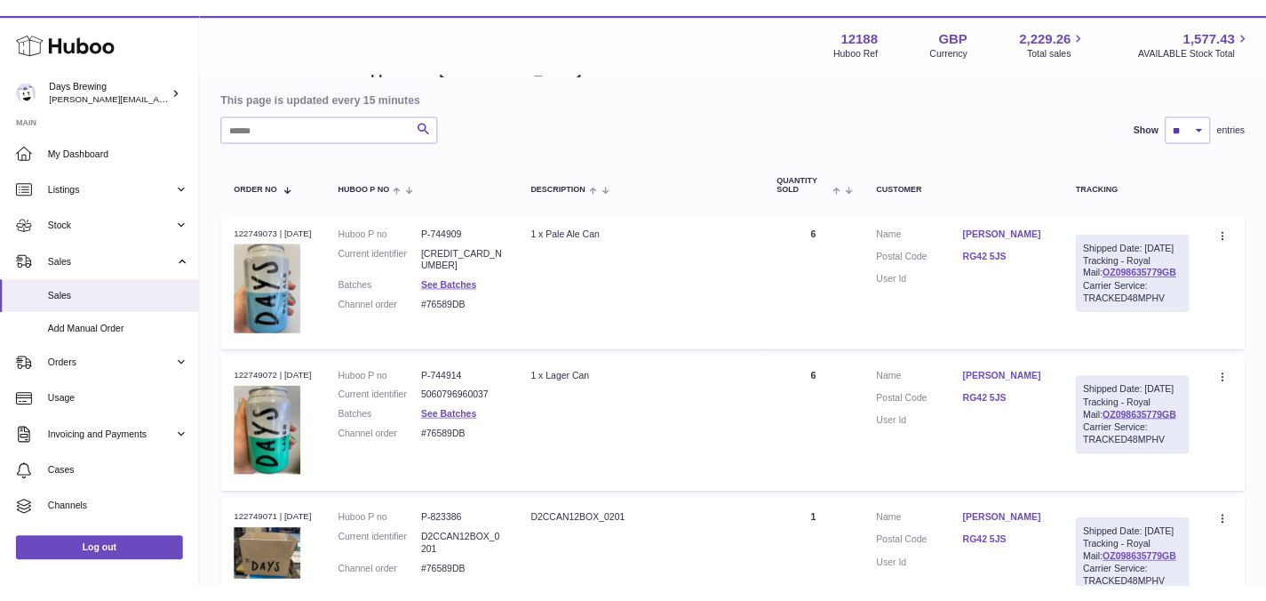
scroll to position [123, 0]
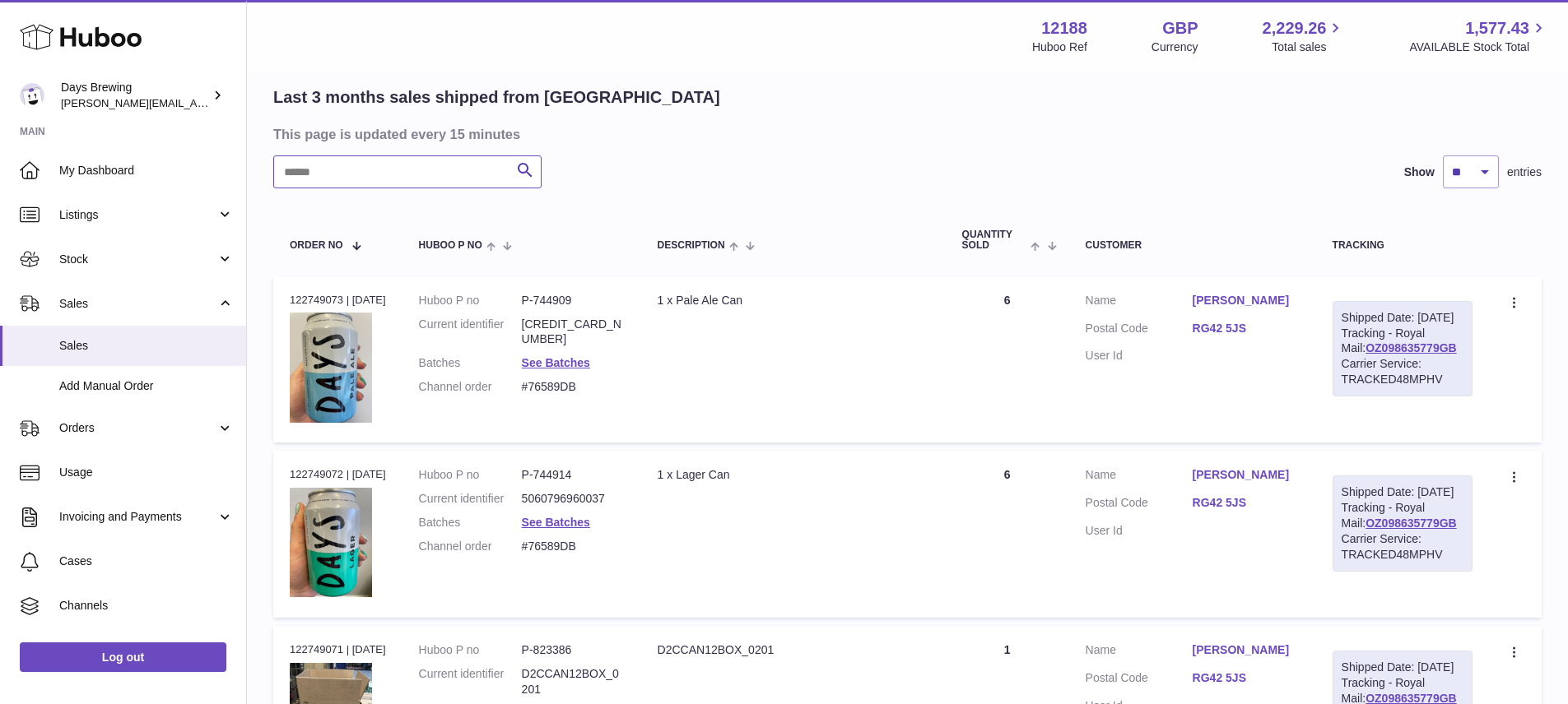
click at [360, 173] on input "text" at bounding box center [408, 172] width 269 height 33
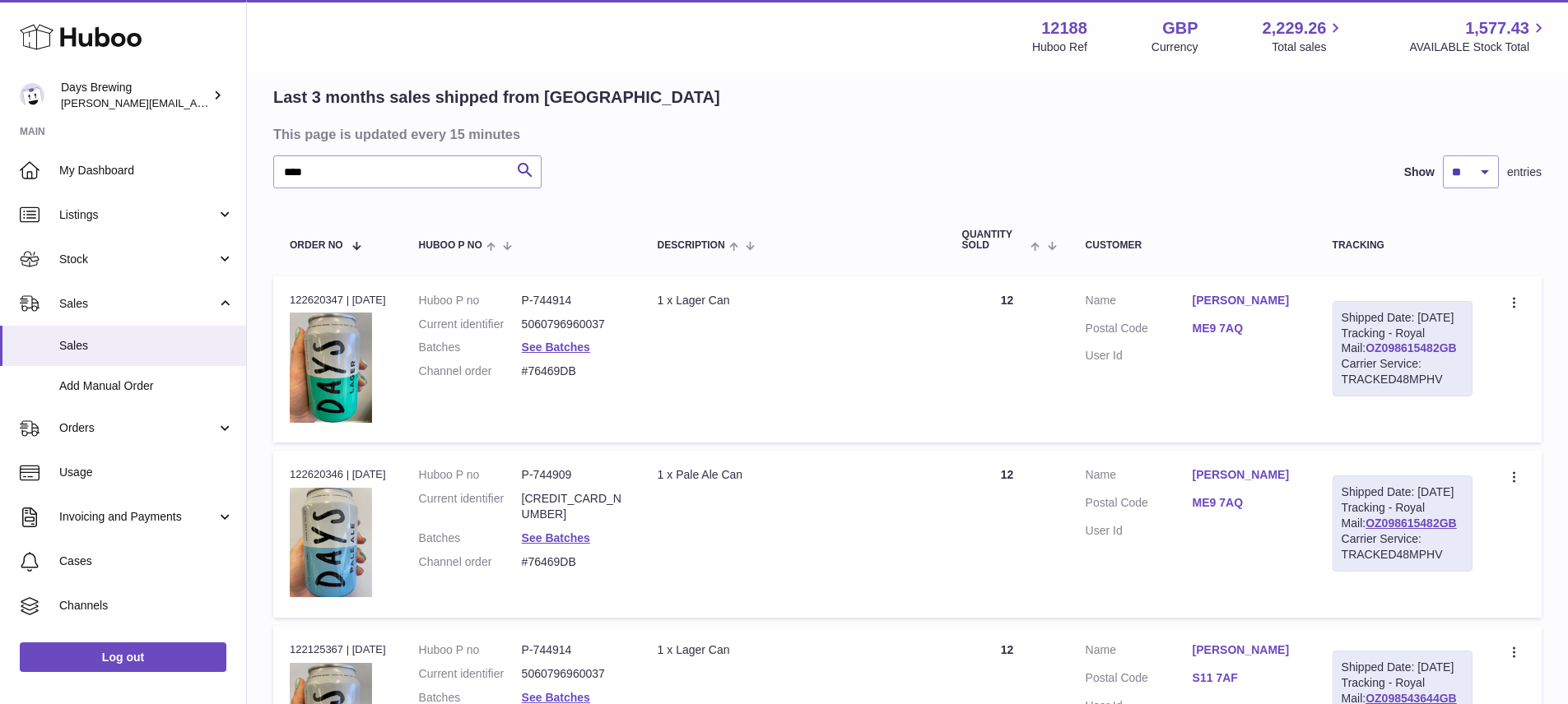
click at [1408, 355] on link "OZ098615482GB" at bounding box center [1411, 348] width 92 height 13
click at [407, 166] on input "****" at bounding box center [408, 172] width 269 height 33
type input "*"
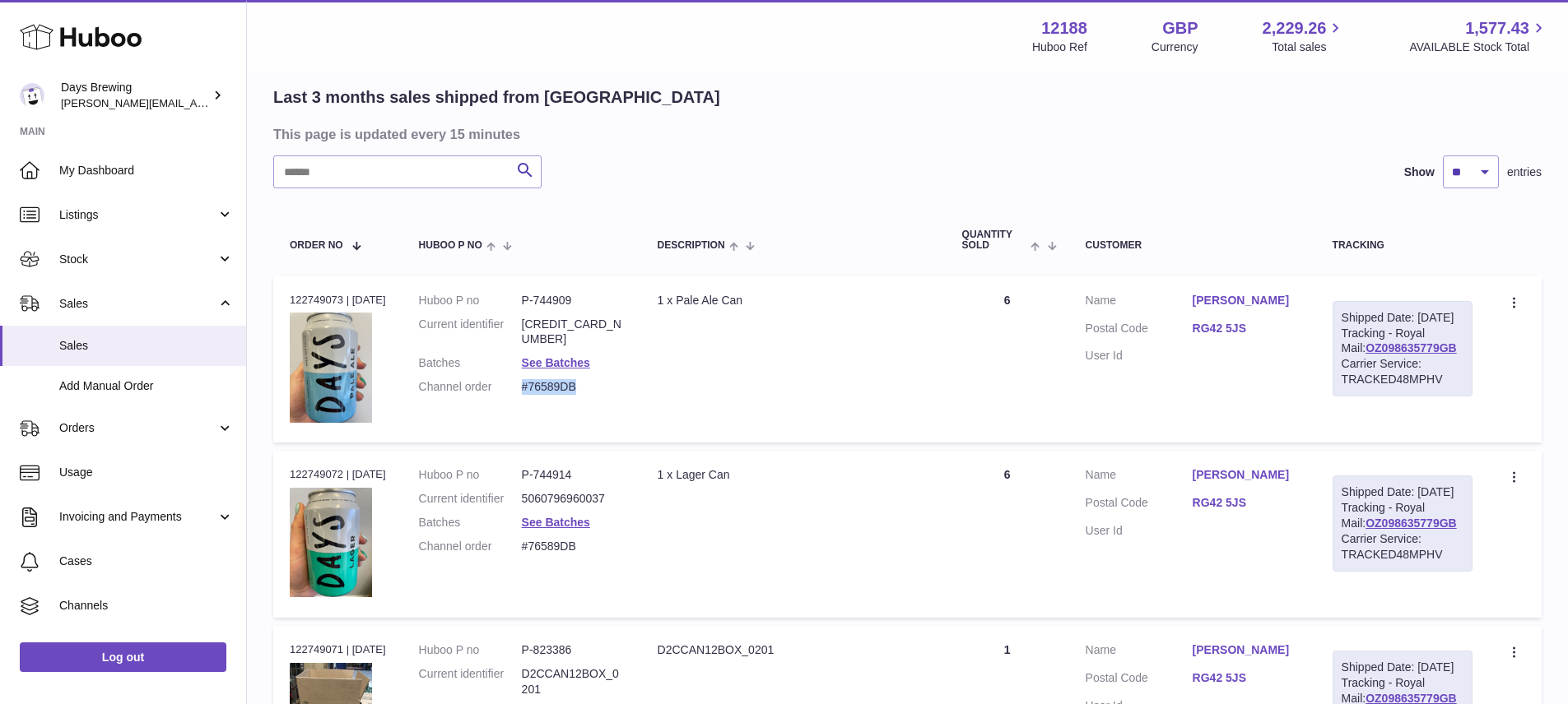
drag, startPoint x: 531, startPoint y: 376, endPoint x: 583, endPoint y: 376, distance: 52.0
click at [583, 380] on dd "#76589DB" at bounding box center [573, 387] width 103 height 16
click at [625, 380] on dd "#76589DB" at bounding box center [573, 387] width 103 height 16
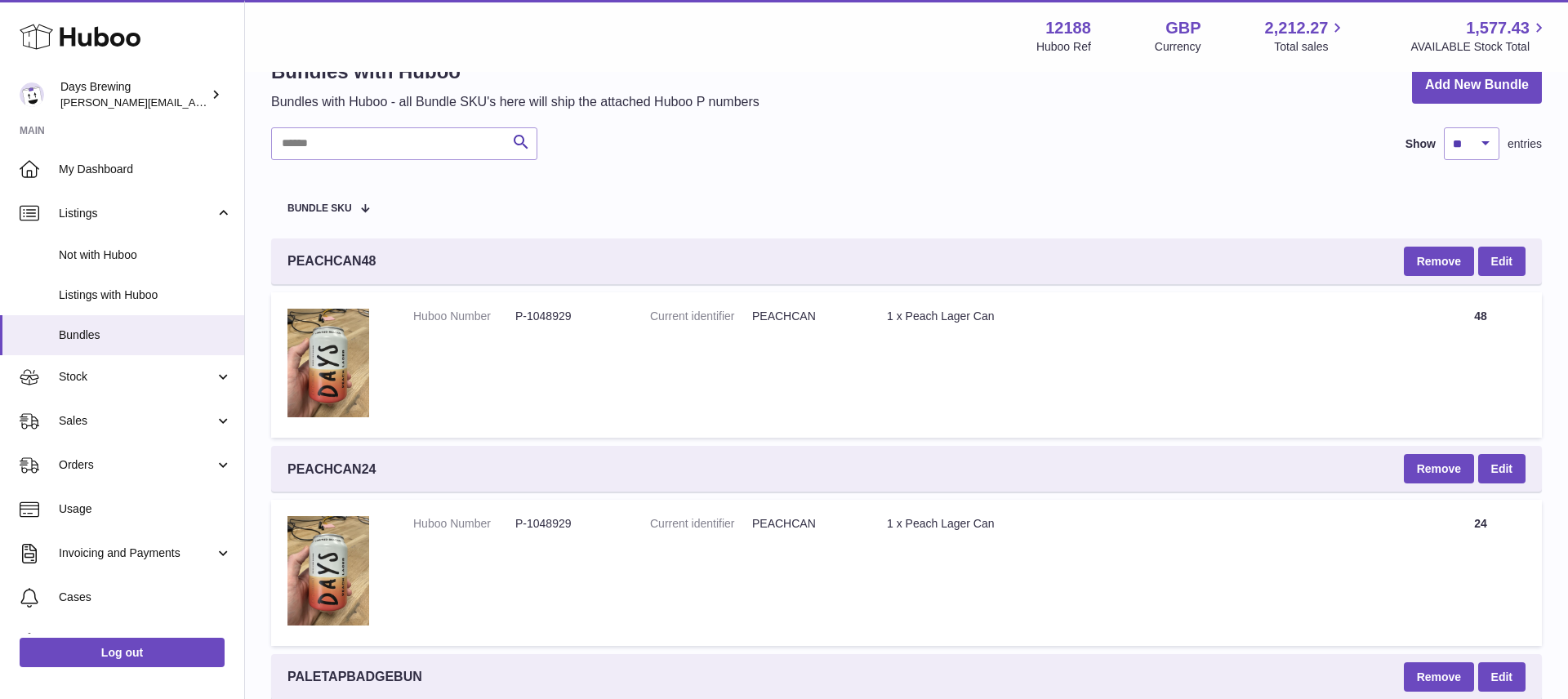
scroll to position [48, 0]
drag, startPoint x: 1502, startPoint y: 314, endPoint x: 1443, endPoint y: 313, distance: 59.0
click at [1443, 313] on td "Quantity 48" at bounding box center [1480, 364] width 122 height 145
click at [1246, 324] on td "Title 1 x Peach Lager Can" at bounding box center [1144, 364] width 549 height 145
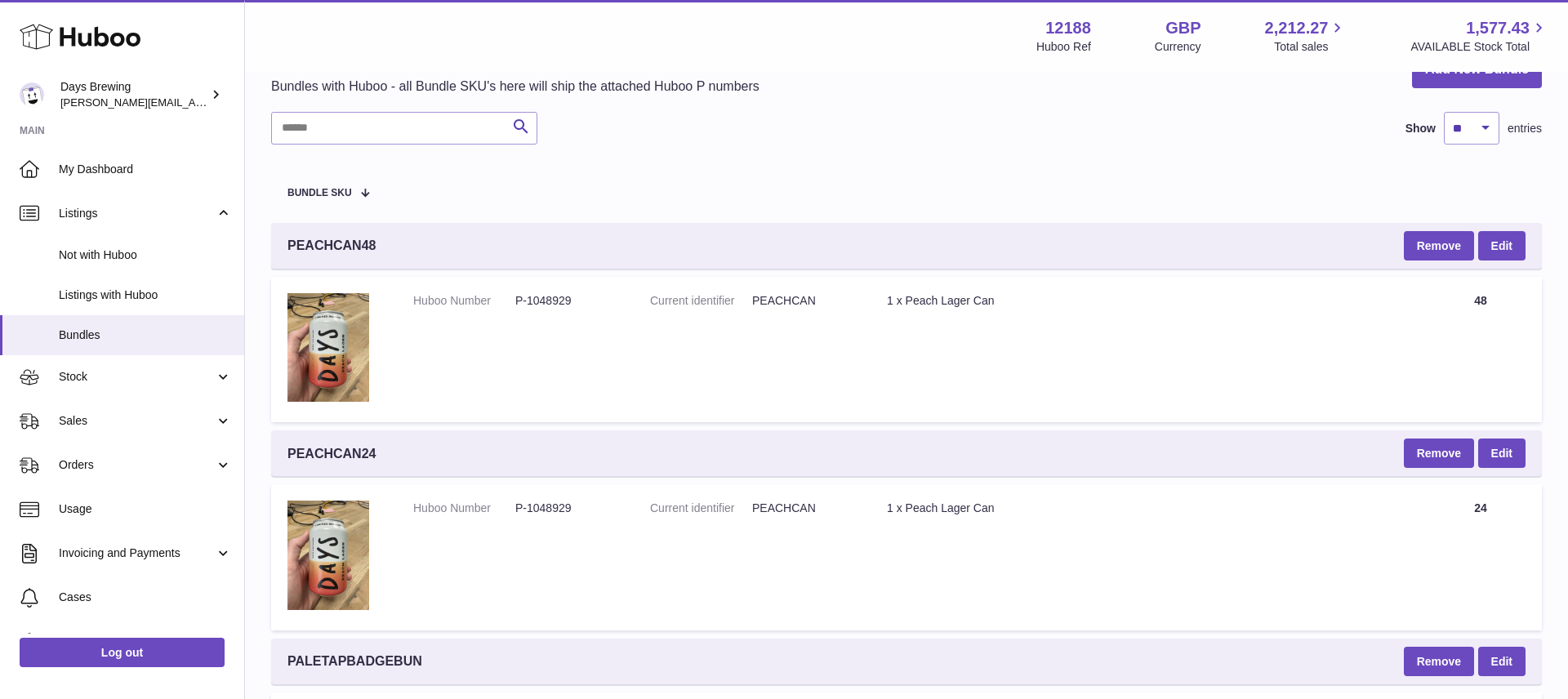
scroll to position [75, 0]
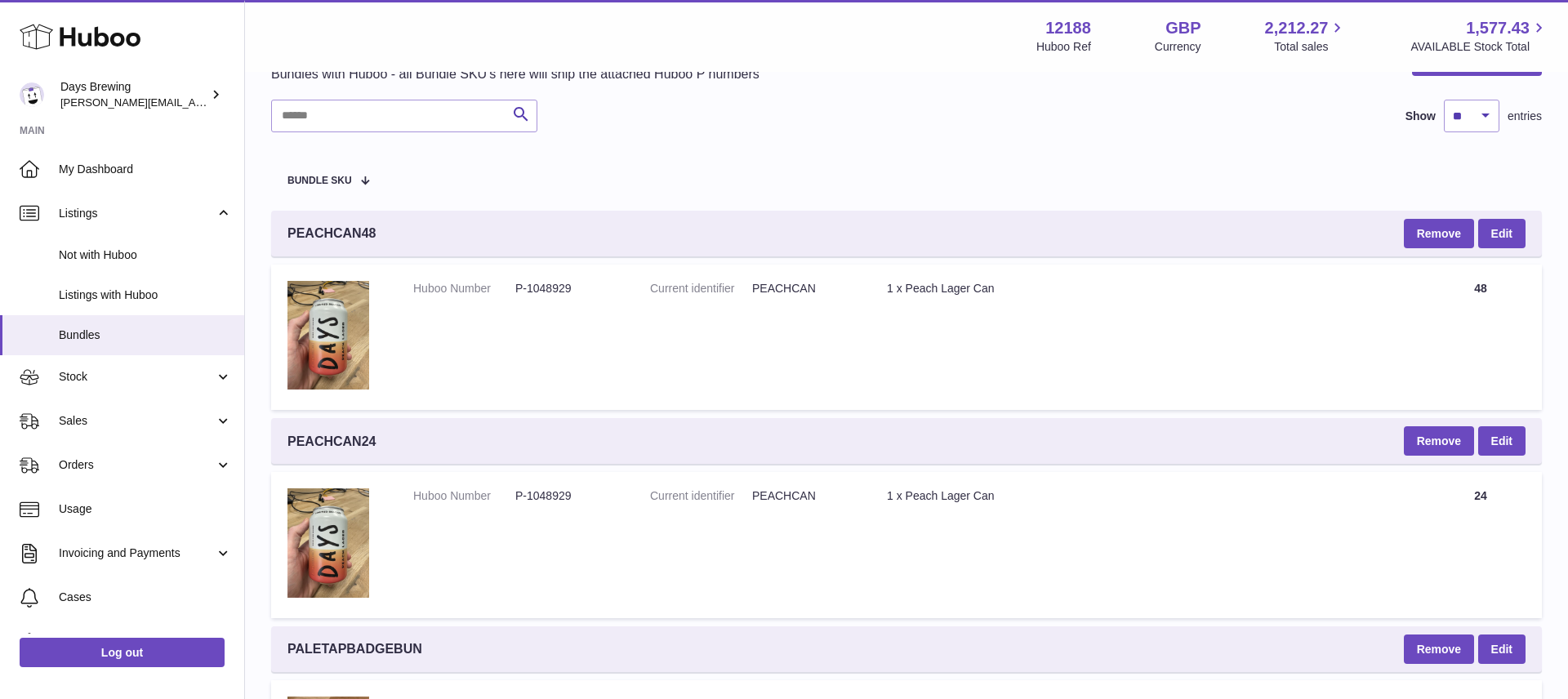
click at [62, 25] on icon at bounding box center [79, 37] width 120 height 33
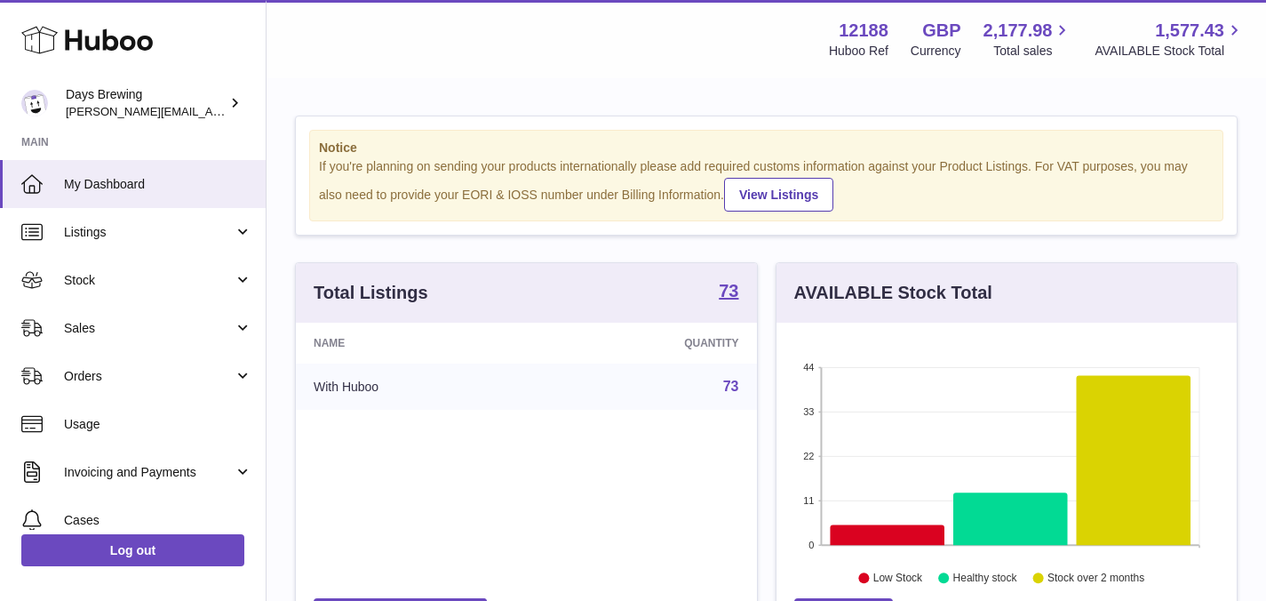
scroll to position [888054, 887870]
